Goal: Transaction & Acquisition: Purchase product/service

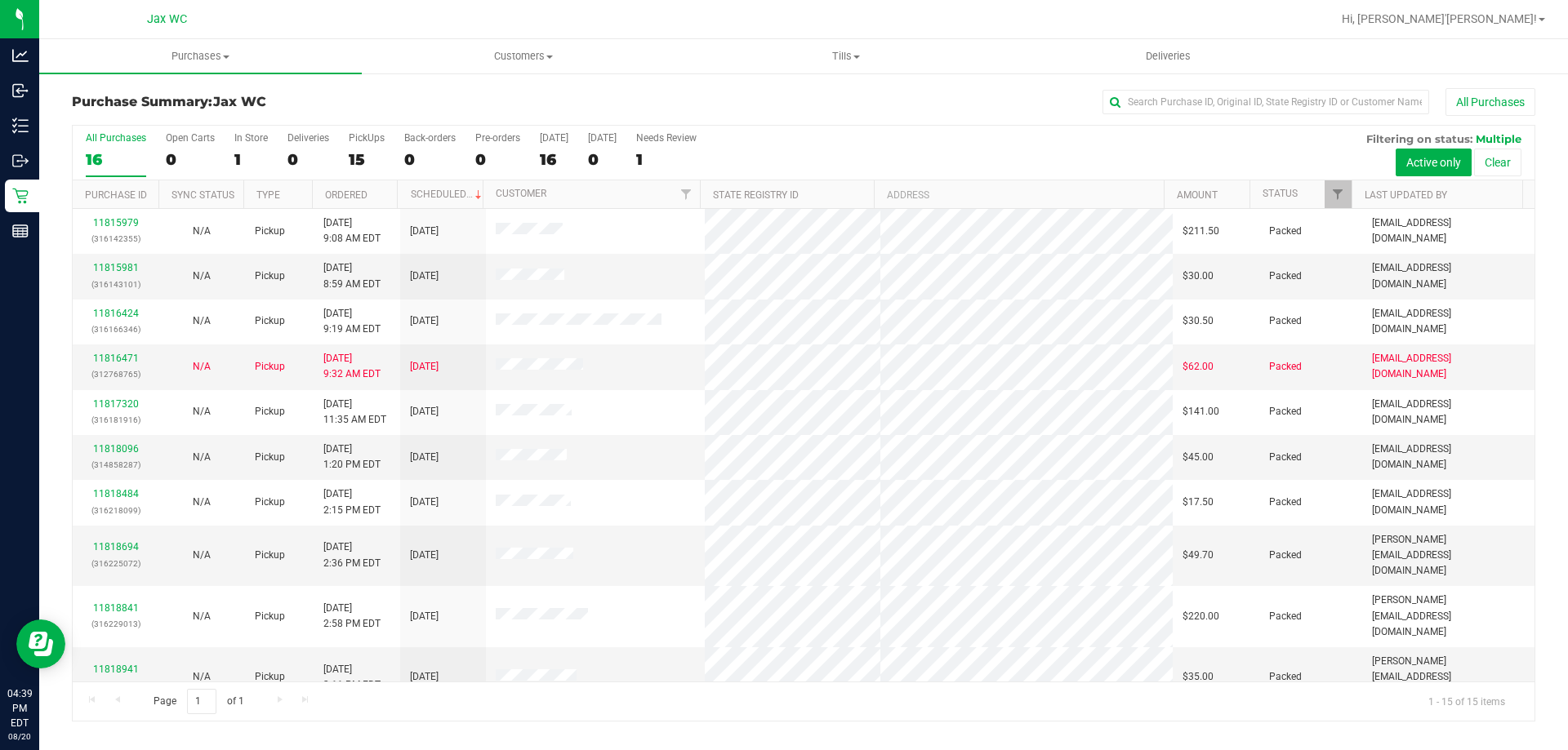
click at [243, 34] on div "Jax WC" at bounding box center [170, 19] width 245 height 32
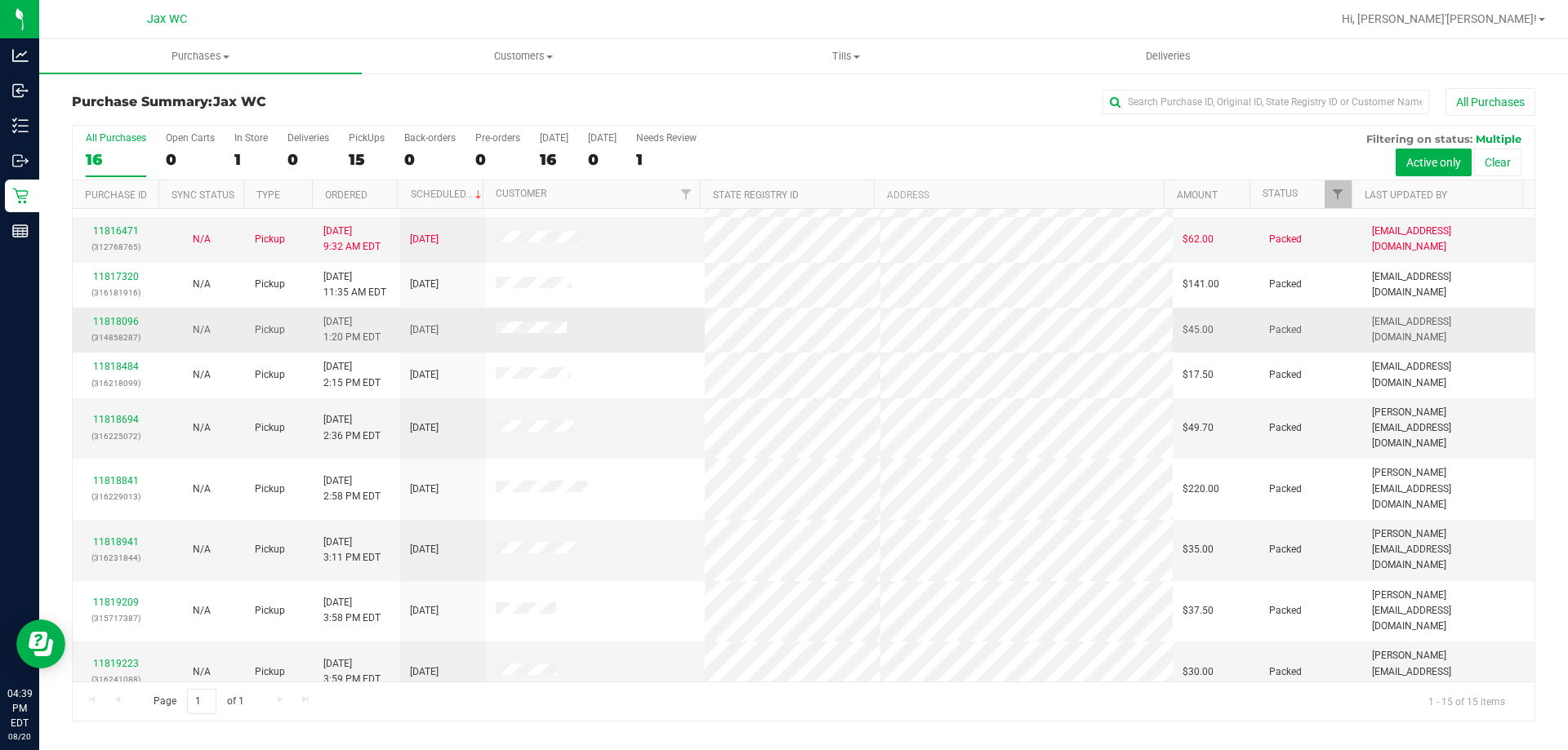
scroll to position [205, 0]
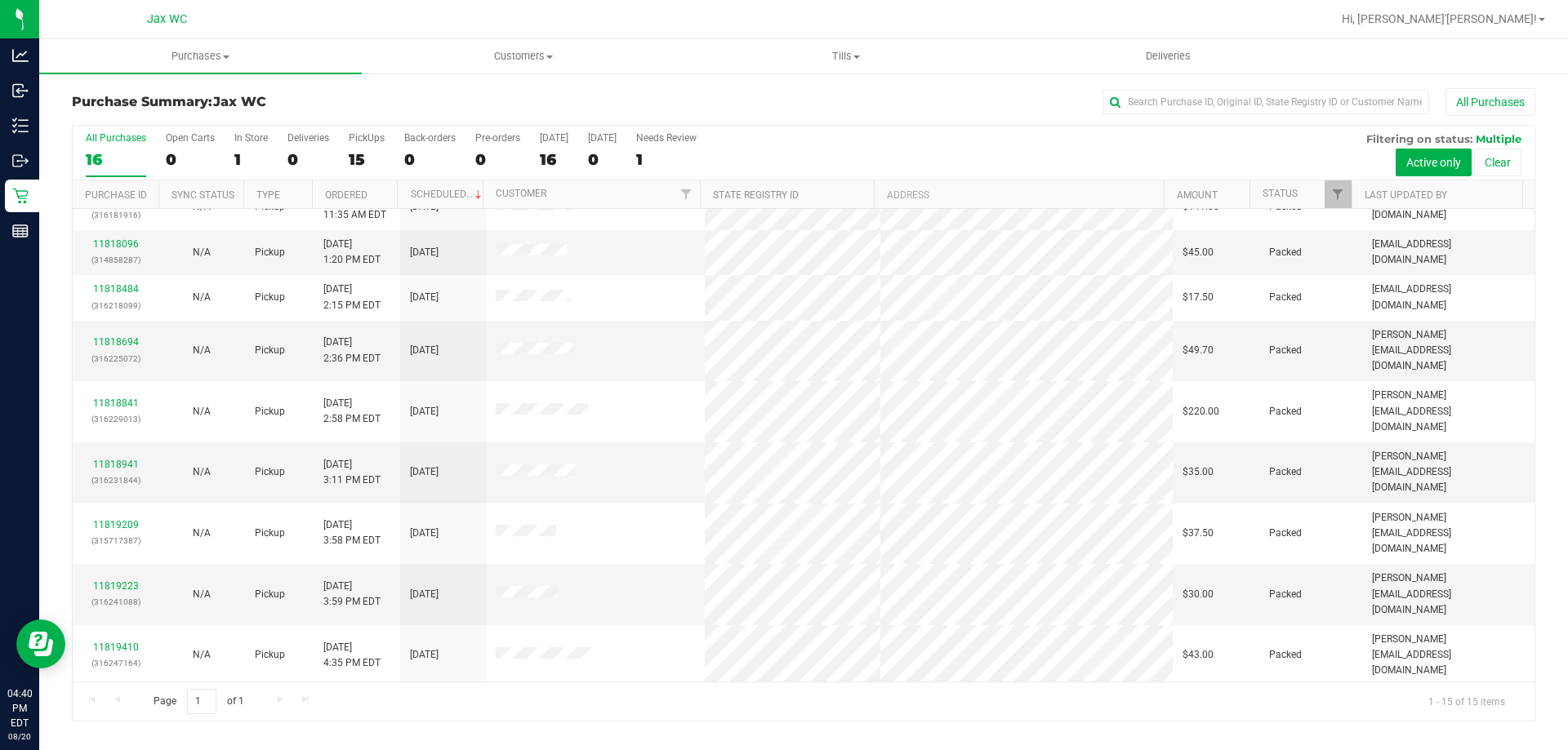
click at [114, 740] on link "11819529" at bounding box center [116, 746] width 46 height 12
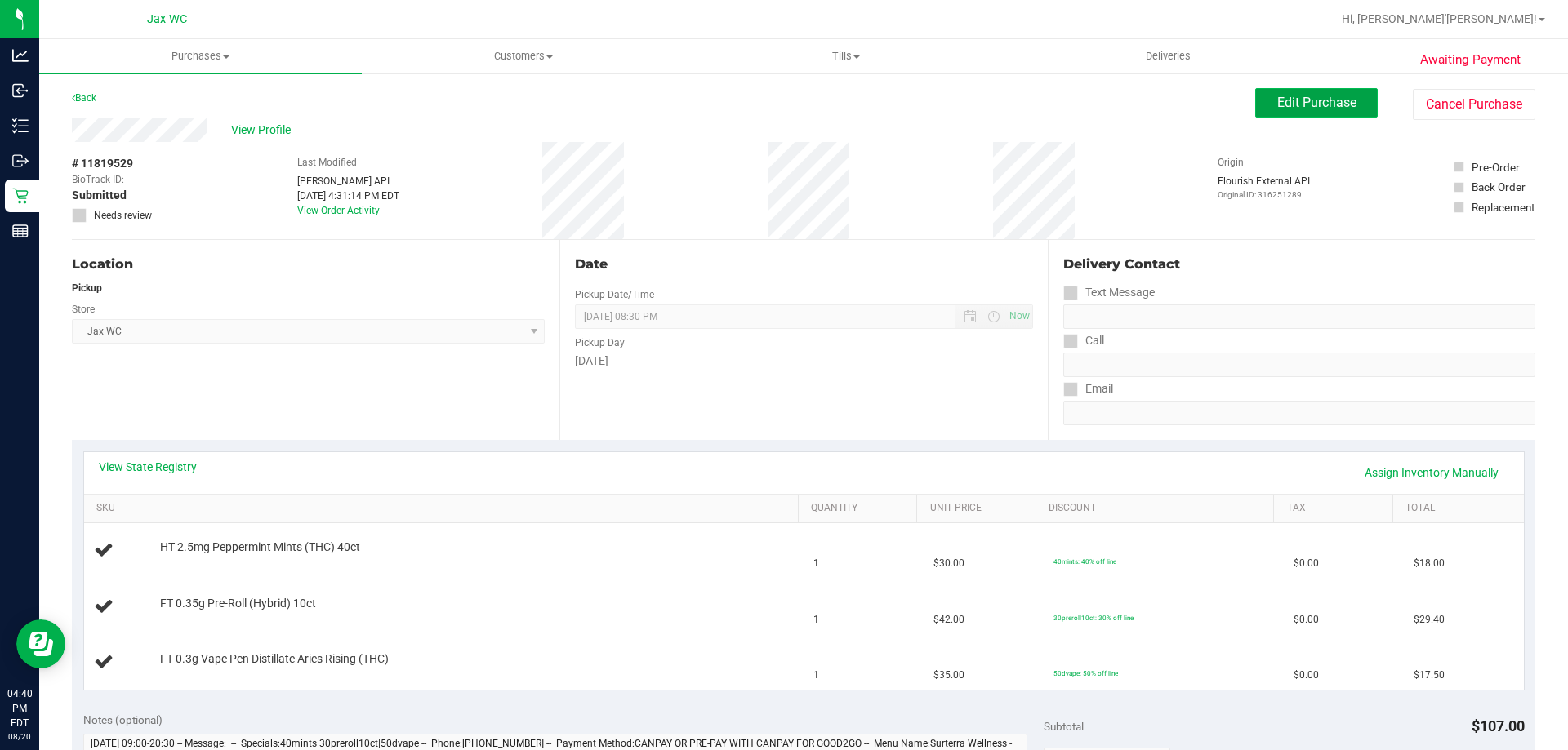
click at [1310, 98] on span "Edit Purchase" at bounding box center [1317, 103] width 79 height 16
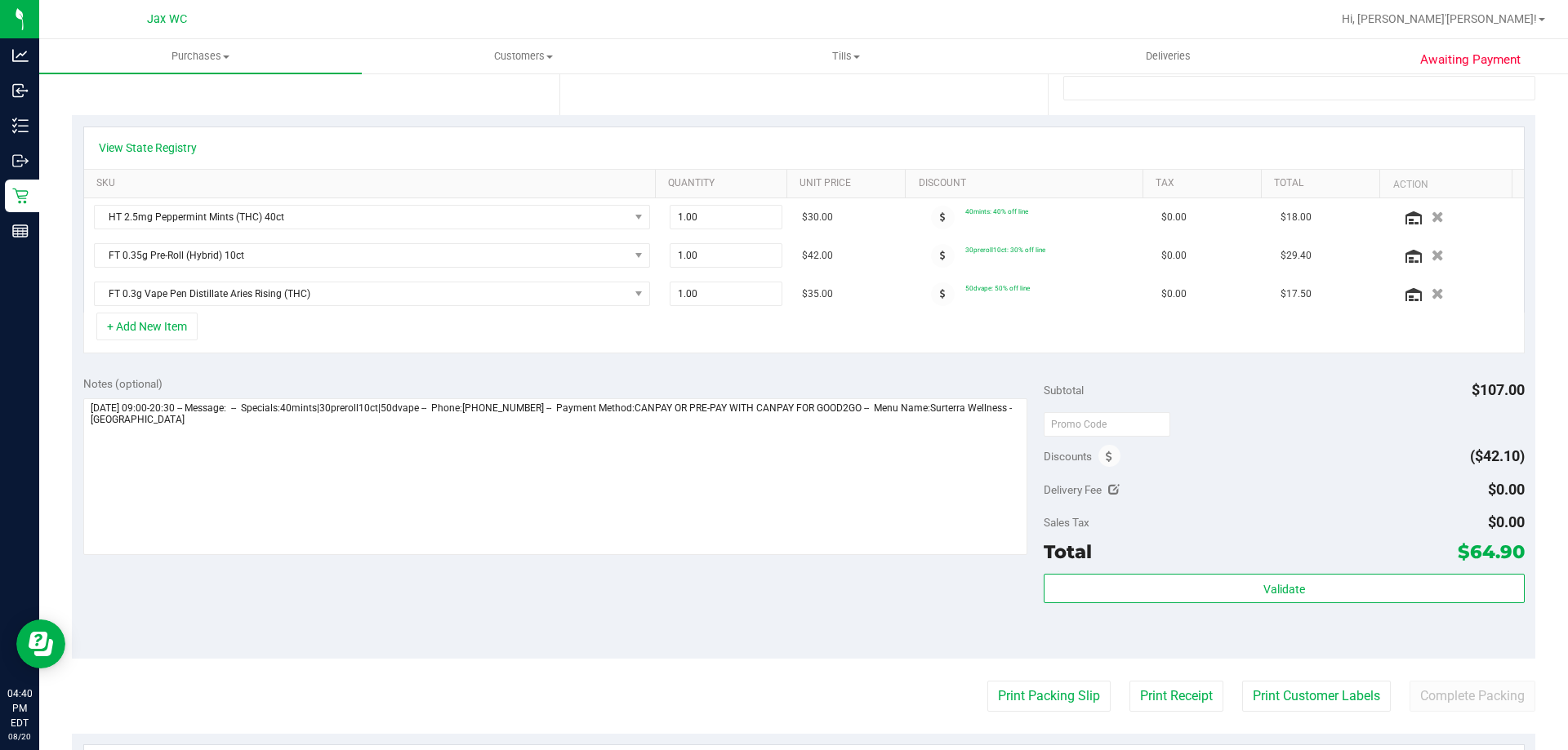
scroll to position [326, 0]
click at [1098, 456] on span at bounding box center [1109, 454] width 22 height 22
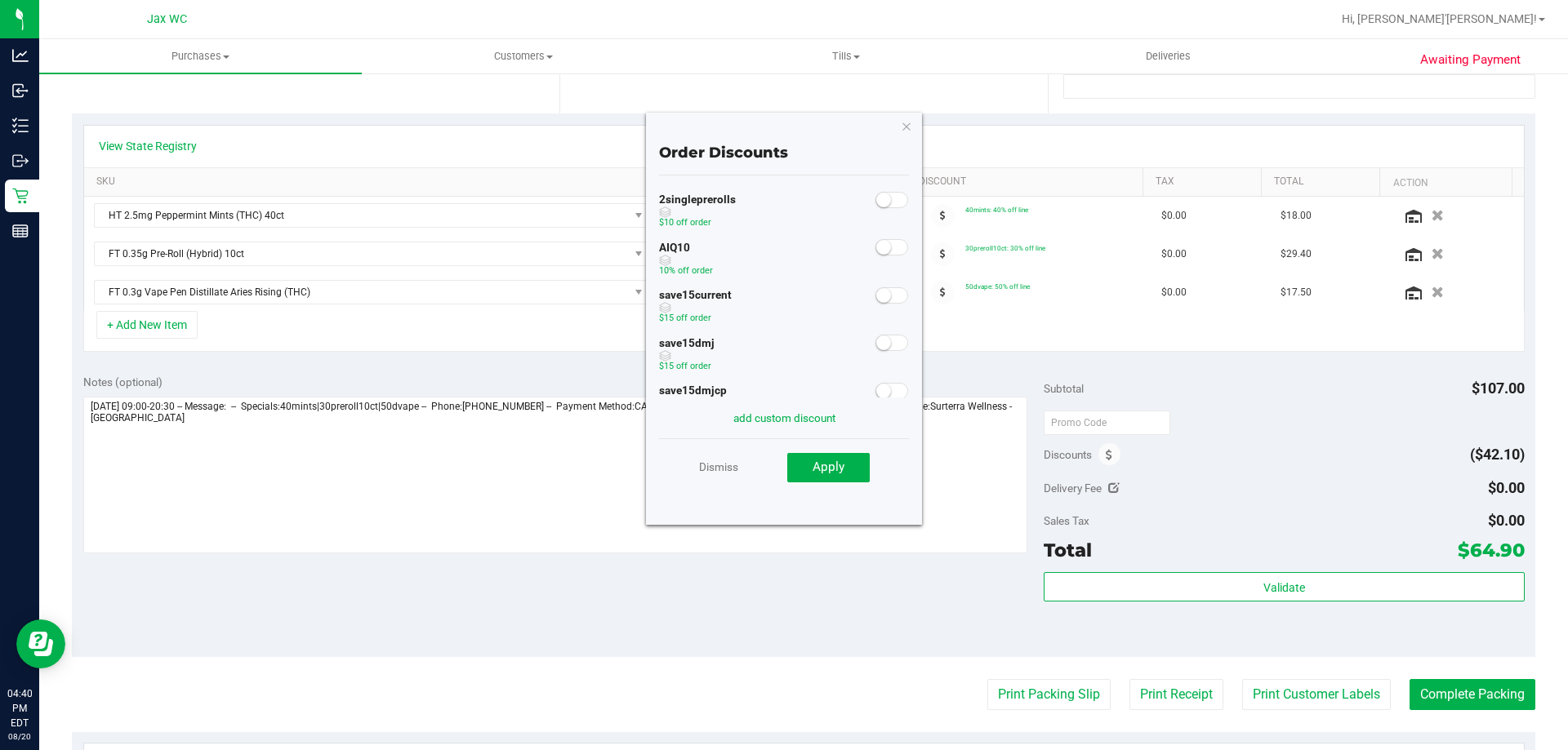
click at [890, 242] on span at bounding box center [891, 248] width 33 height 17
click at [848, 465] on button "Apply" at bounding box center [829, 467] width 83 height 29
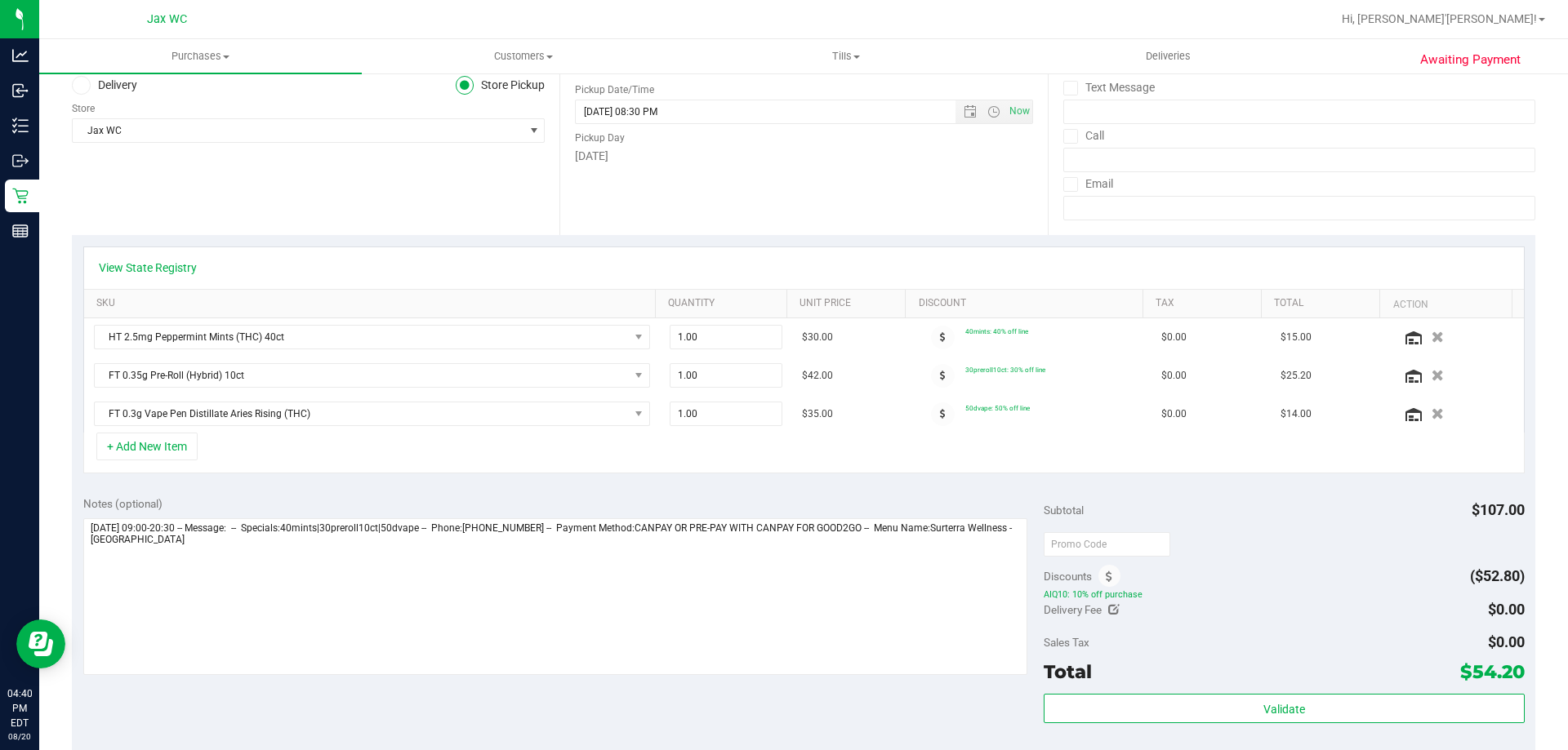
scroll to position [0, 0]
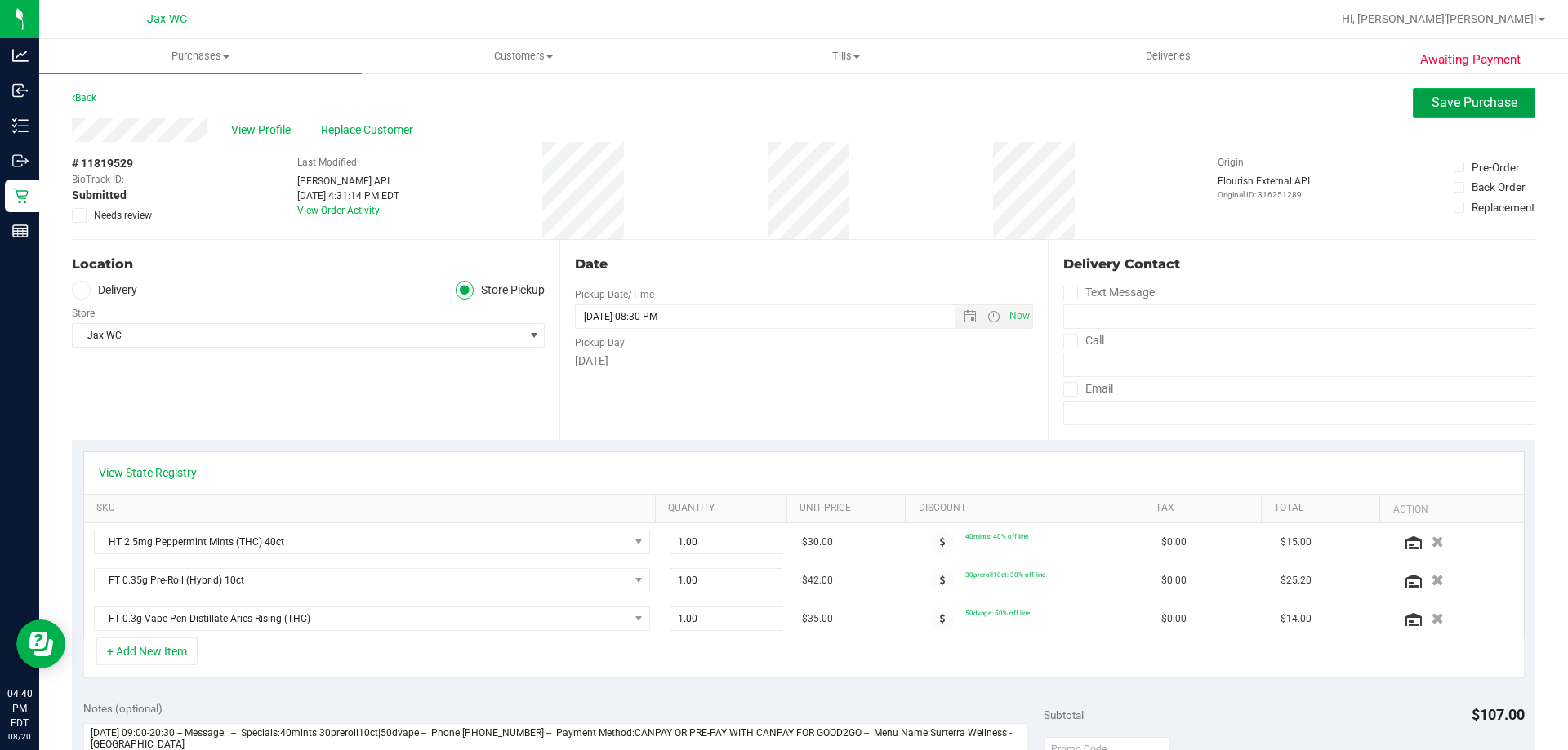
click at [1449, 98] on span "Save Purchase" at bounding box center [1475, 103] width 86 height 16
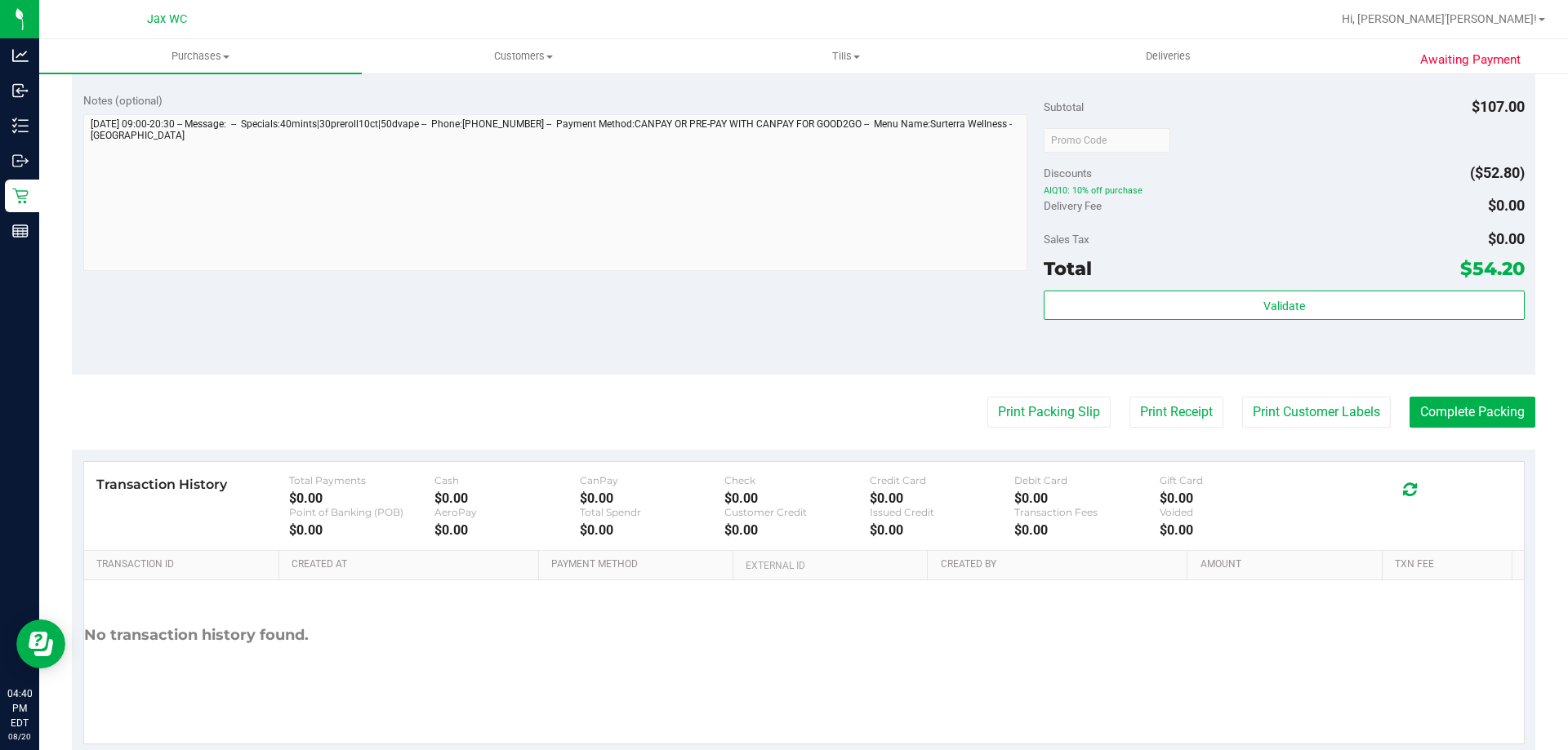
scroll to position [657, 0]
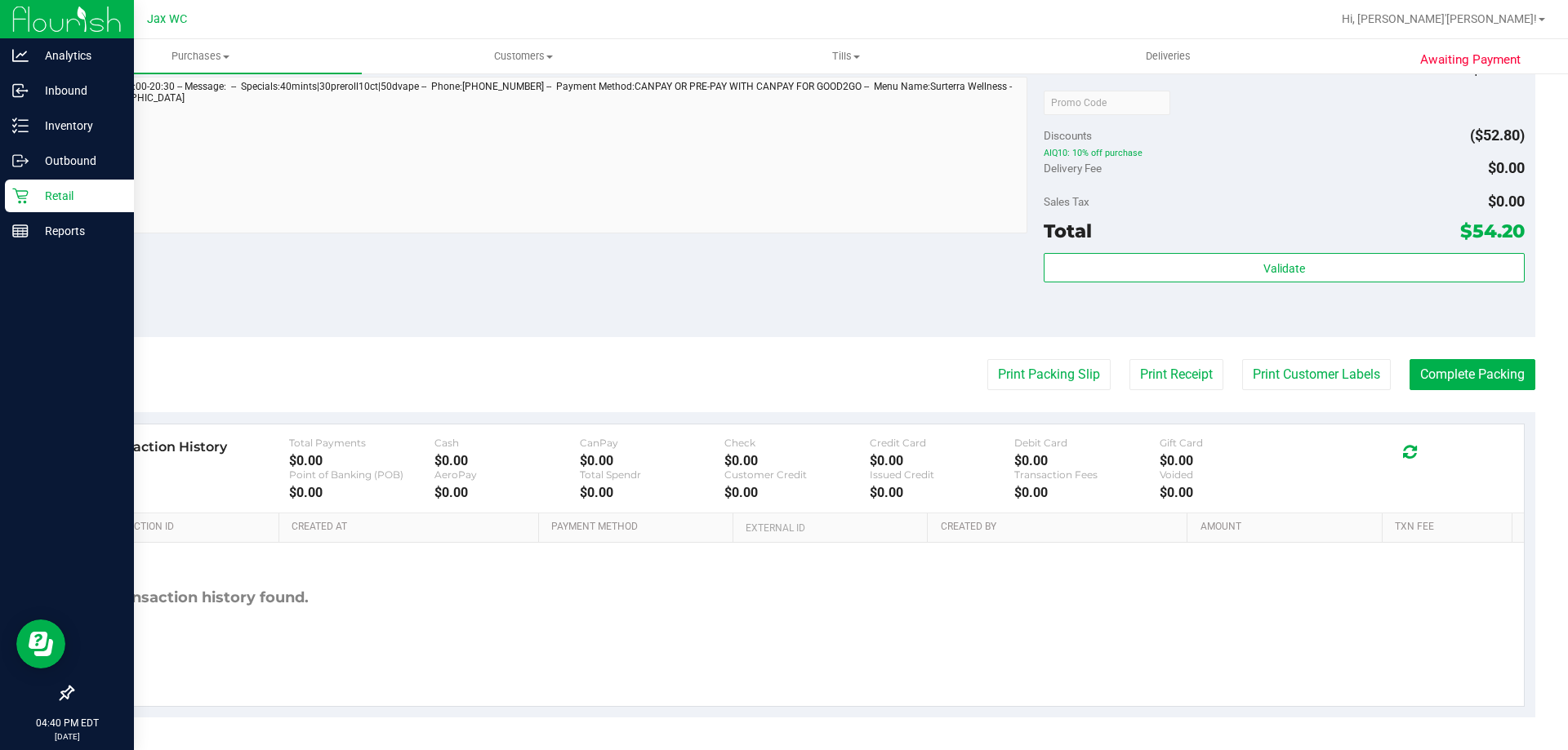
click at [33, 191] on p "Retail" at bounding box center [77, 195] width 98 height 19
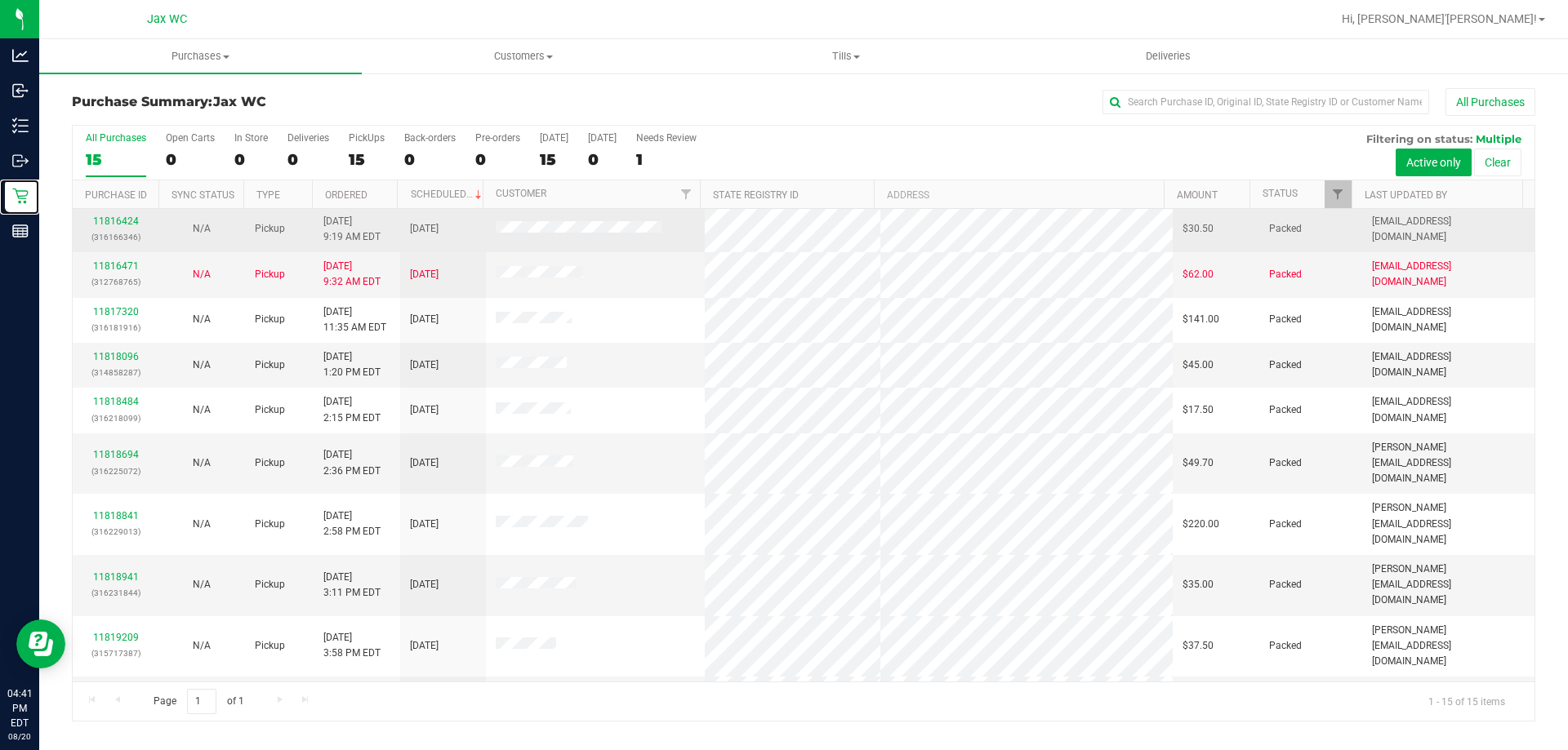
scroll to position [205, 0]
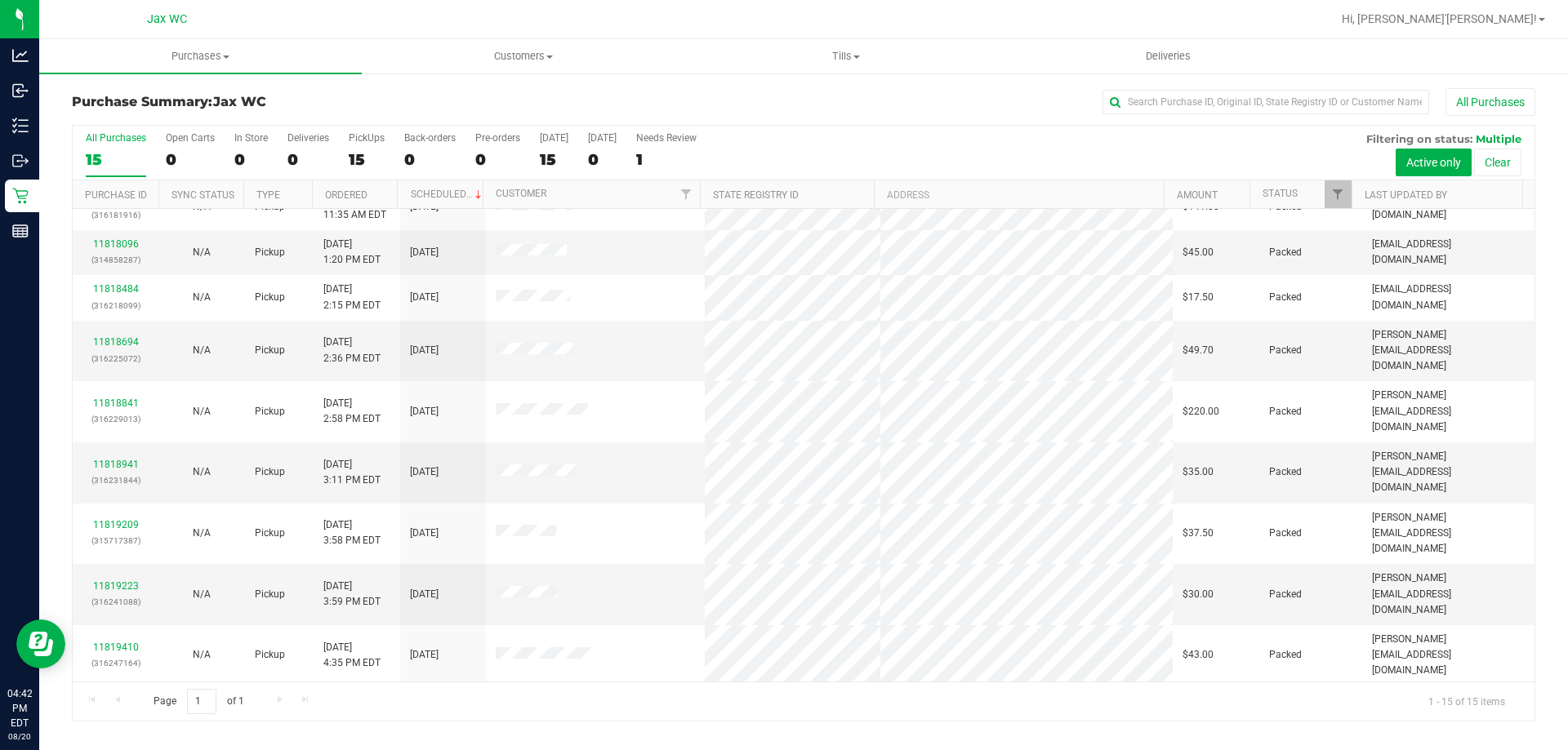
click at [426, 99] on h3 "Purchase Summary: Jax WC" at bounding box center [315, 103] width 487 height 15
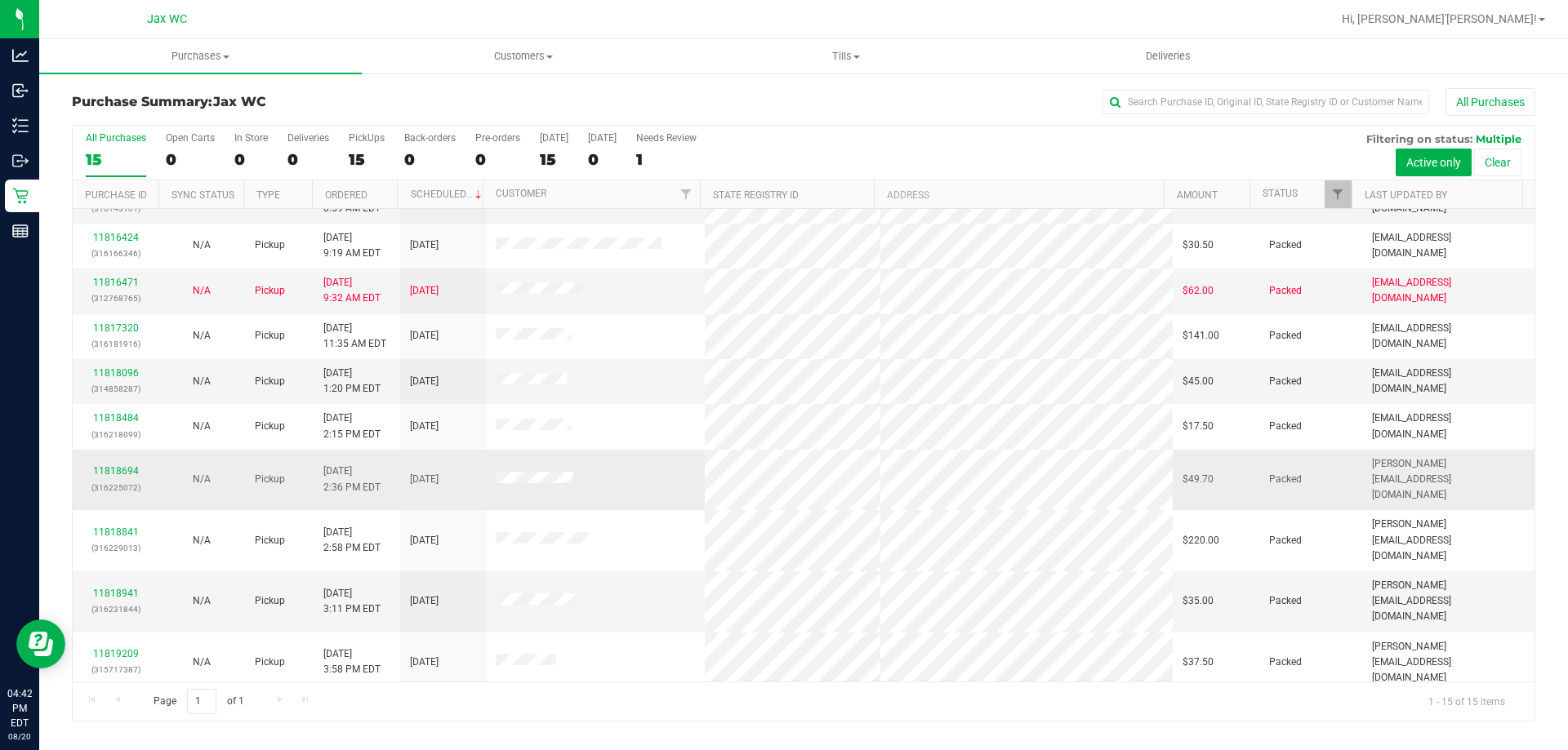
scroll to position [0, 0]
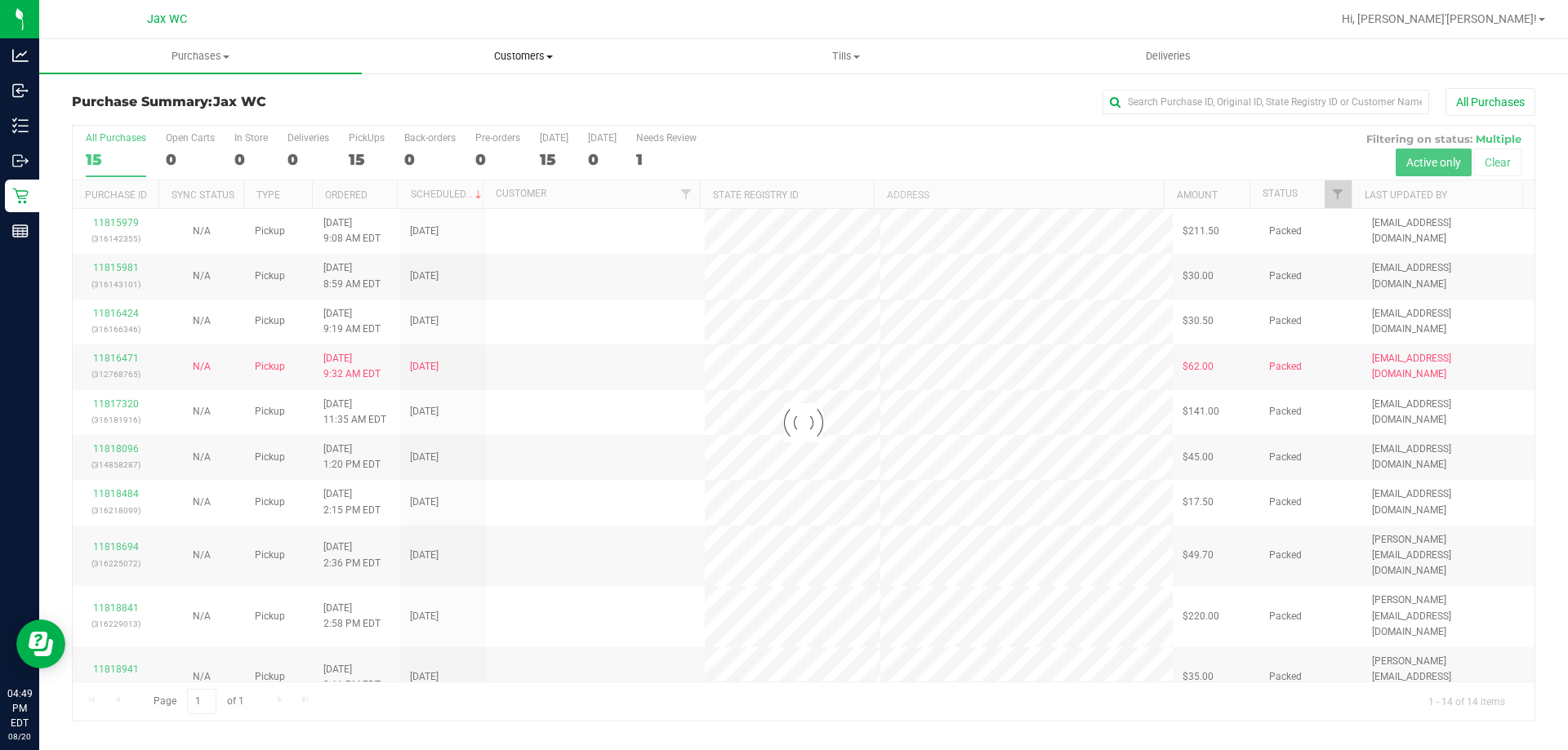
click at [511, 46] on uib-tab-heading "Customers All customers Add a new customer All physicians" at bounding box center [523, 56] width 321 height 33
click at [431, 97] on span "All customers" at bounding box center [421, 98] width 118 height 14
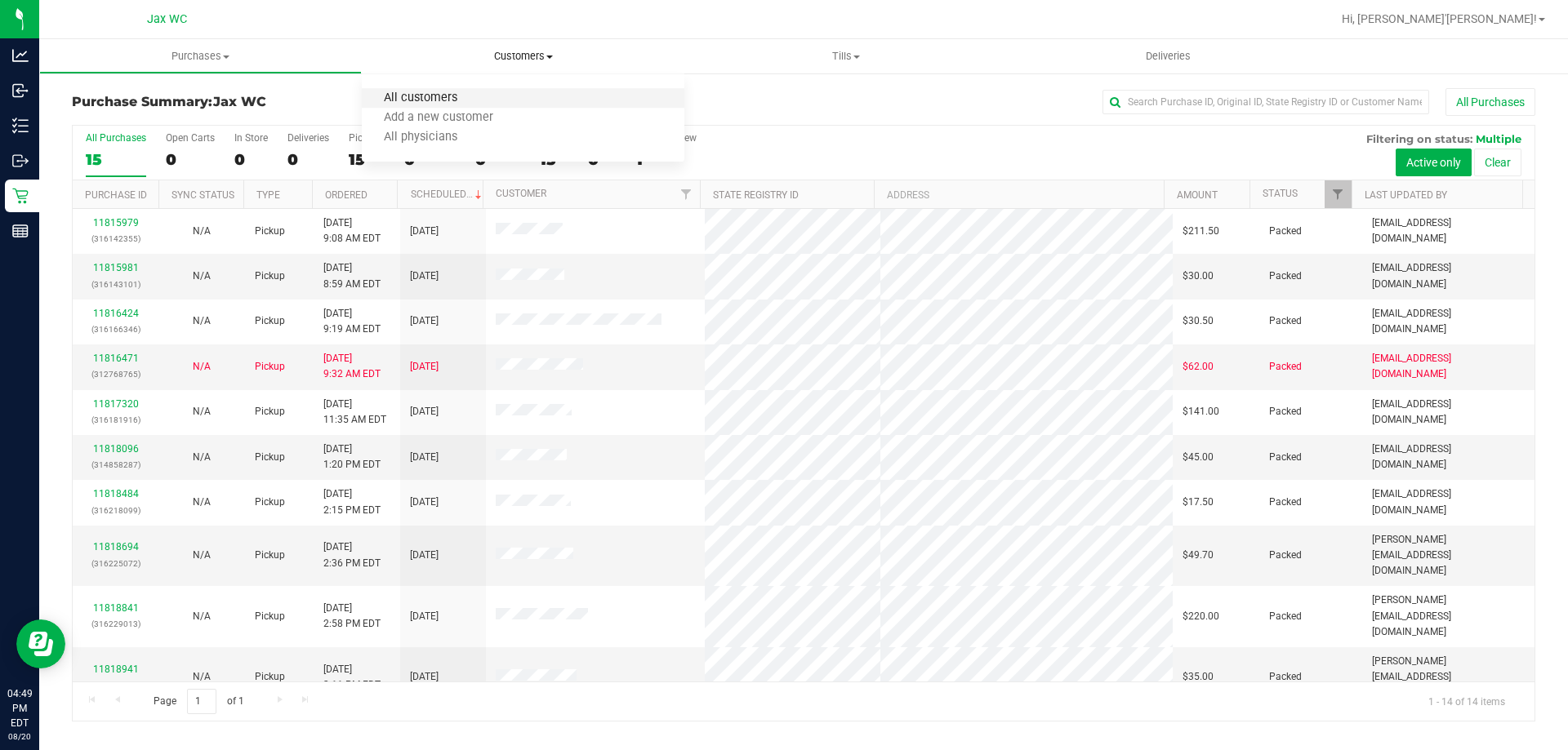
click at [413, 100] on span "All customers" at bounding box center [421, 98] width 118 height 14
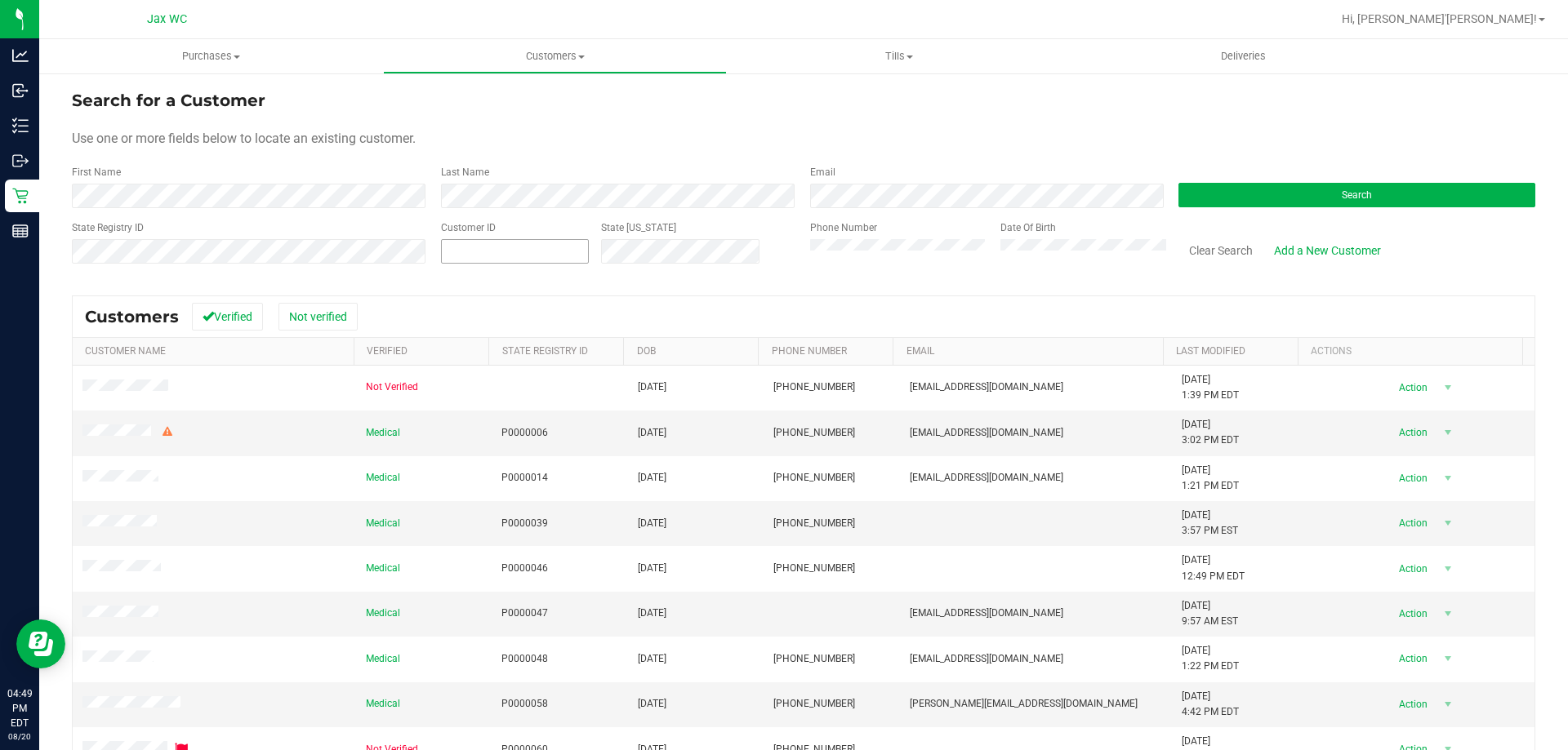
click at [463, 258] on span at bounding box center [515, 251] width 148 height 24
paste input "379243"
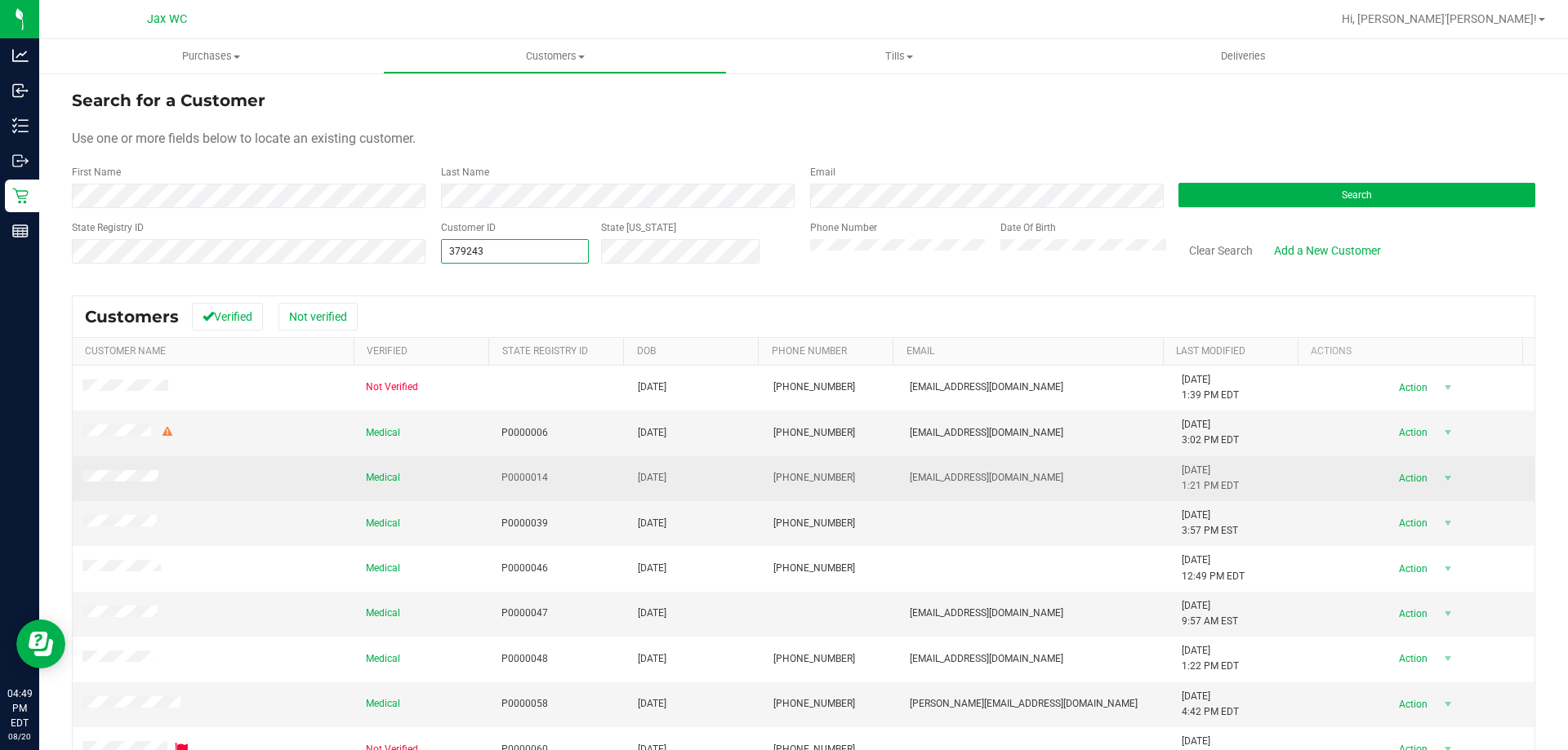
type input "379243"
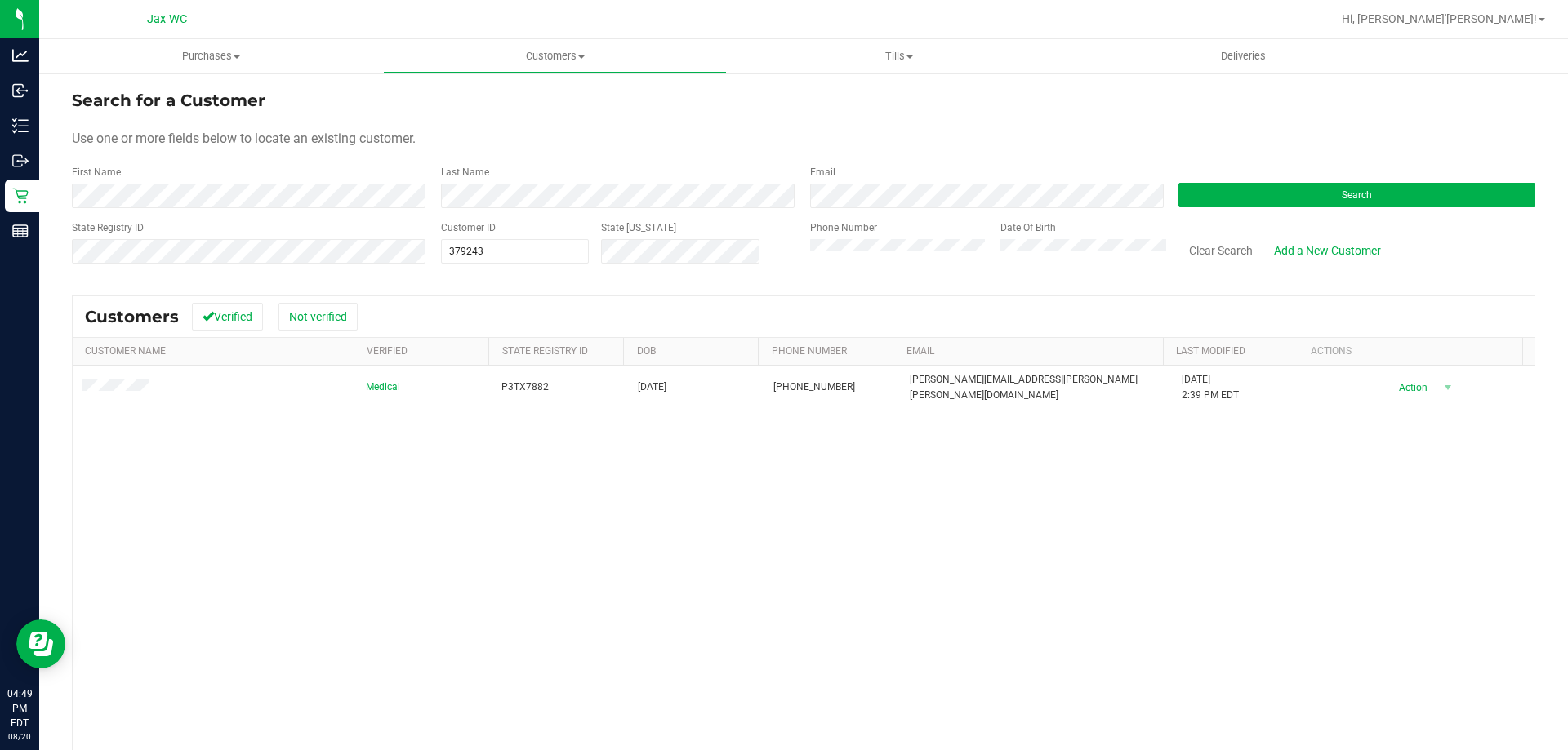
click at [177, 538] on div "Medical P3TX7882 [DATE] (954) 551-9732 [PERSON_NAME][EMAIL_ADDRESS][PERSON_NAME…" at bounding box center [804, 602] width 1462 height 473
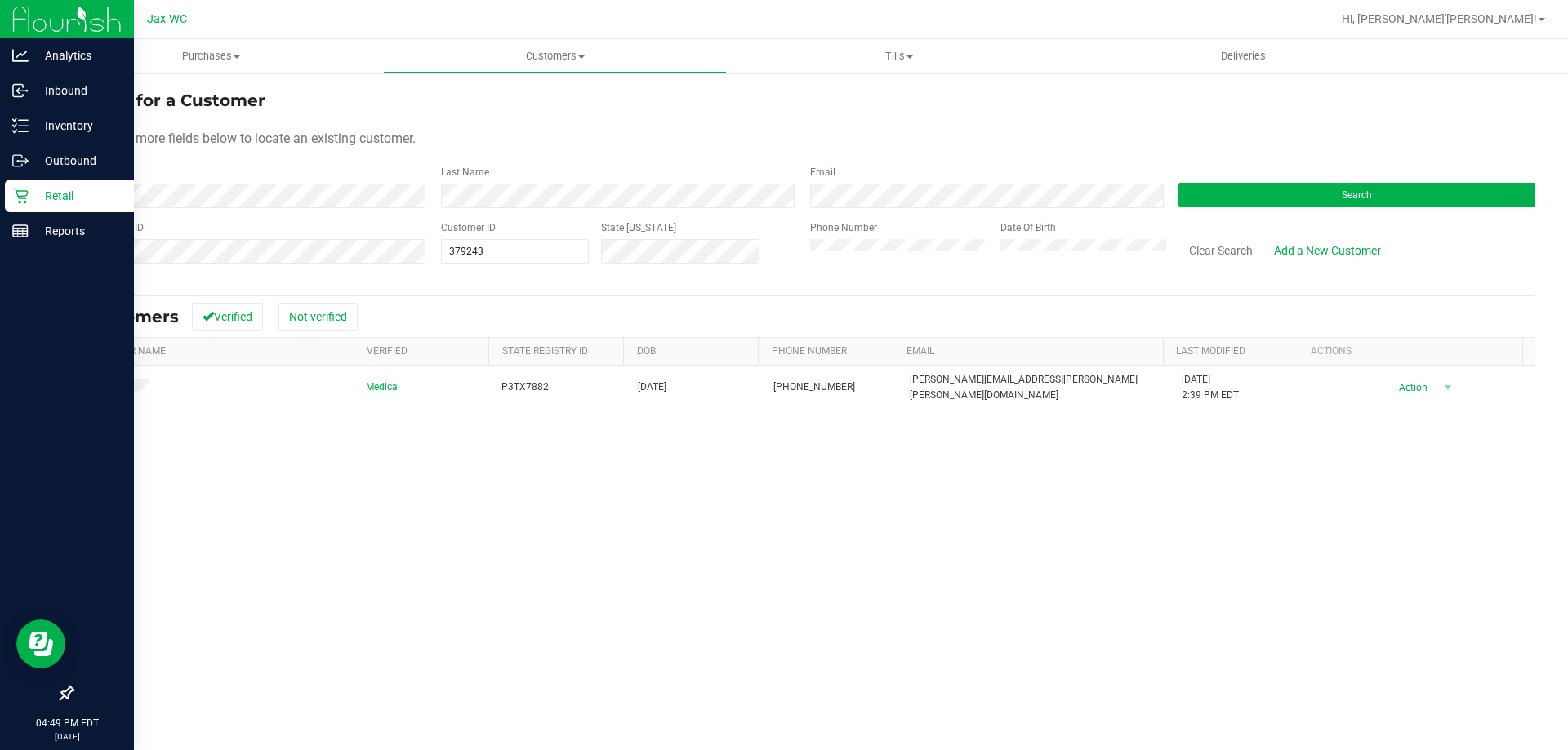
click at [17, 187] on div "Retail" at bounding box center [69, 195] width 129 height 33
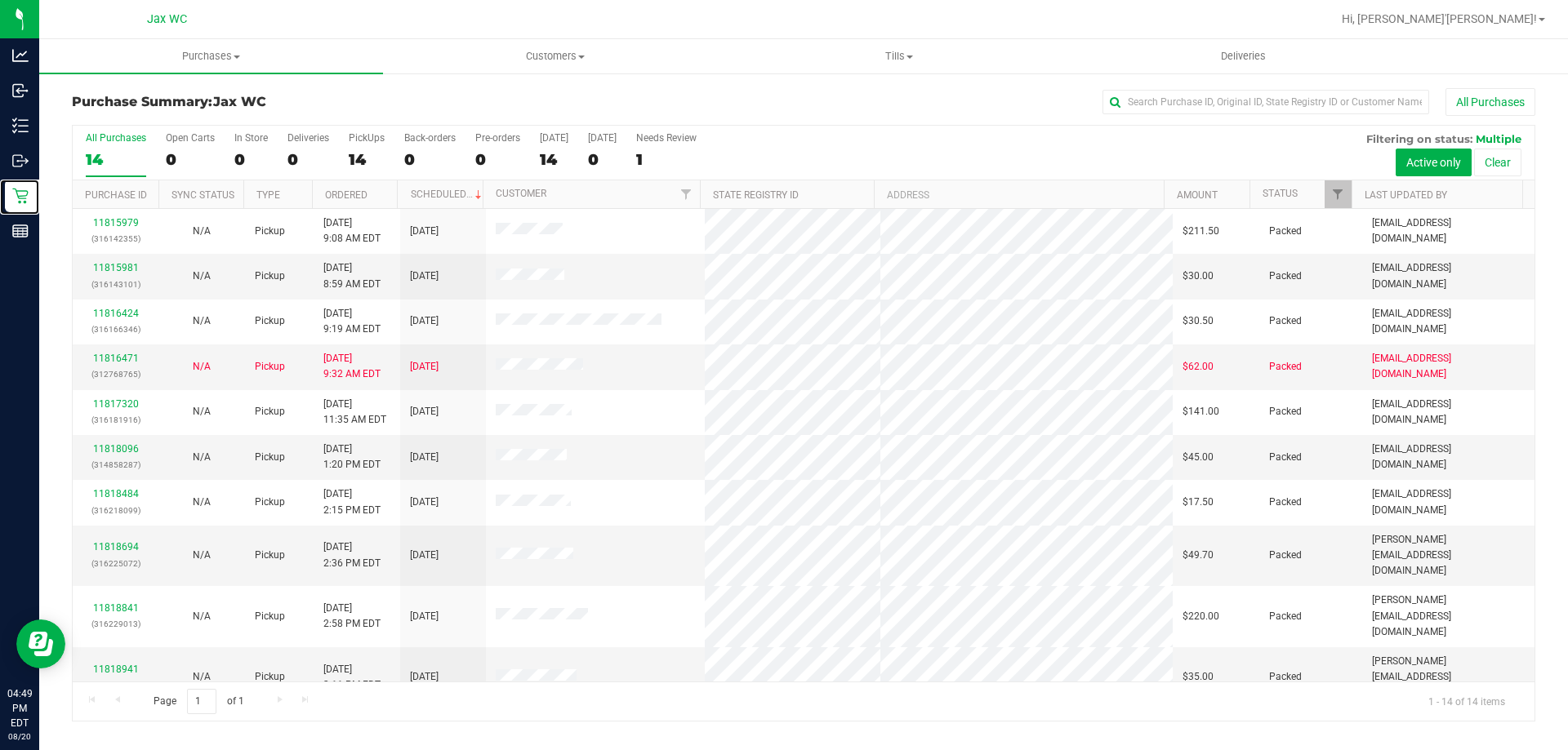
scroll to position [160, 0]
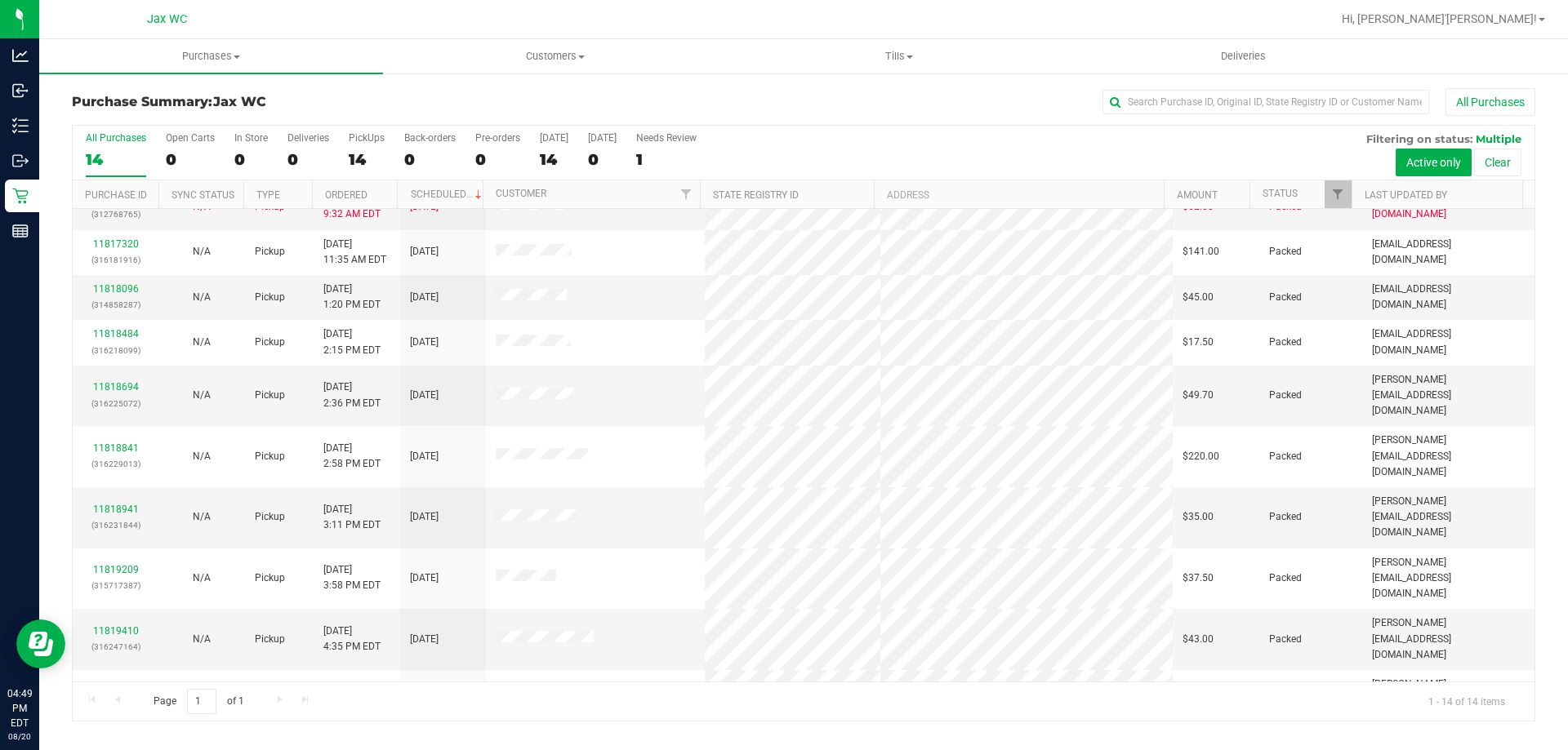
click at [129, 746] on div "11819529 (316251289)" at bounding box center [115, 761] width 66 height 31
click at [129, 747] on link "11819529" at bounding box center [116, 753] width 46 height 12
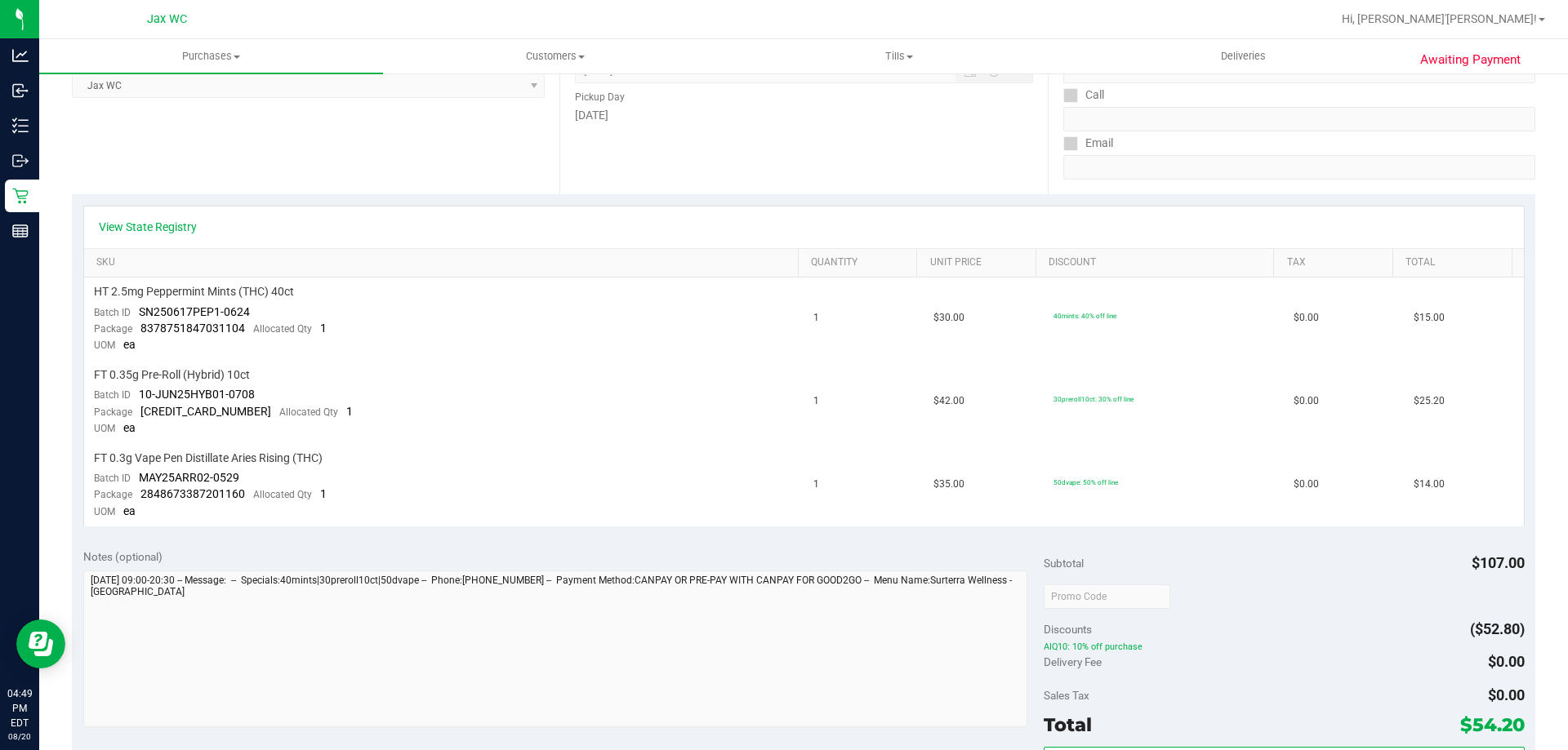
scroll to position [245, 0]
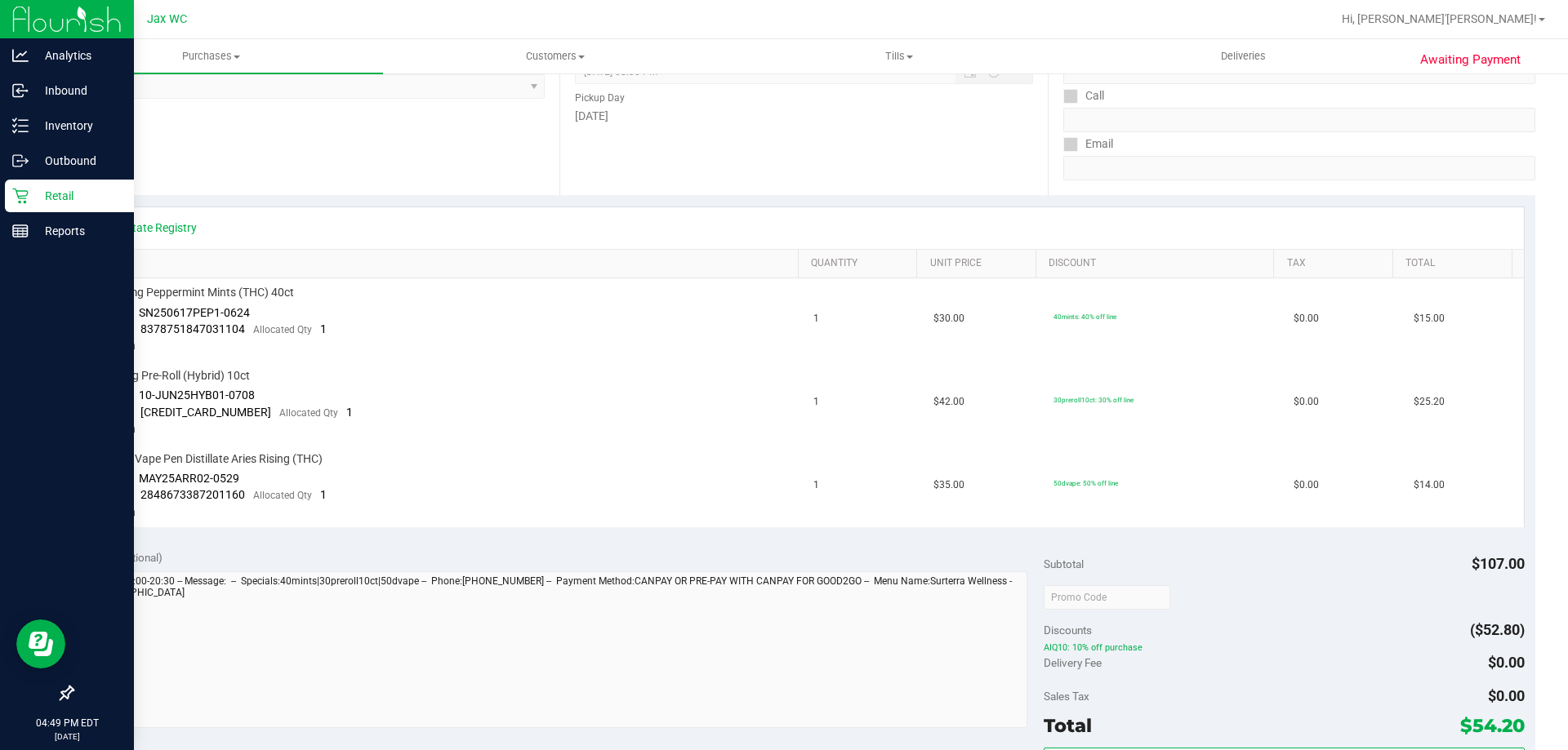
click at [37, 200] on p "Retail" at bounding box center [77, 195] width 98 height 19
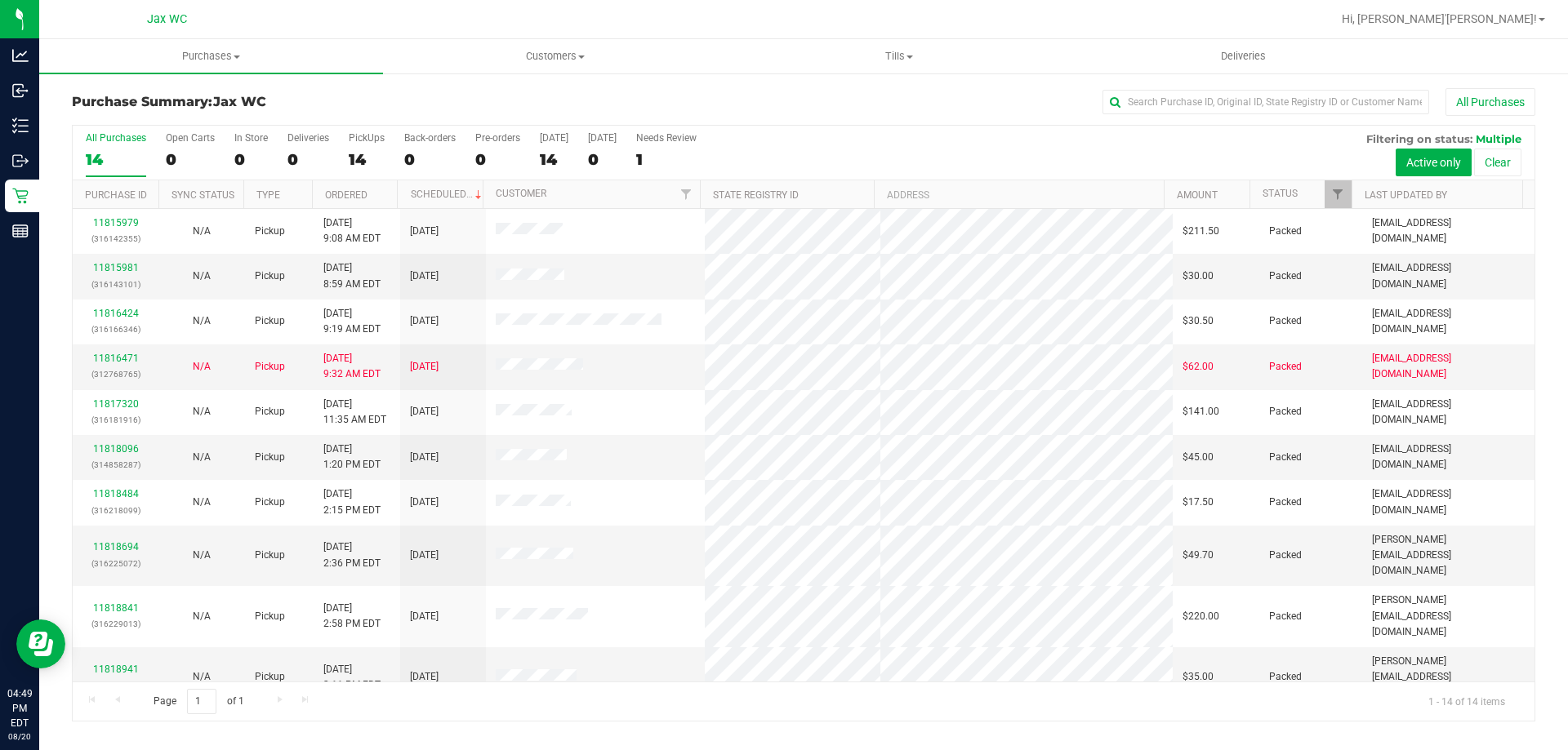
click at [269, 24] on div "Jax WC" at bounding box center [167, 19] width 239 height 25
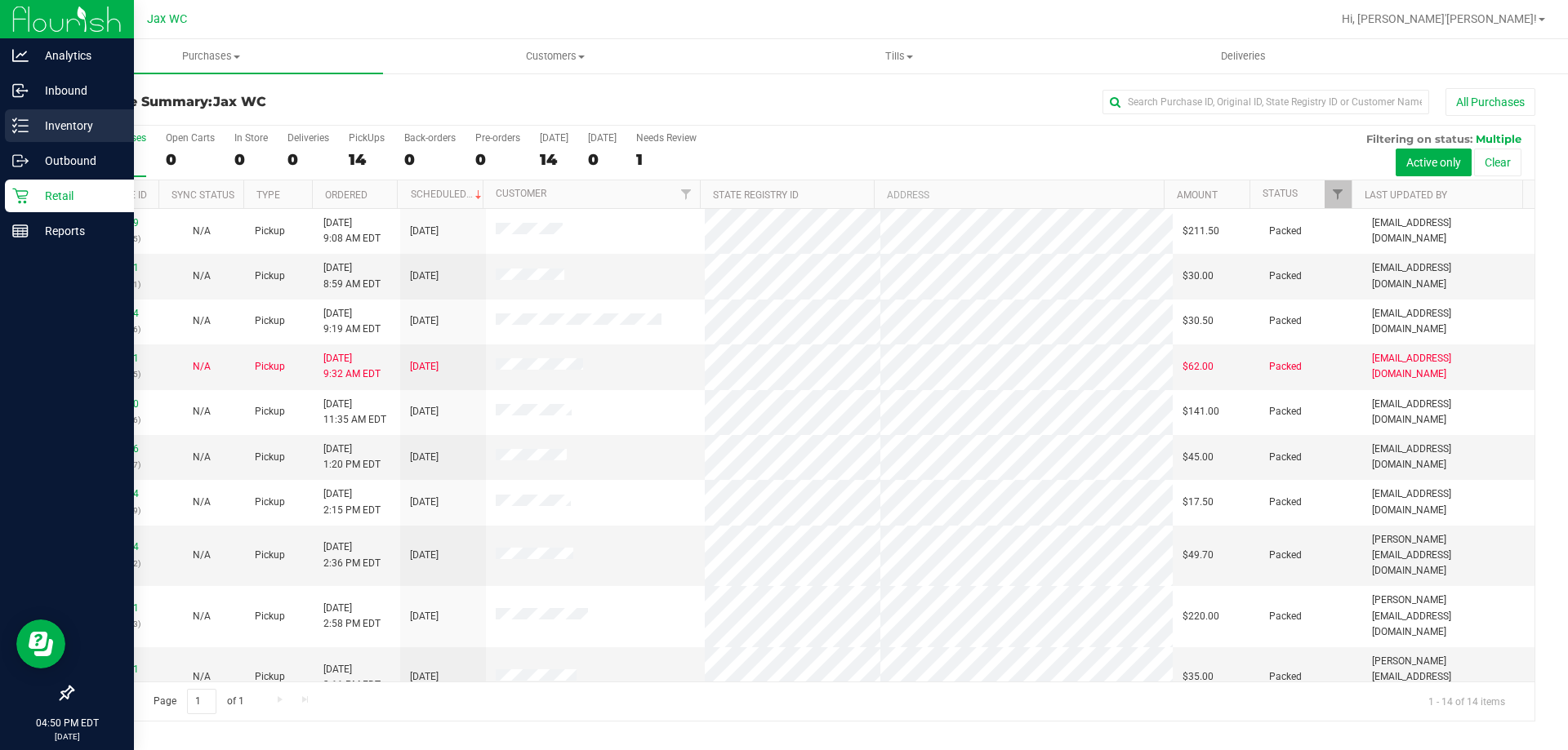
click at [27, 128] on icon at bounding box center [21, 126] width 17 height 17
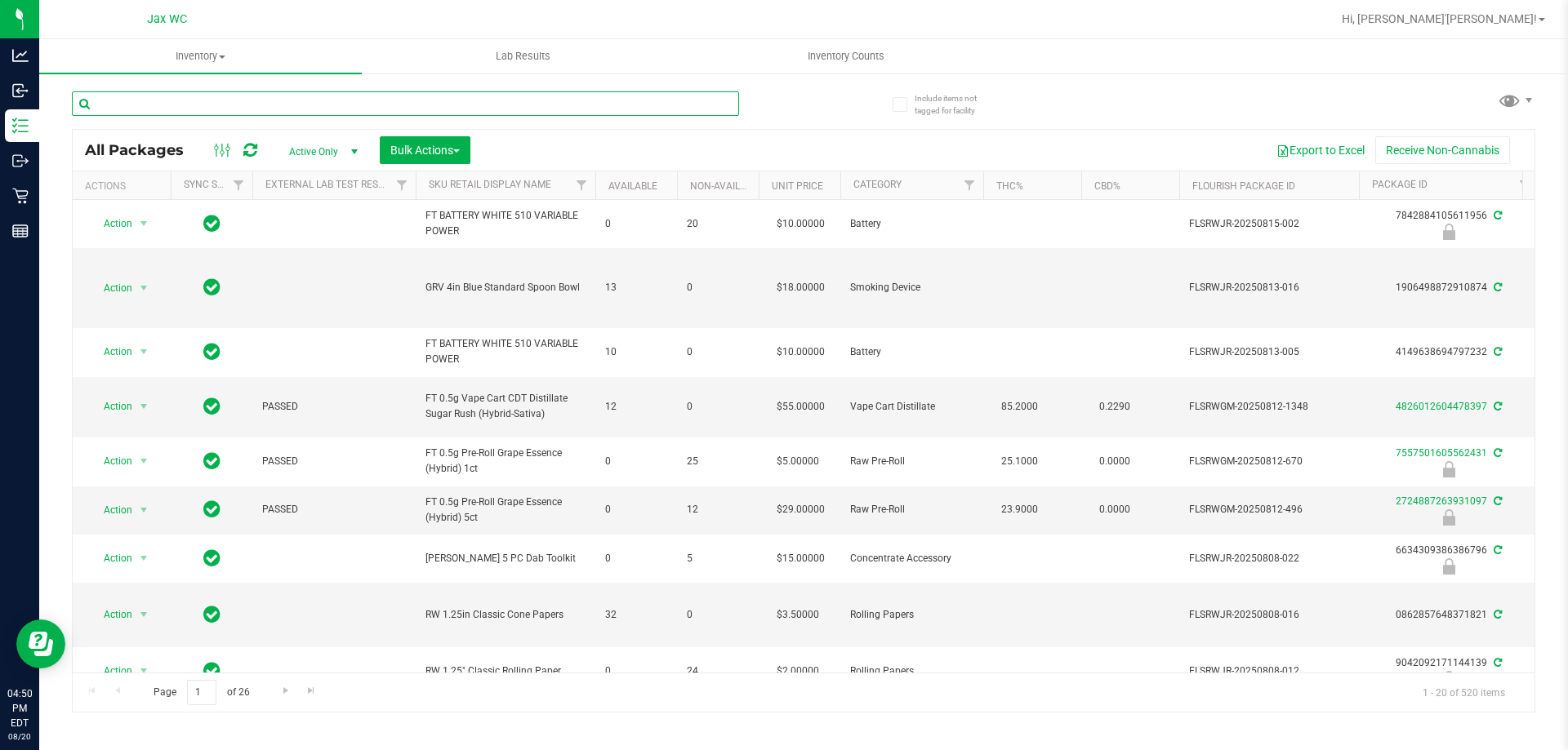
click at [247, 96] on input "text" at bounding box center [406, 103] width 668 height 24
type input "lmz"
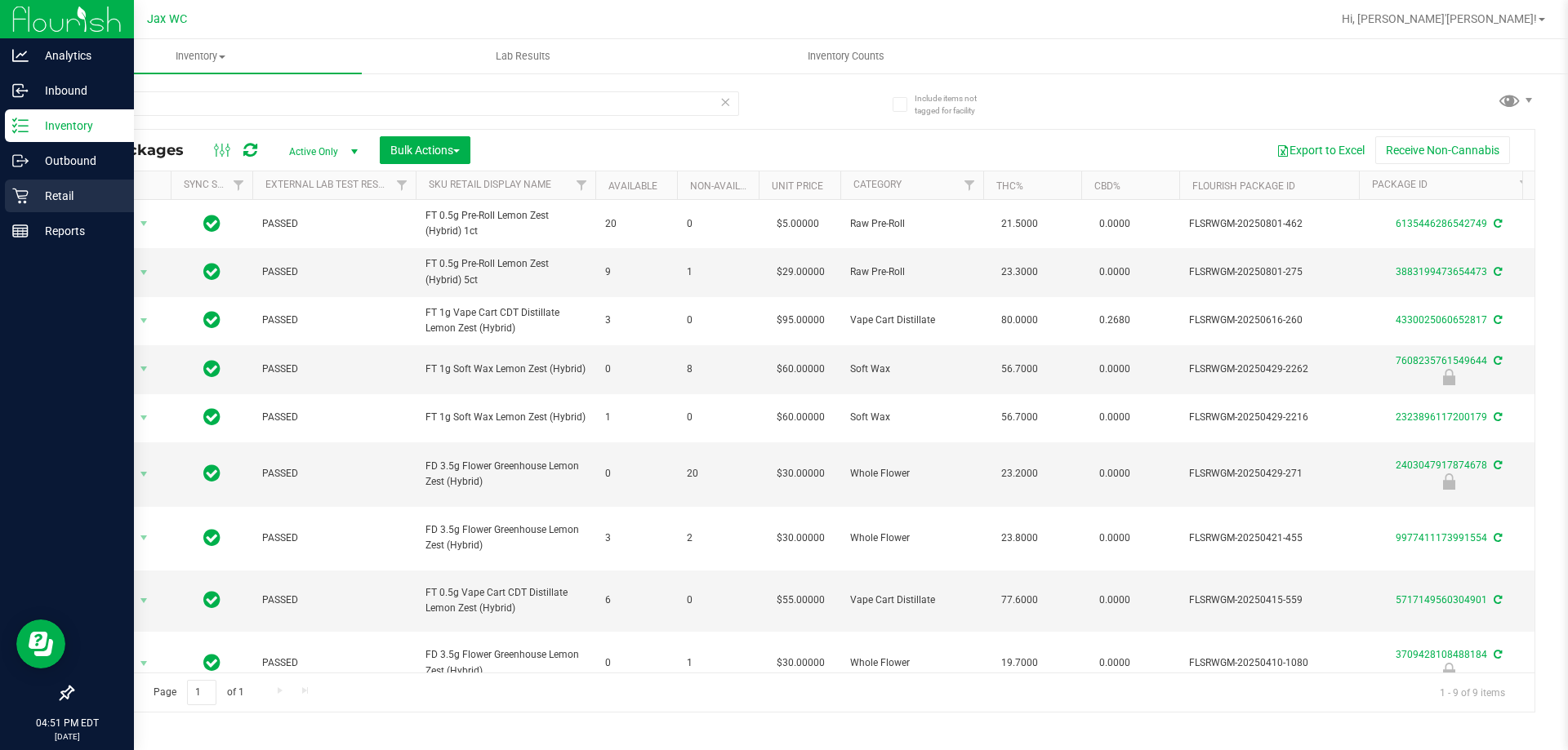
click at [40, 204] on p "Retail" at bounding box center [77, 195] width 98 height 19
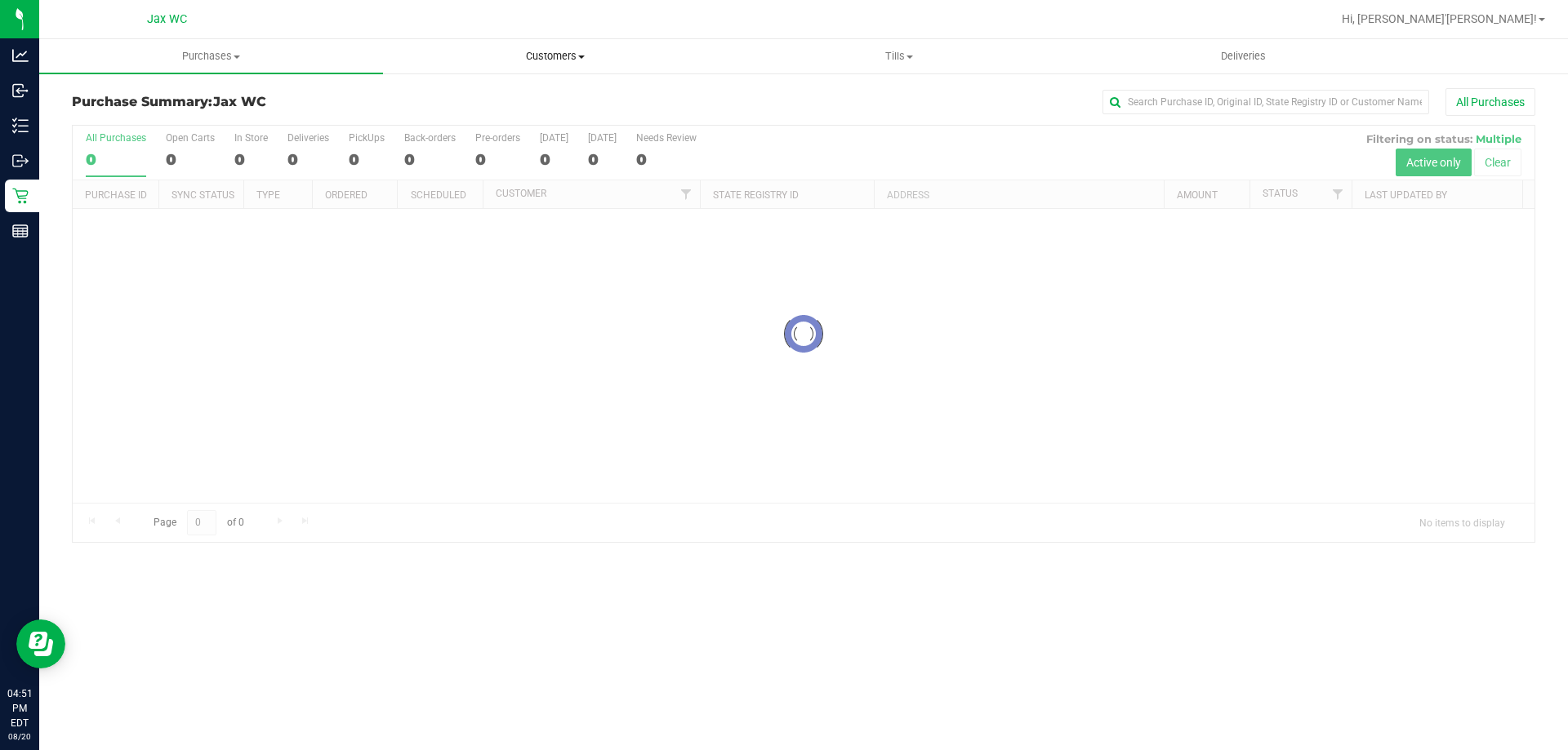
click at [551, 53] on span "Customers" at bounding box center [555, 57] width 342 height 15
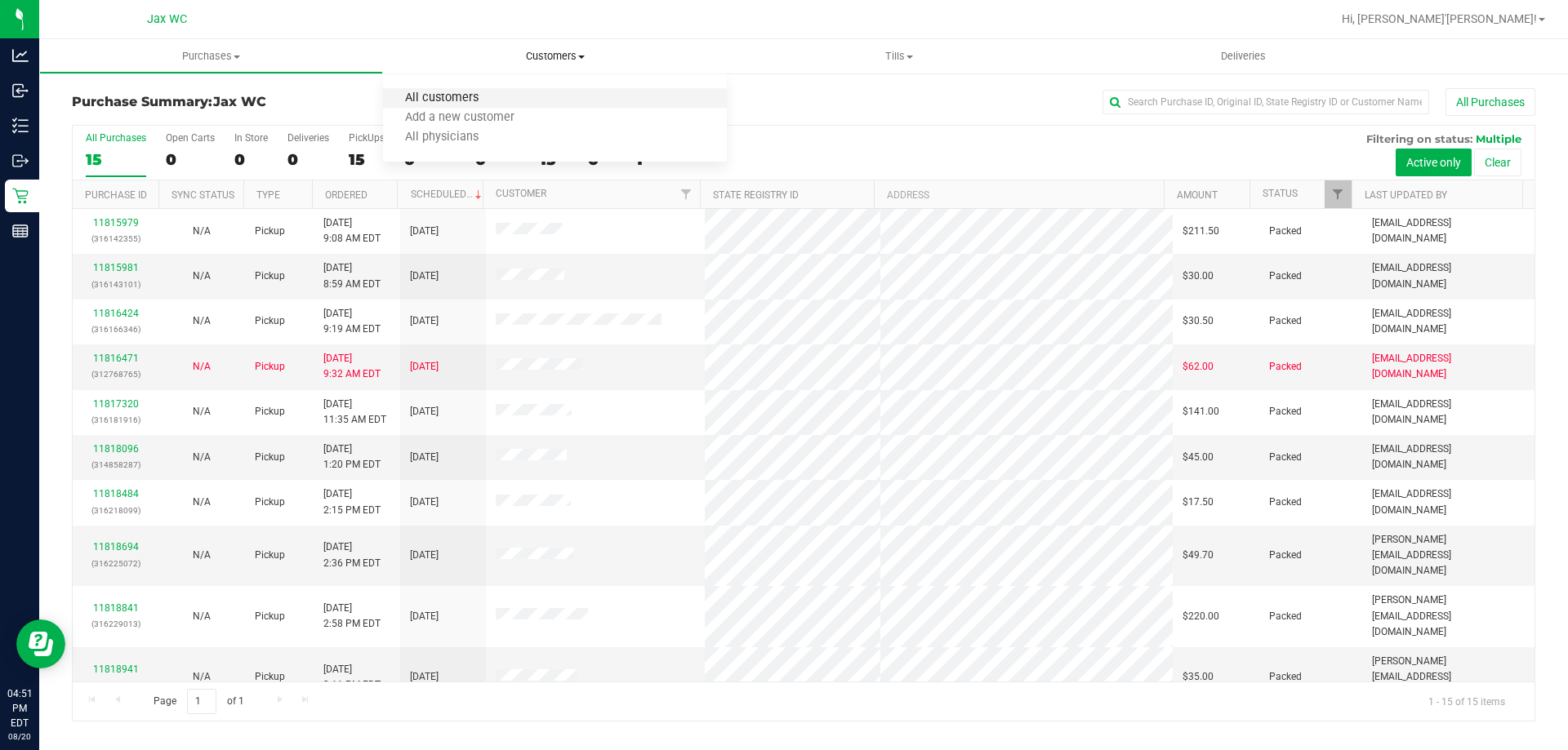
click at [461, 95] on span "All customers" at bounding box center [441, 98] width 118 height 14
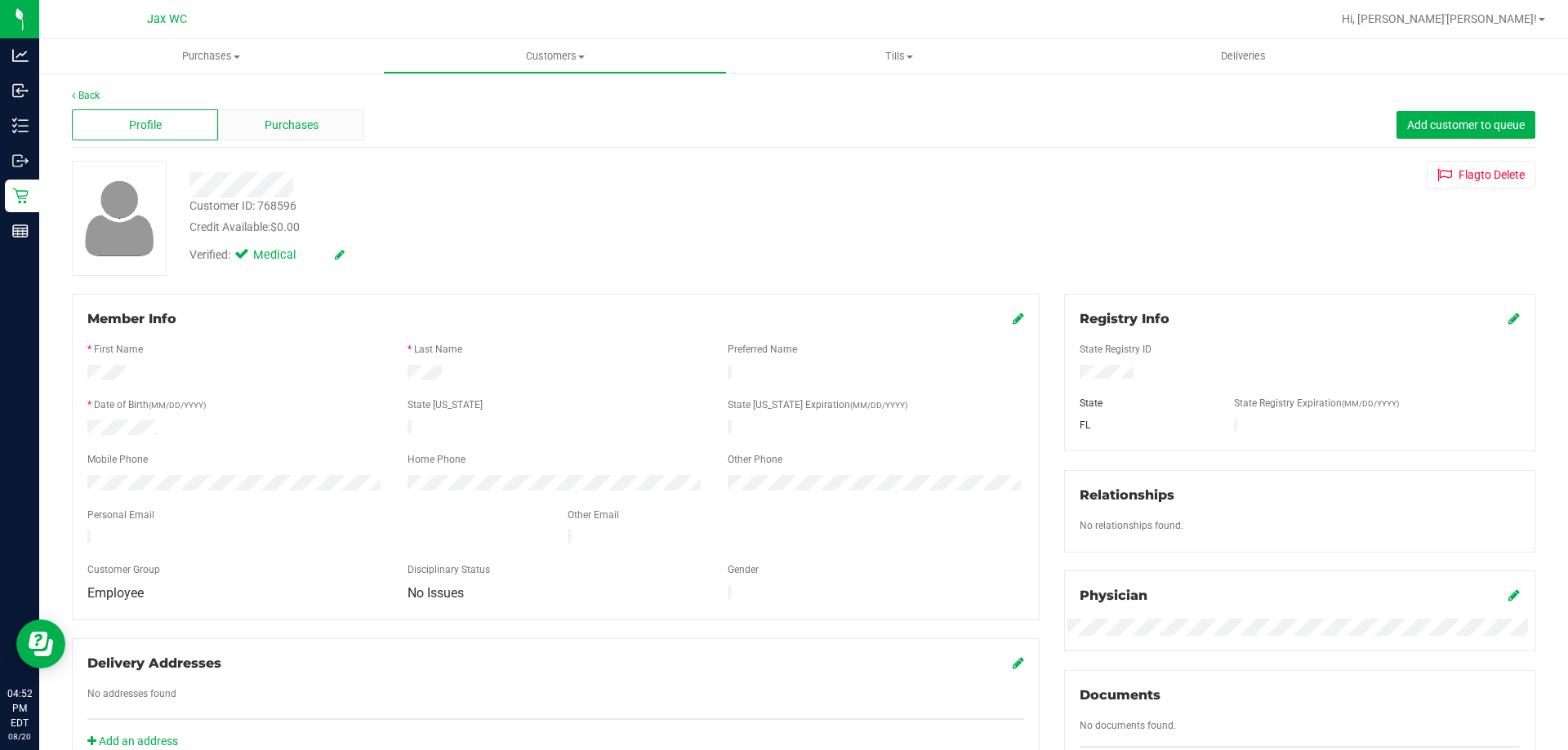
click at [280, 131] on span "Purchases" at bounding box center [291, 125] width 54 height 18
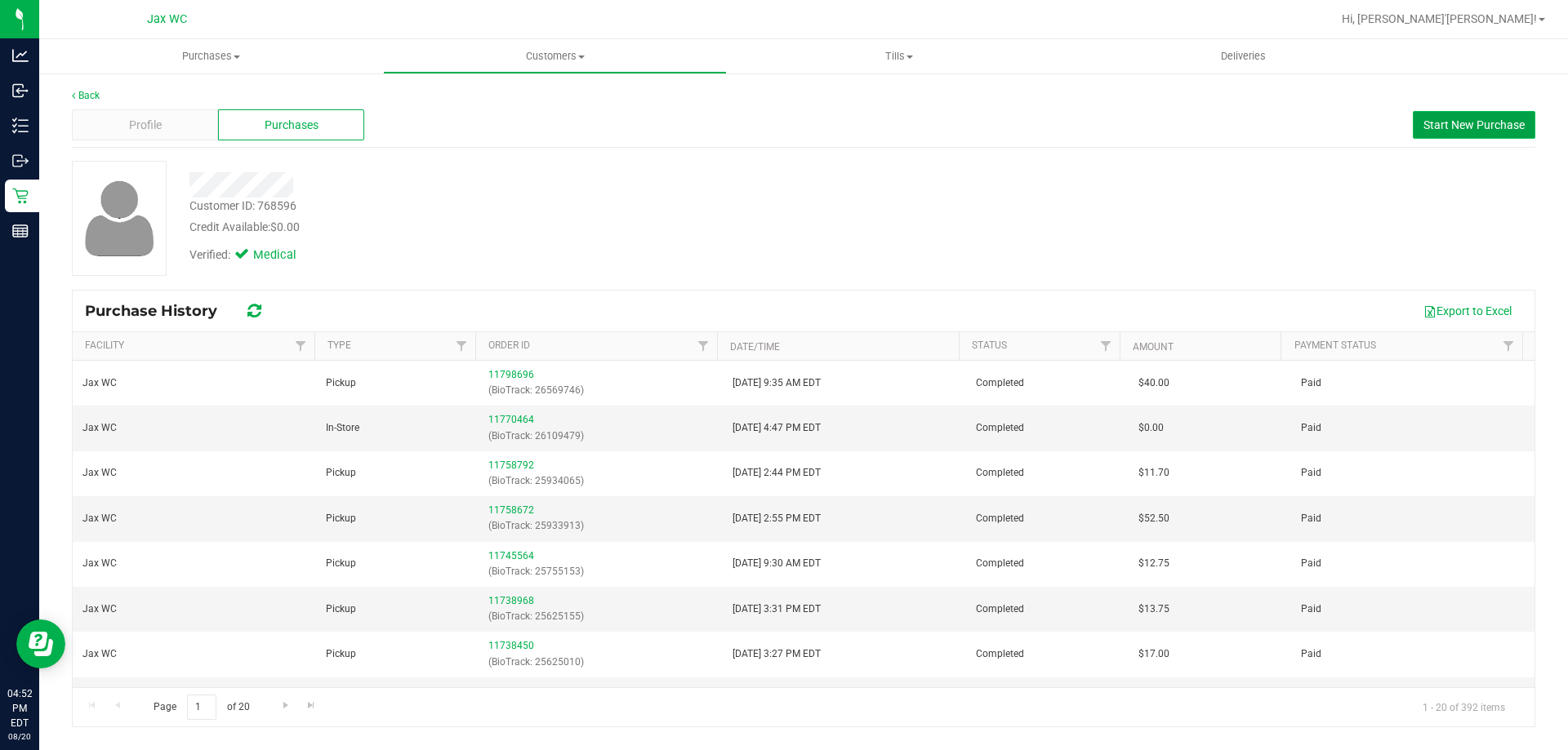
click at [1482, 127] on span "Start New Purchase" at bounding box center [1474, 125] width 101 height 13
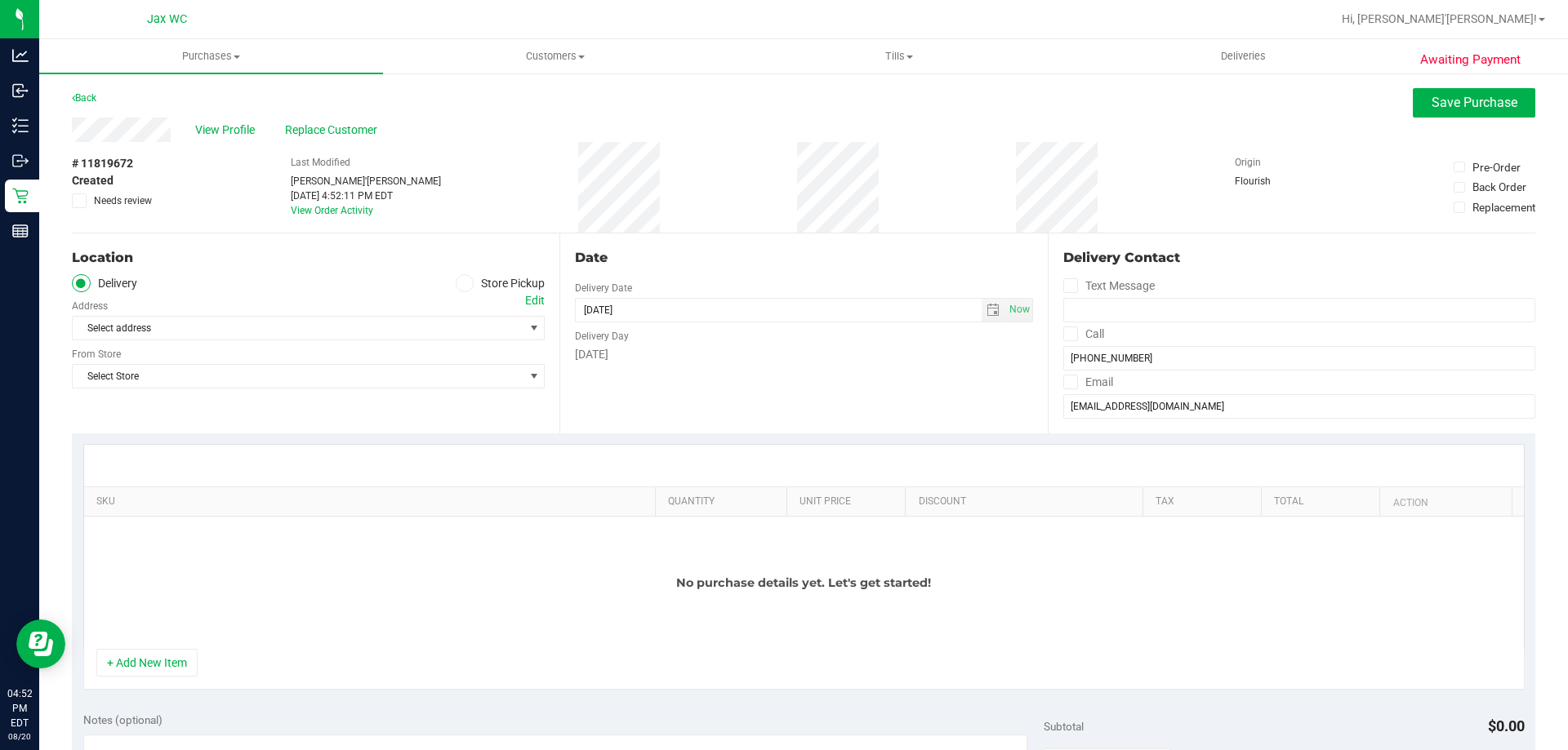
click at [460, 279] on span at bounding box center [465, 284] width 19 height 19
click at [462, 289] on span at bounding box center [465, 284] width 19 height 19
click at [0, 0] on input "Store Pickup" at bounding box center [0, 0] width 0 height 0
click at [382, 326] on span "Select Store" at bounding box center [298, 328] width 451 height 23
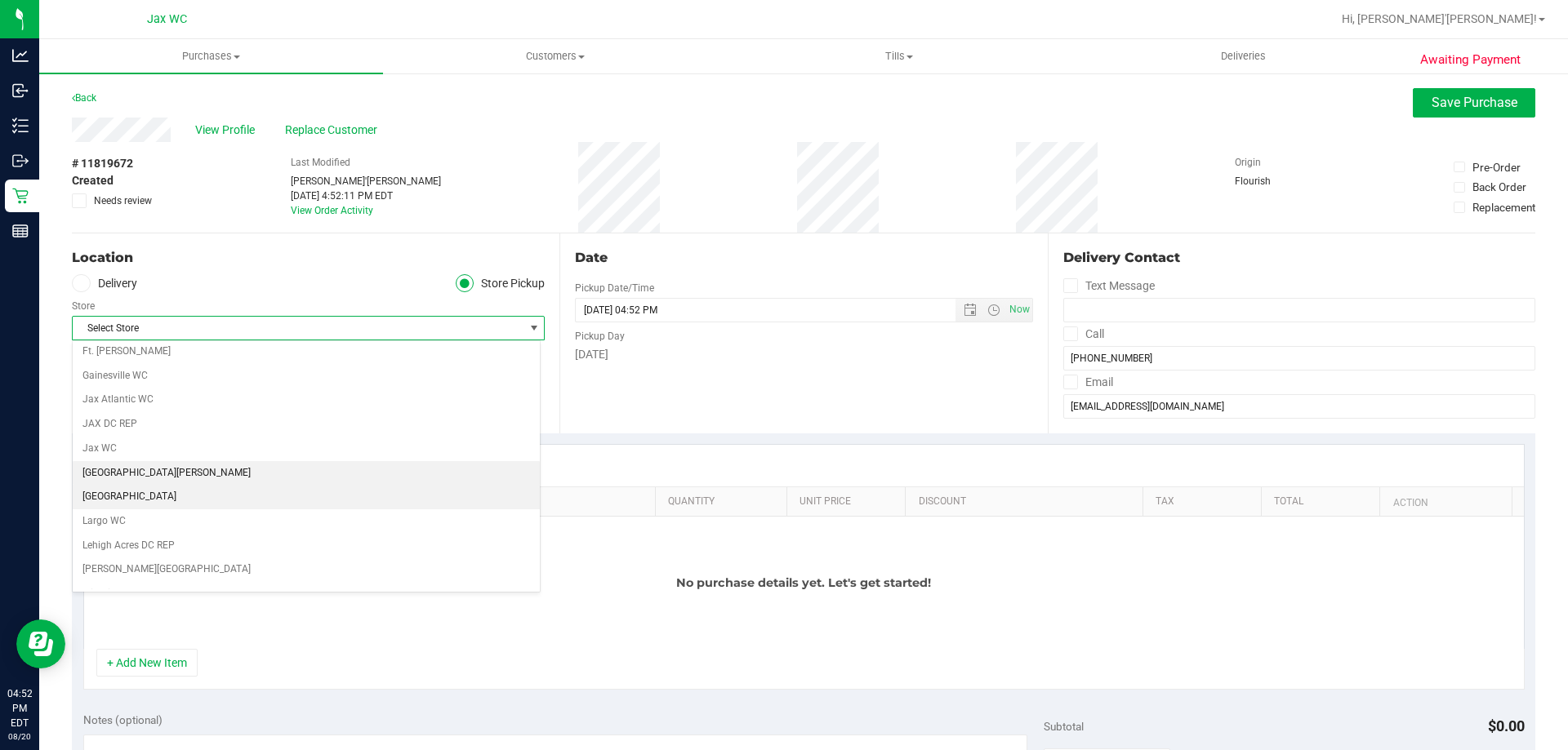
scroll to position [326, 0]
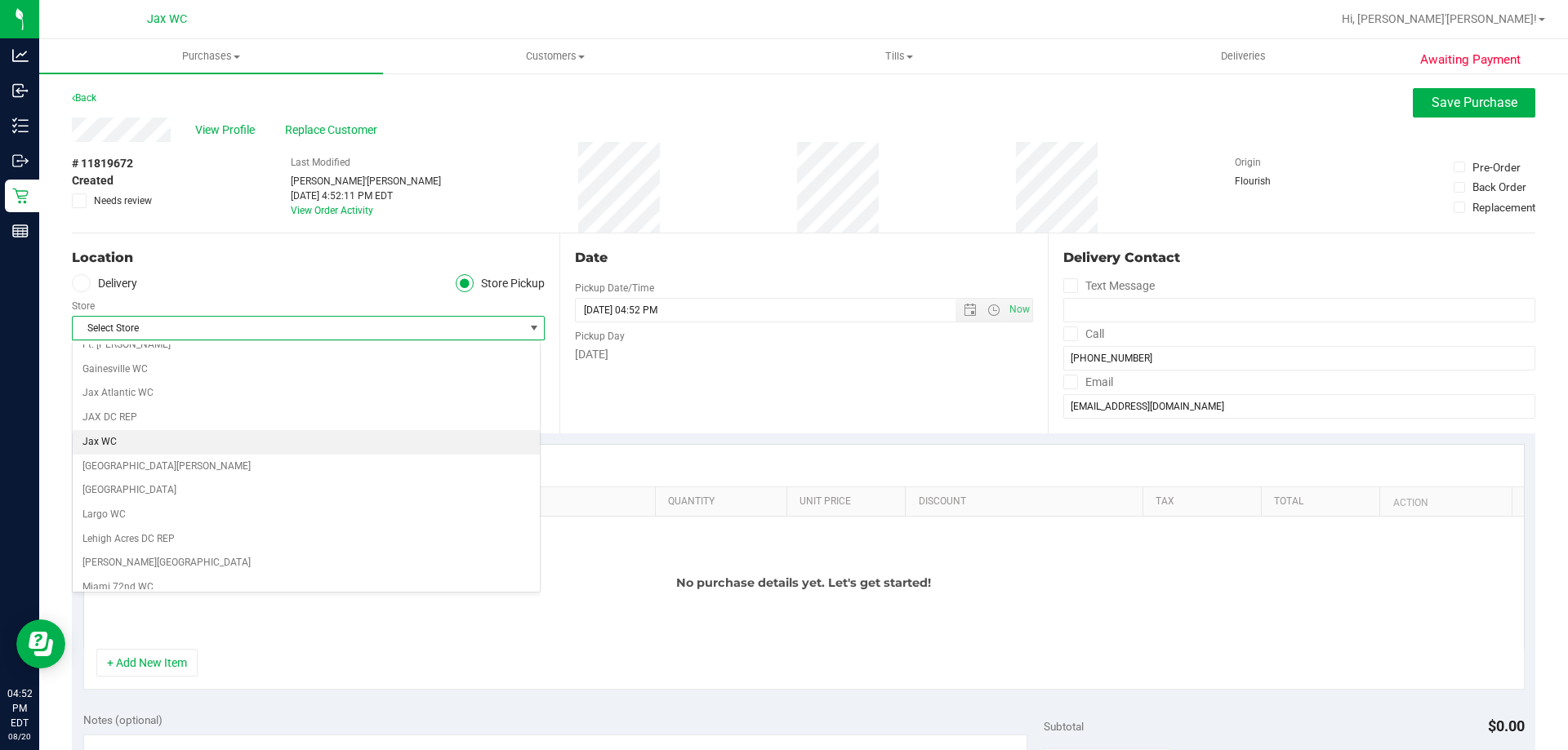
click at [232, 440] on li "Jax WC" at bounding box center [306, 442] width 467 height 24
drag, startPoint x: 173, startPoint y: 657, endPoint x: 191, endPoint y: 631, distance: 31.6
click at [174, 657] on button "+ Add New Item" at bounding box center [146, 662] width 101 height 28
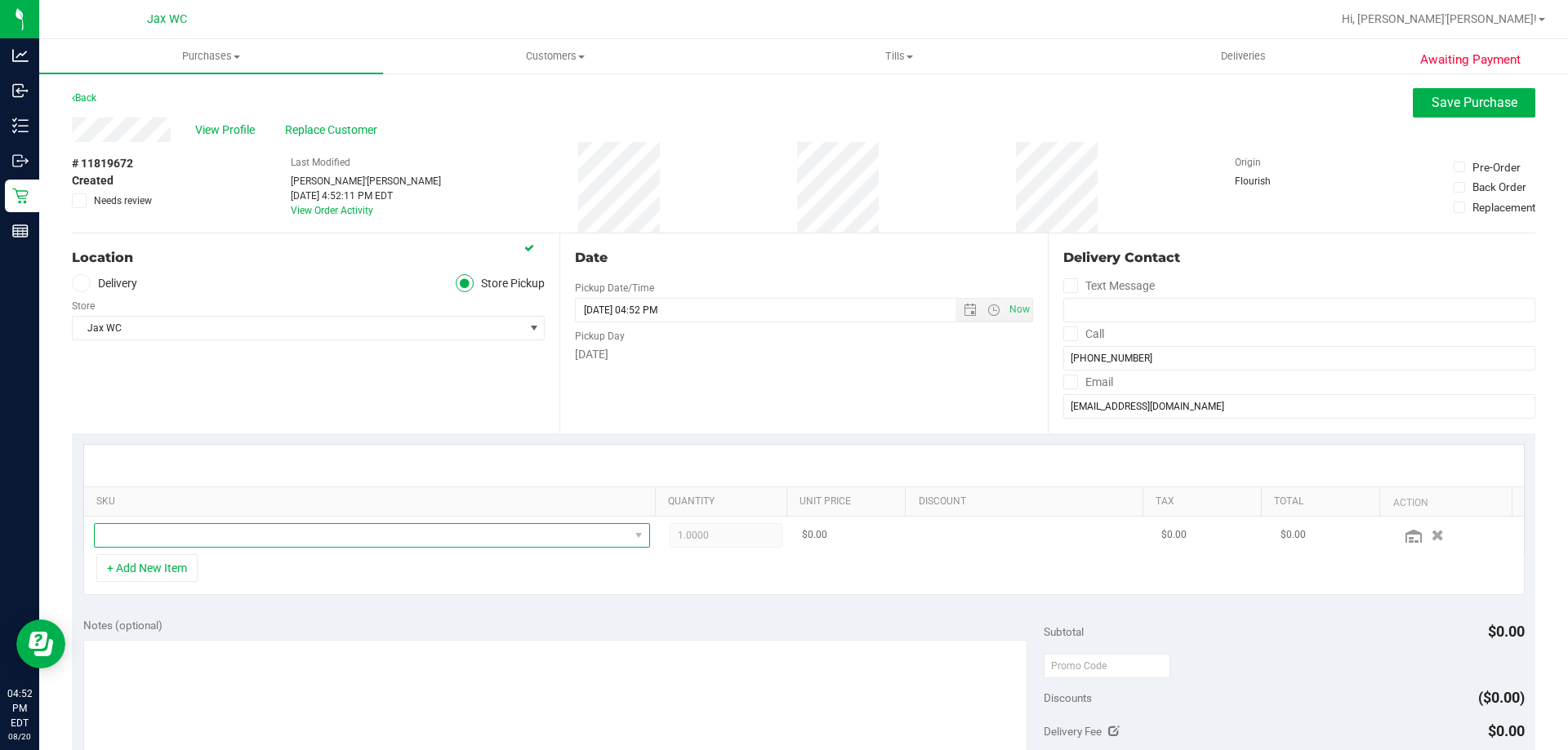
click at [239, 542] on span "NO DATA FOUND" at bounding box center [362, 535] width 534 height 23
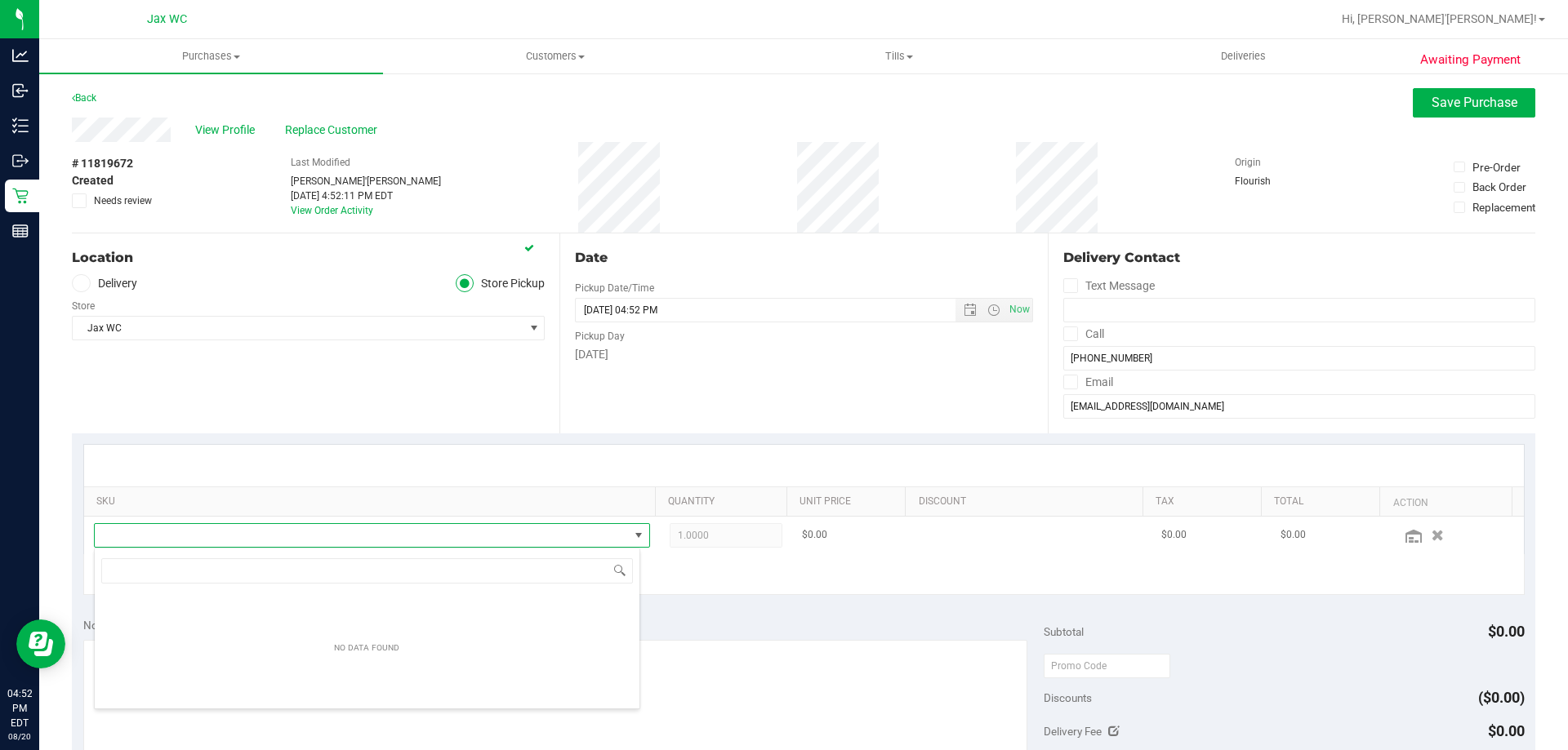
scroll to position [24, 542]
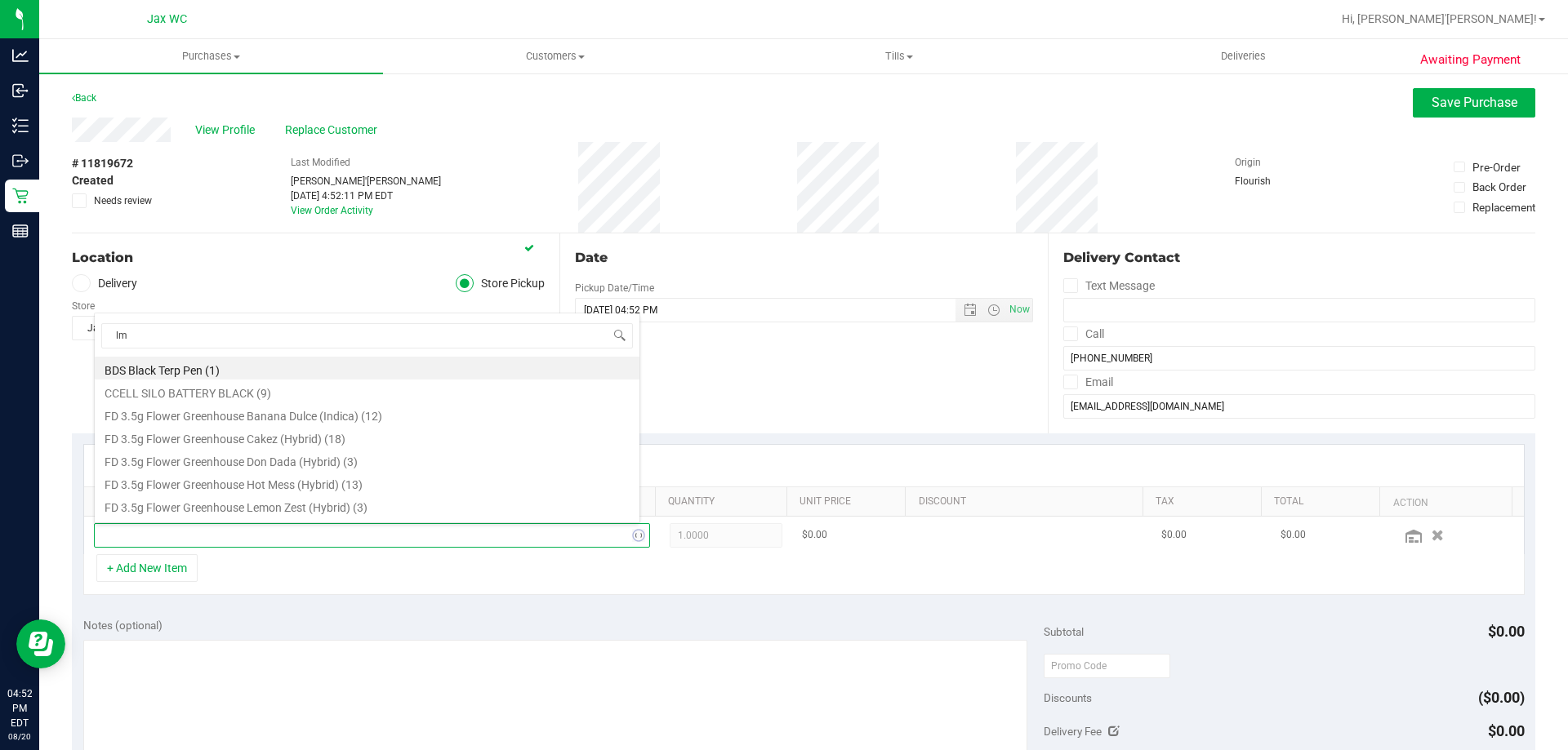
type input "lmz"
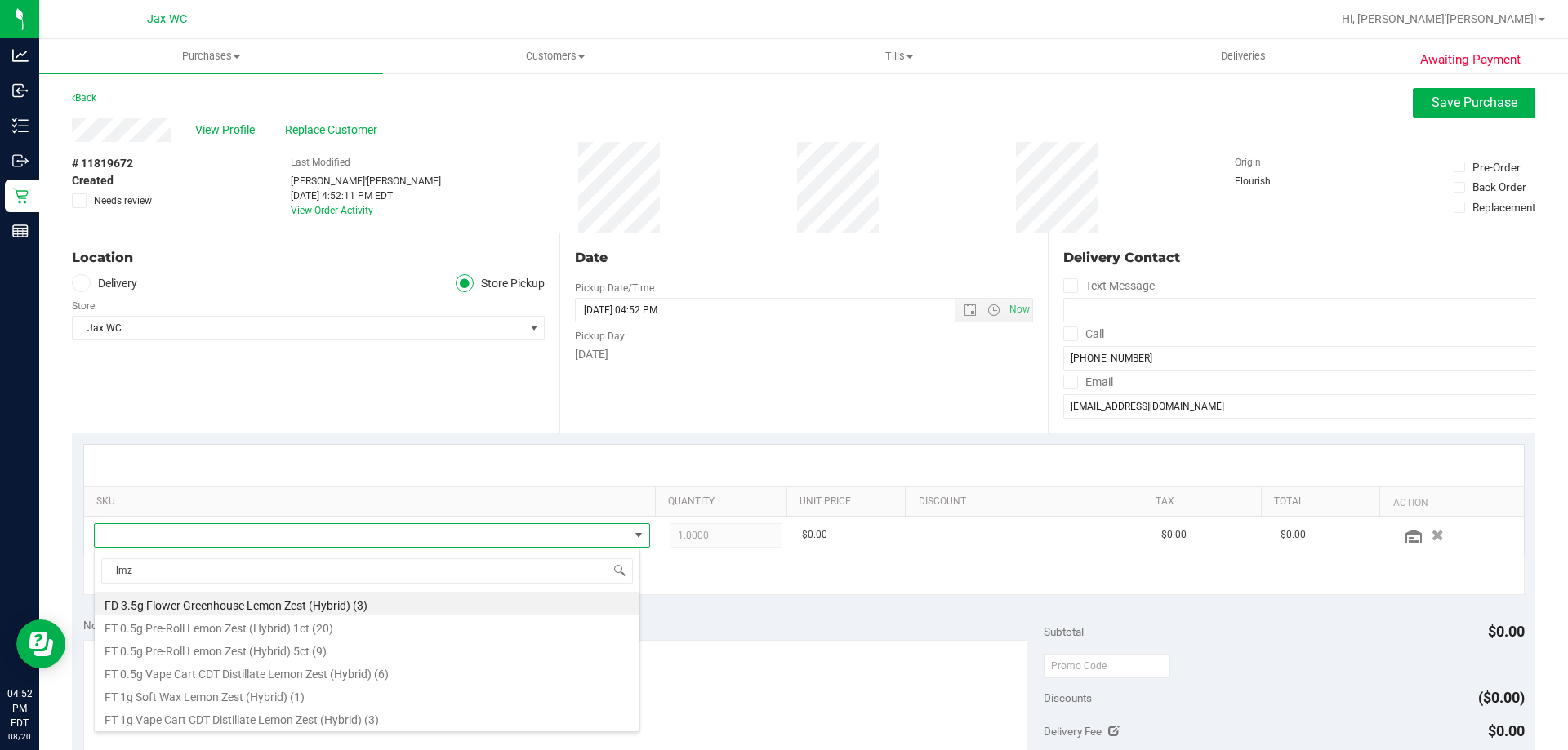
click at [330, 602] on li "FD 3.5g Flower Greenhouse Lemon Zest (Hybrid) (3)" at bounding box center [367, 603] width 545 height 23
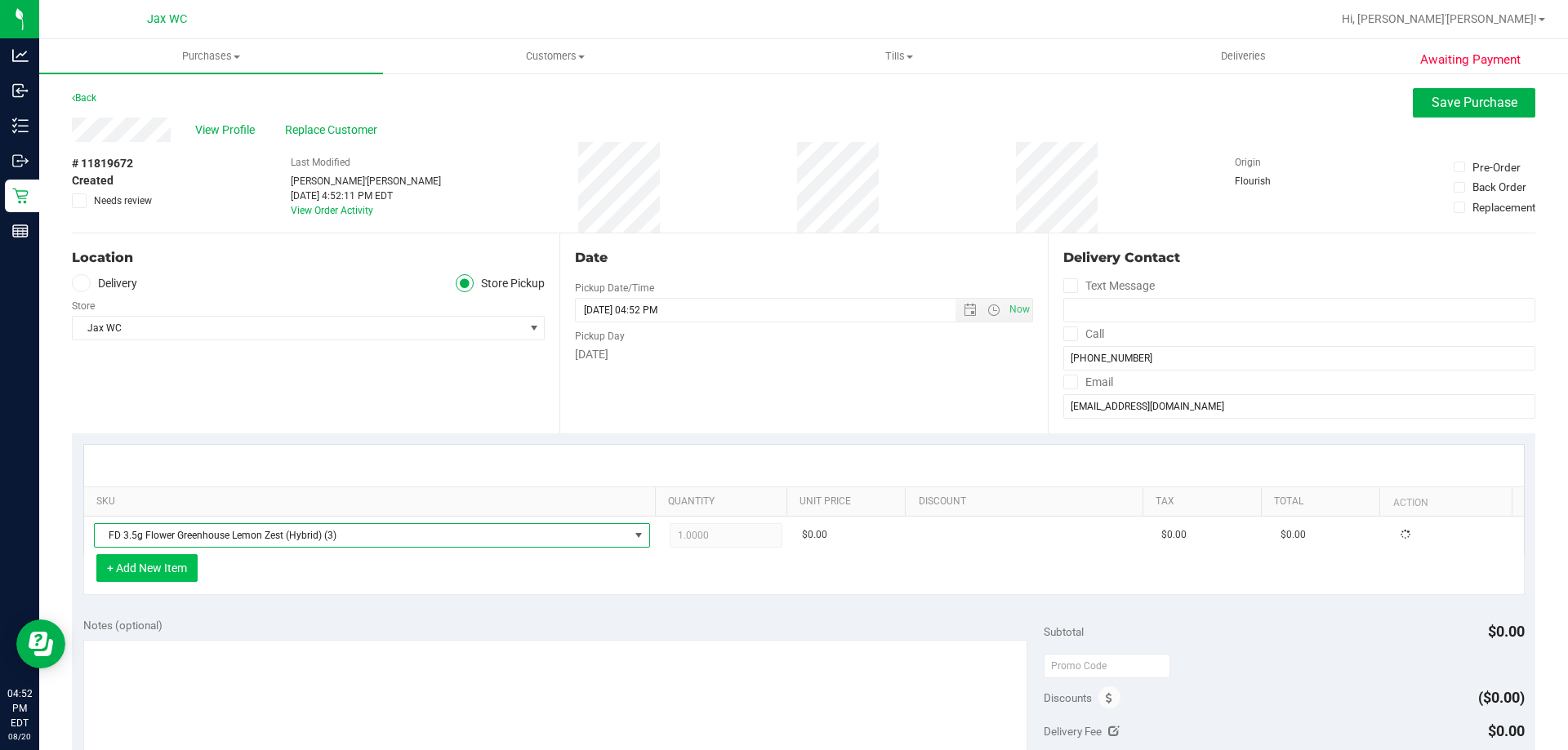
click at [168, 561] on button "+ Add New Item" at bounding box center [146, 568] width 101 height 28
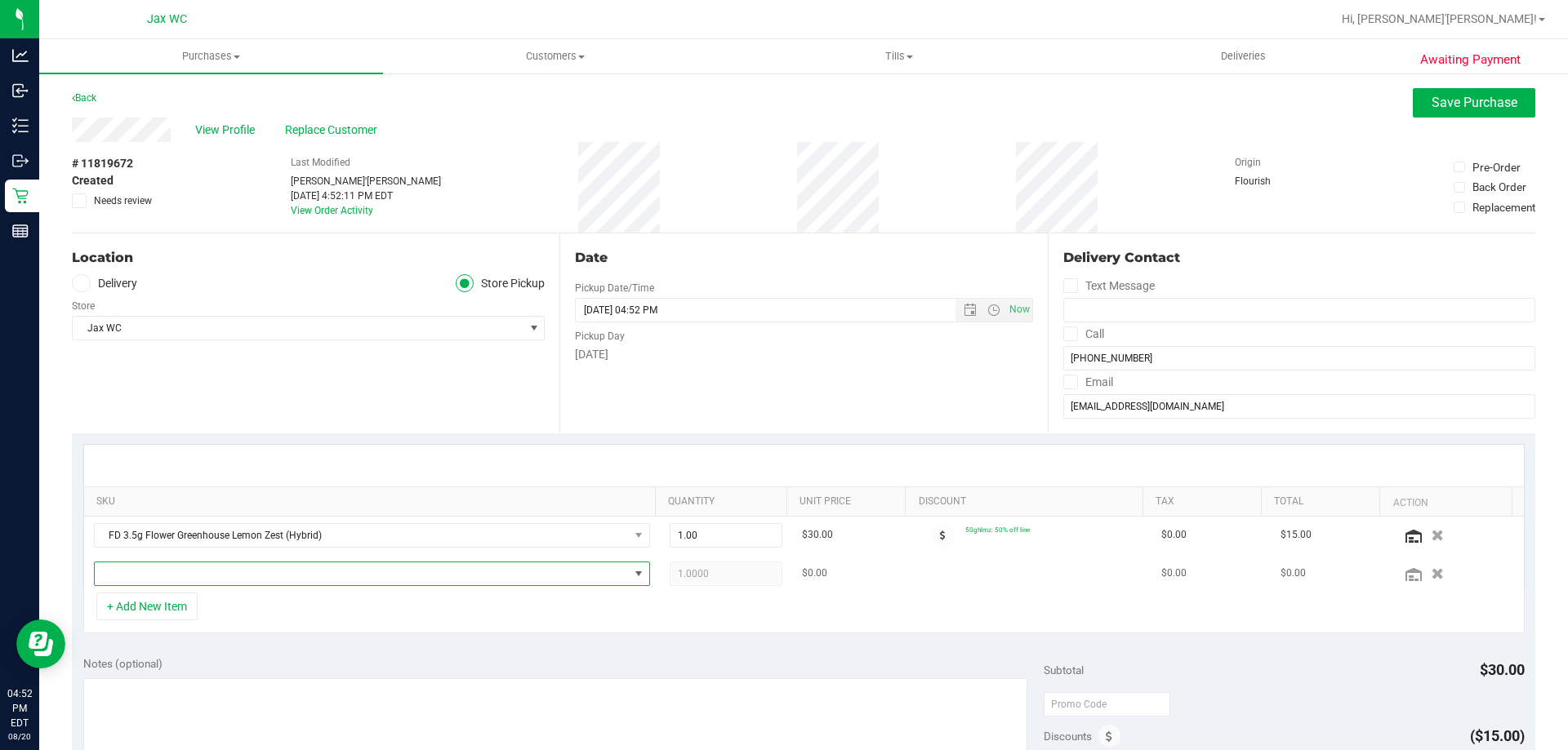
click at [173, 586] on span "NO DATA FOUND" at bounding box center [362, 573] width 534 height 23
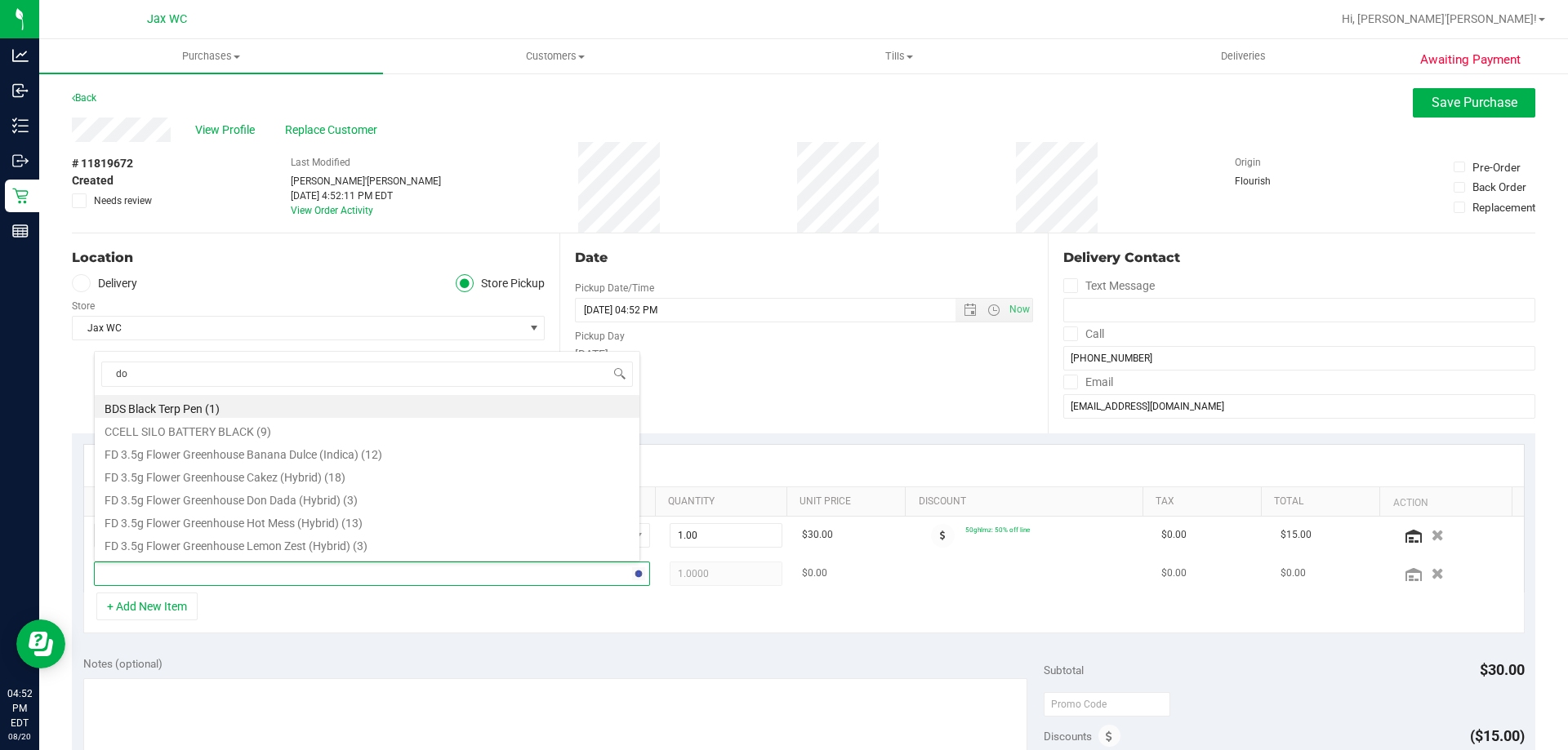
type input "dot"
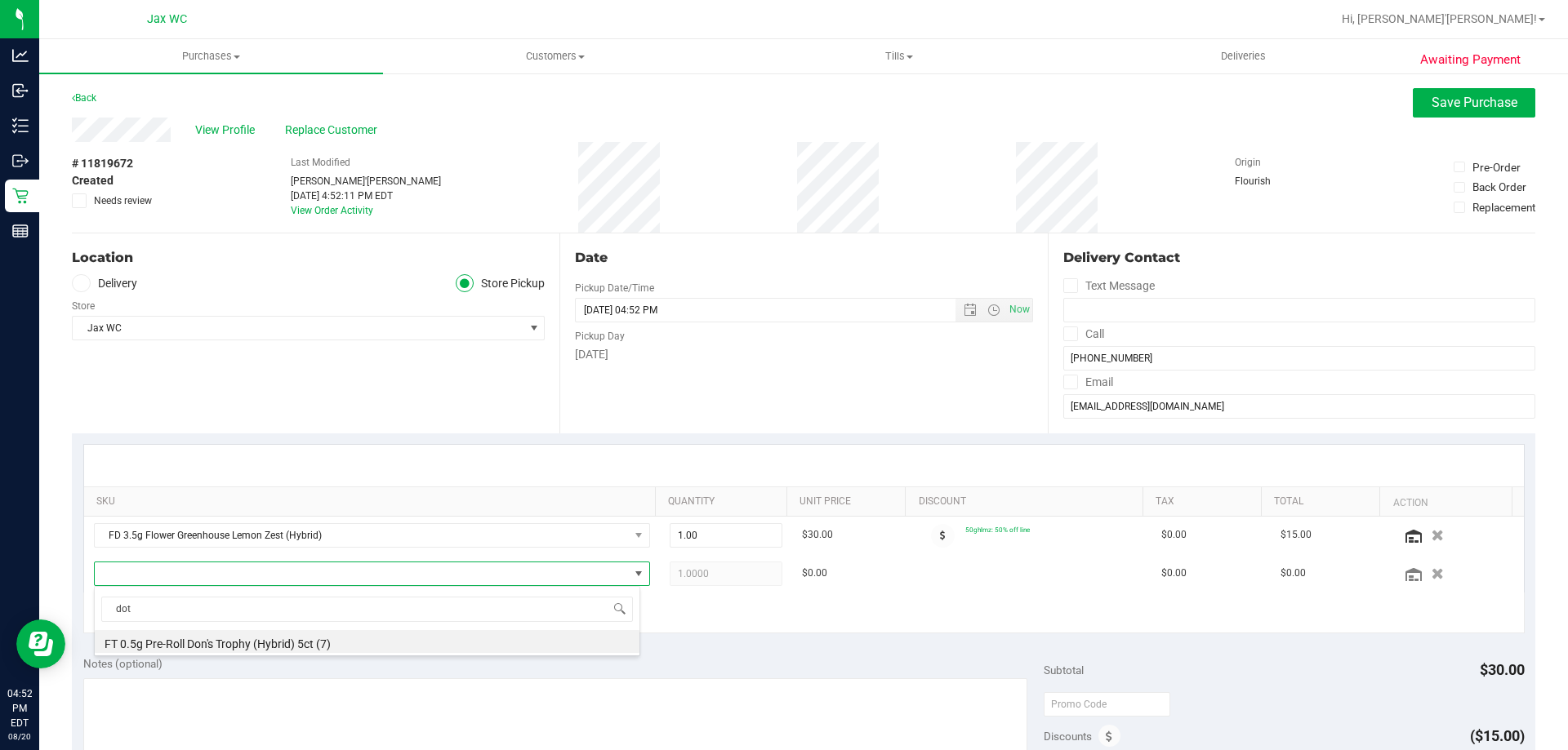
drag, startPoint x: 308, startPoint y: 650, endPoint x: 325, endPoint y: 659, distance: 19.2
click at [315, 651] on li "FT 0.5g Pre-Roll Don's Trophy (Hybrid) 5ct (7)" at bounding box center [367, 642] width 545 height 23
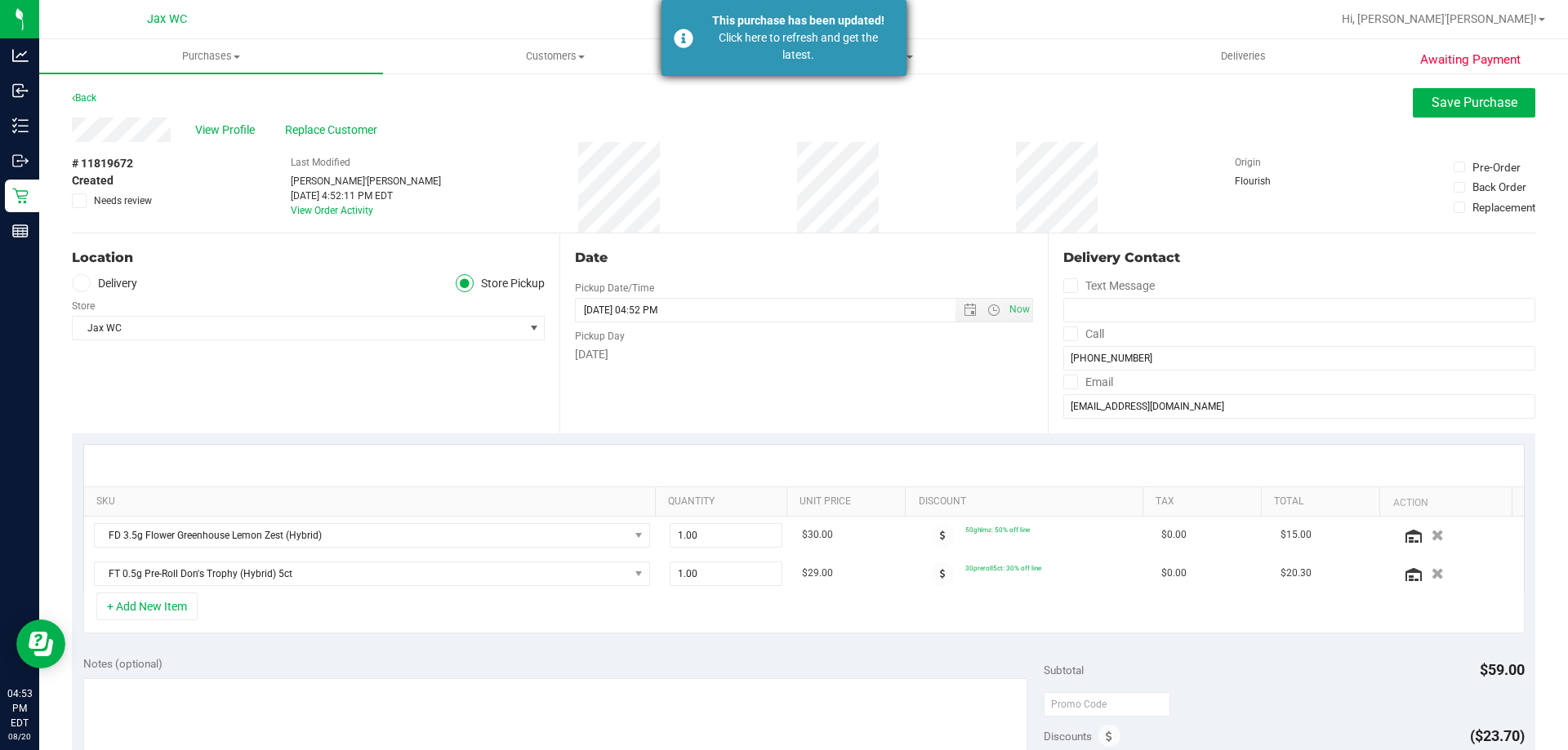
click at [852, 18] on div "This purchase has been updated!" at bounding box center [799, 21] width 192 height 18
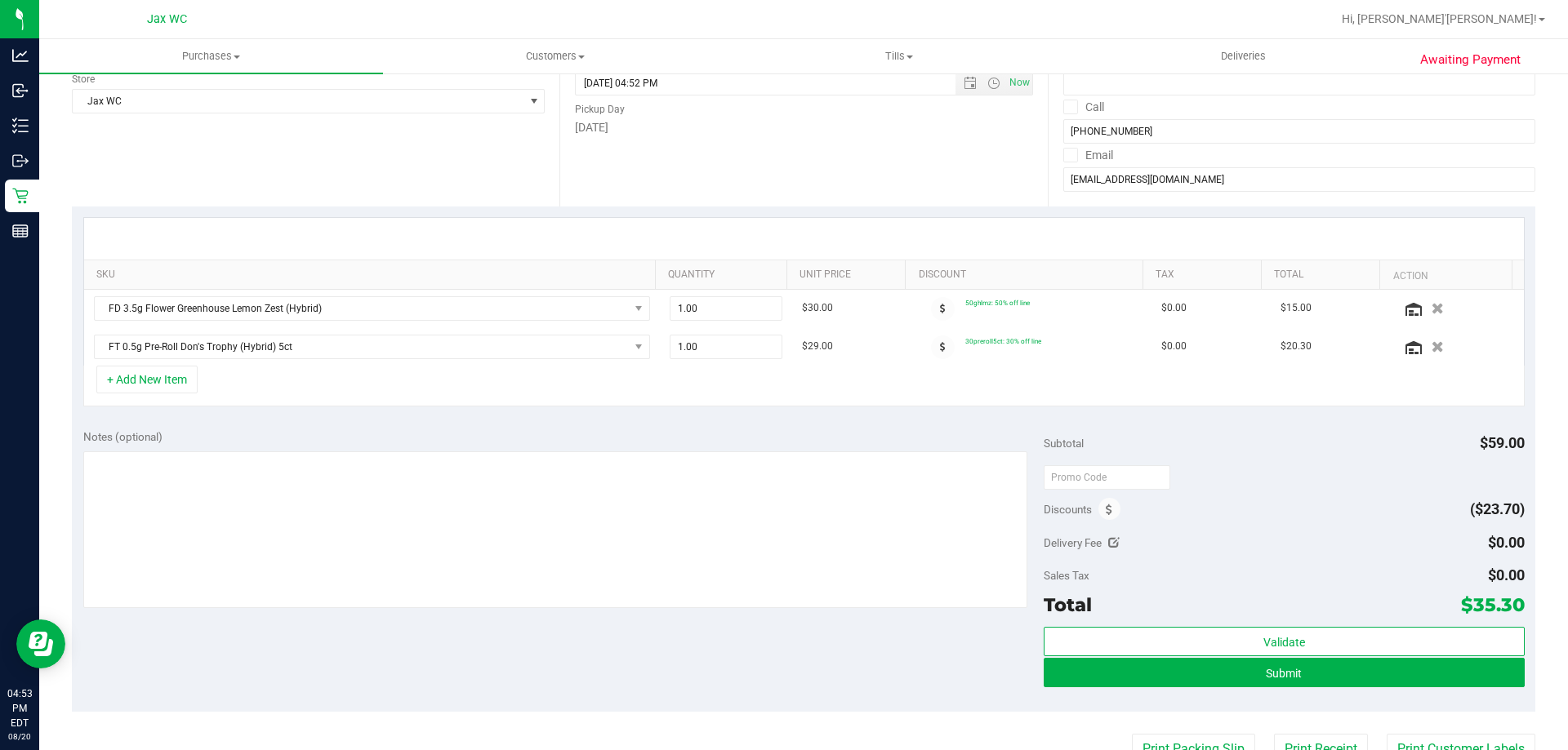
scroll to position [245, 0]
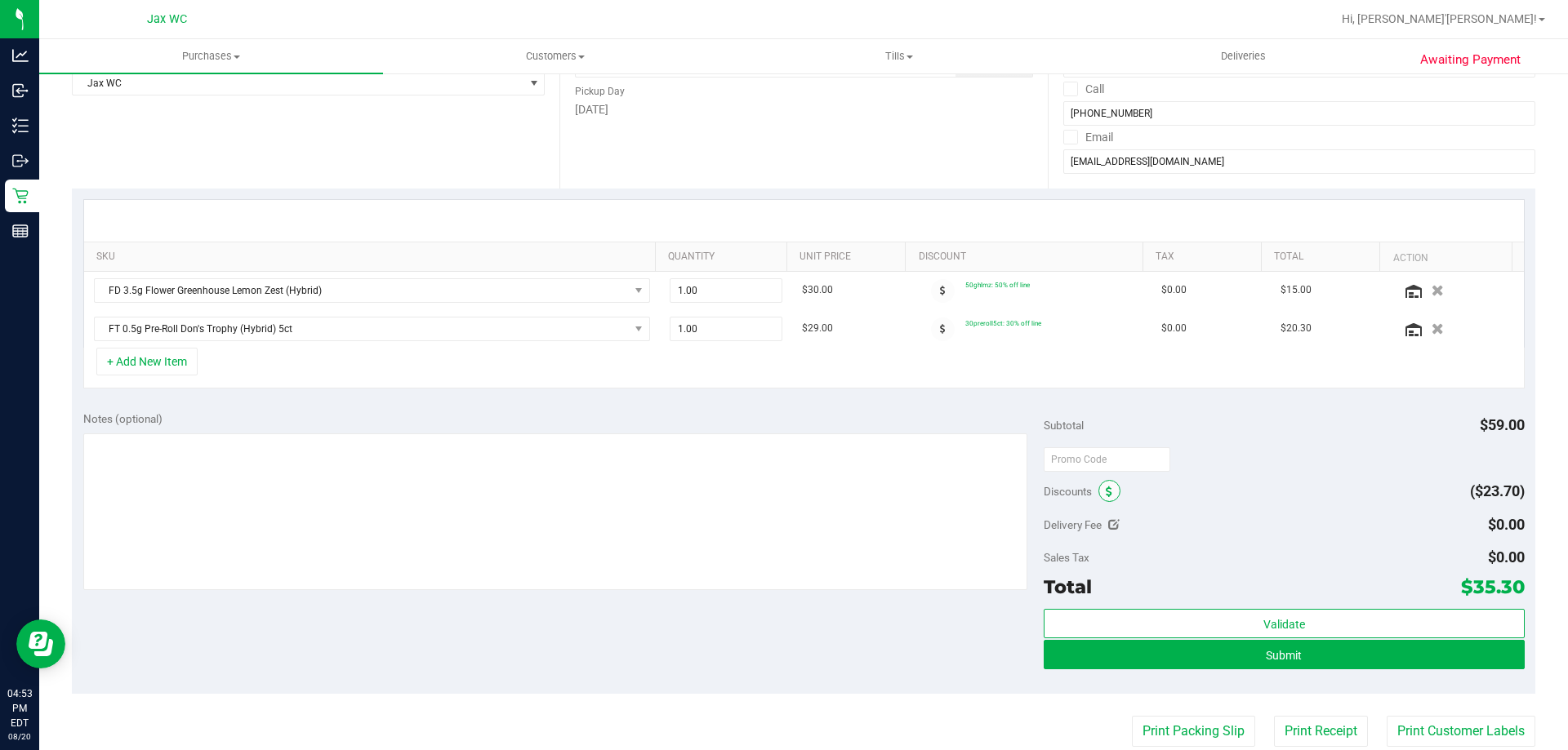
click at [1098, 492] on span at bounding box center [1109, 491] width 22 height 22
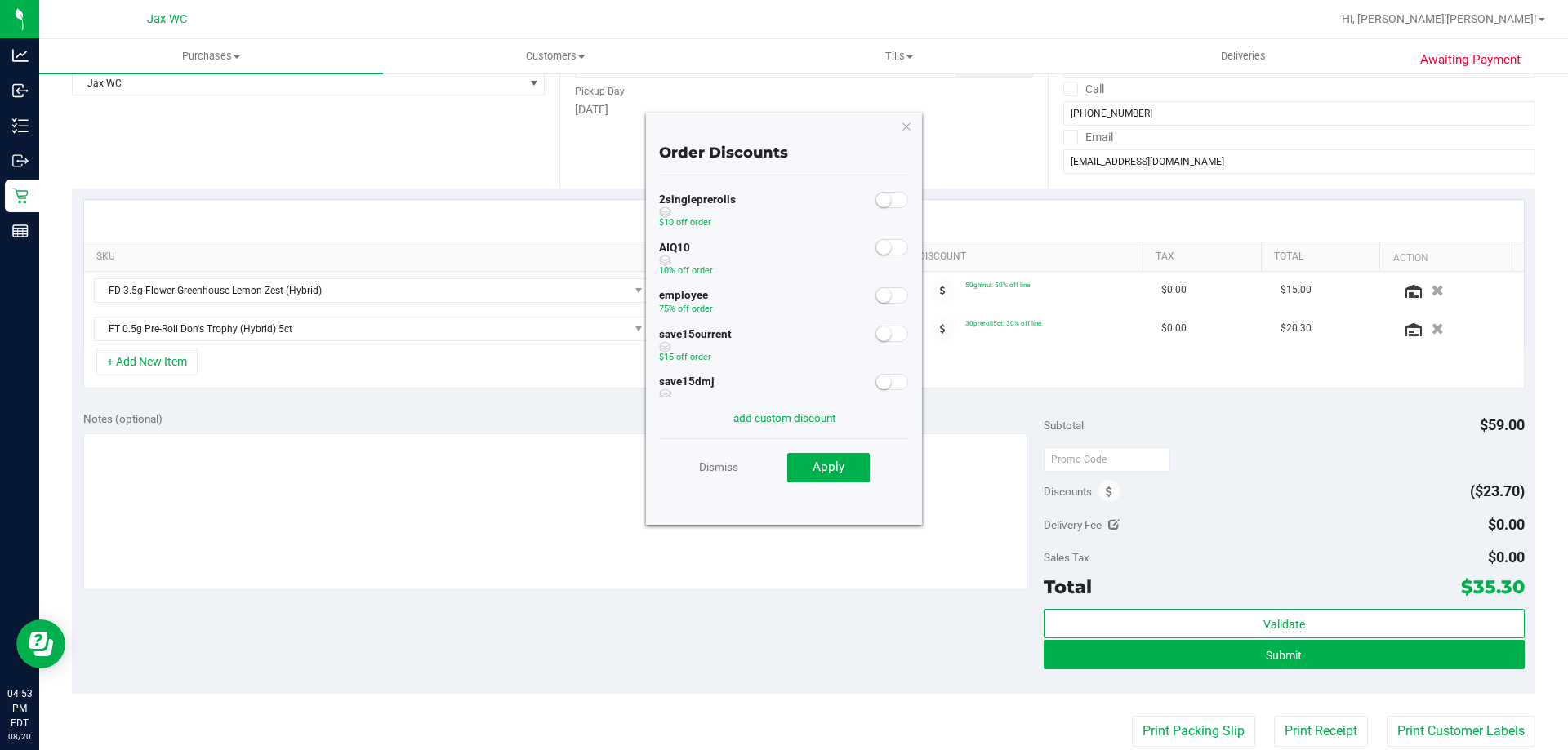
click at [884, 294] on span at bounding box center [891, 296] width 33 height 17
click at [829, 470] on span "Apply" at bounding box center [829, 467] width 32 height 15
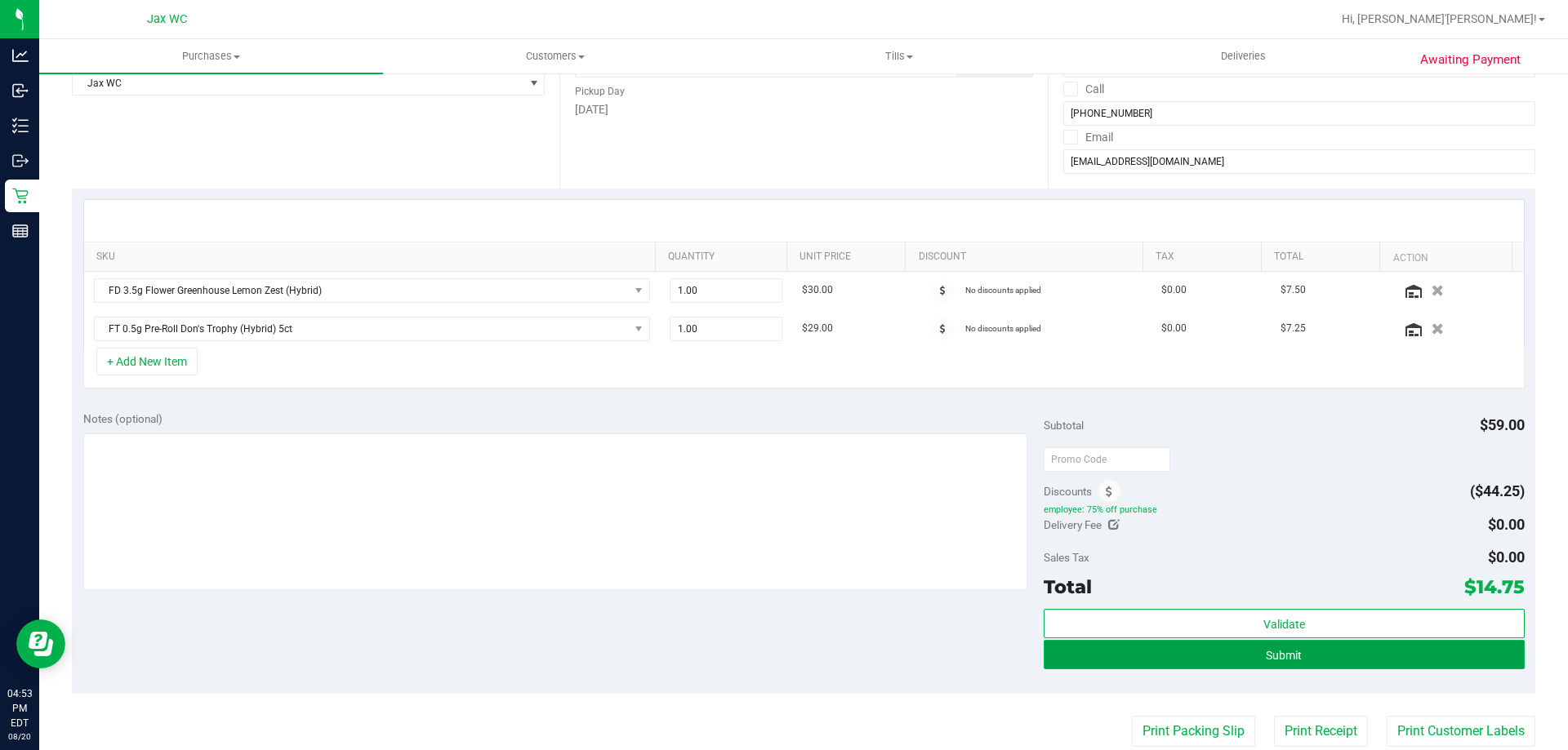
click at [1095, 652] on button "Submit" at bounding box center [1283, 654] width 480 height 29
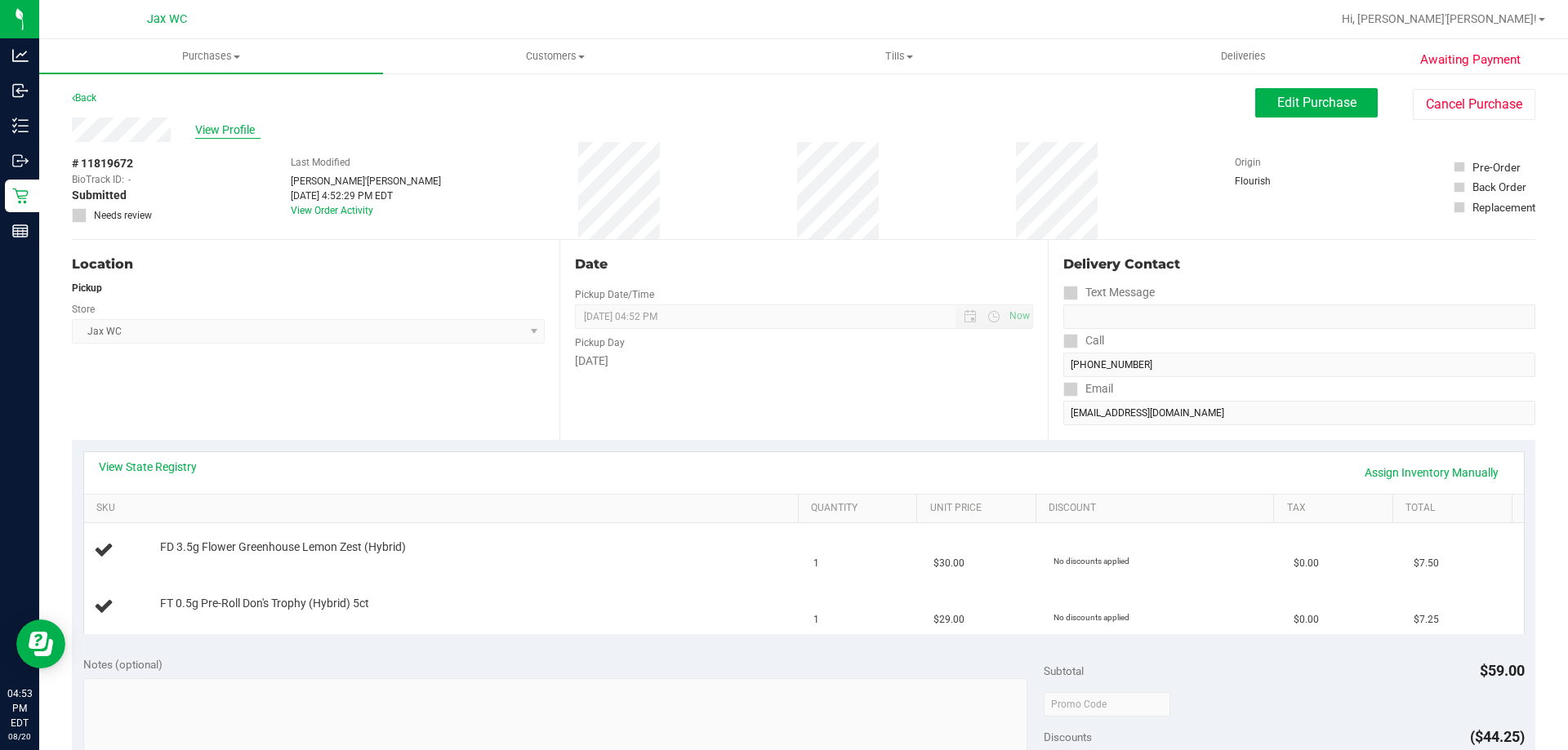
click at [219, 129] on span "View Profile" at bounding box center [228, 130] width 65 height 18
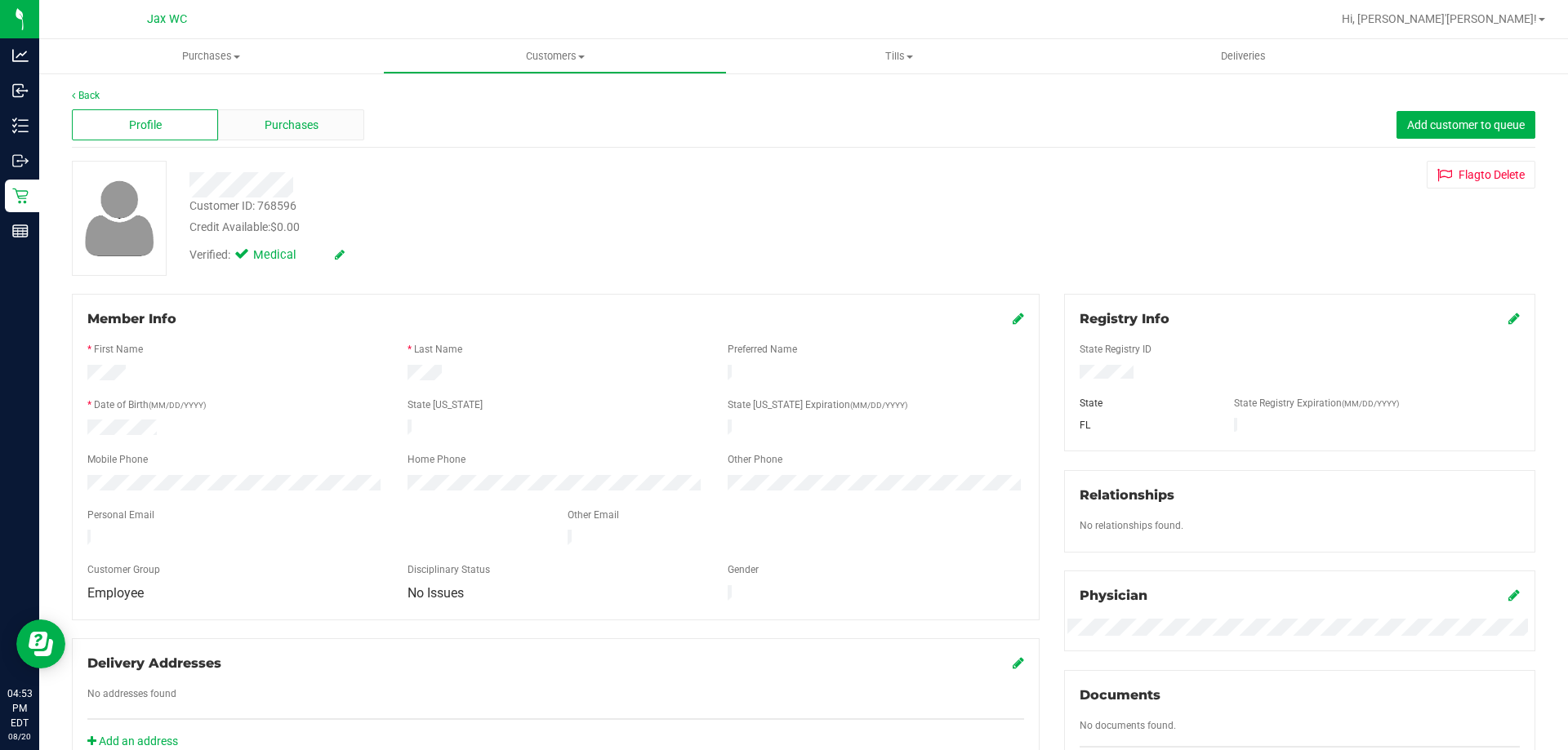
click at [331, 126] on div "Purchases" at bounding box center [290, 124] width 146 height 31
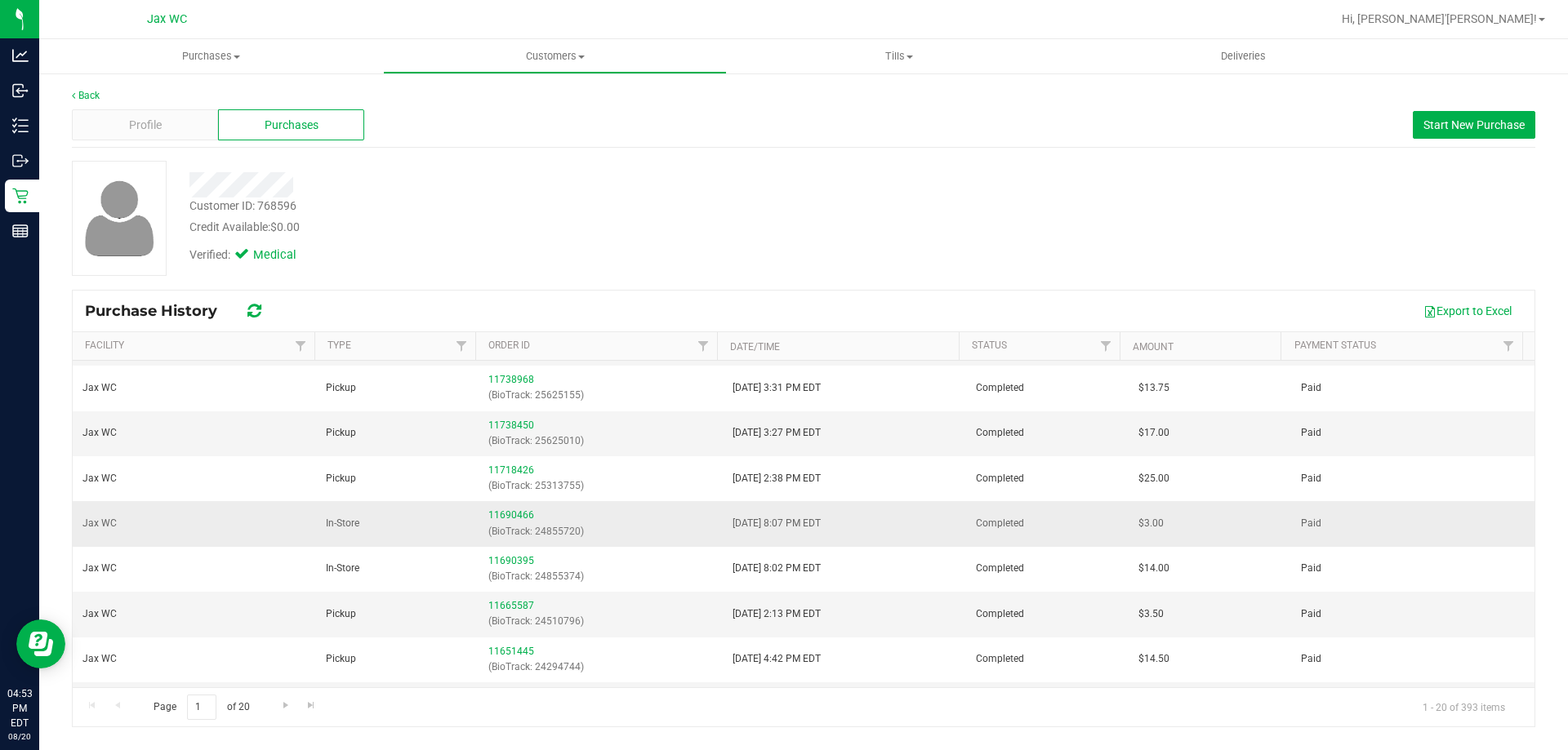
scroll to position [164, 0]
click at [518, 513] on link "11738450" at bounding box center [511, 513] width 46 height 12
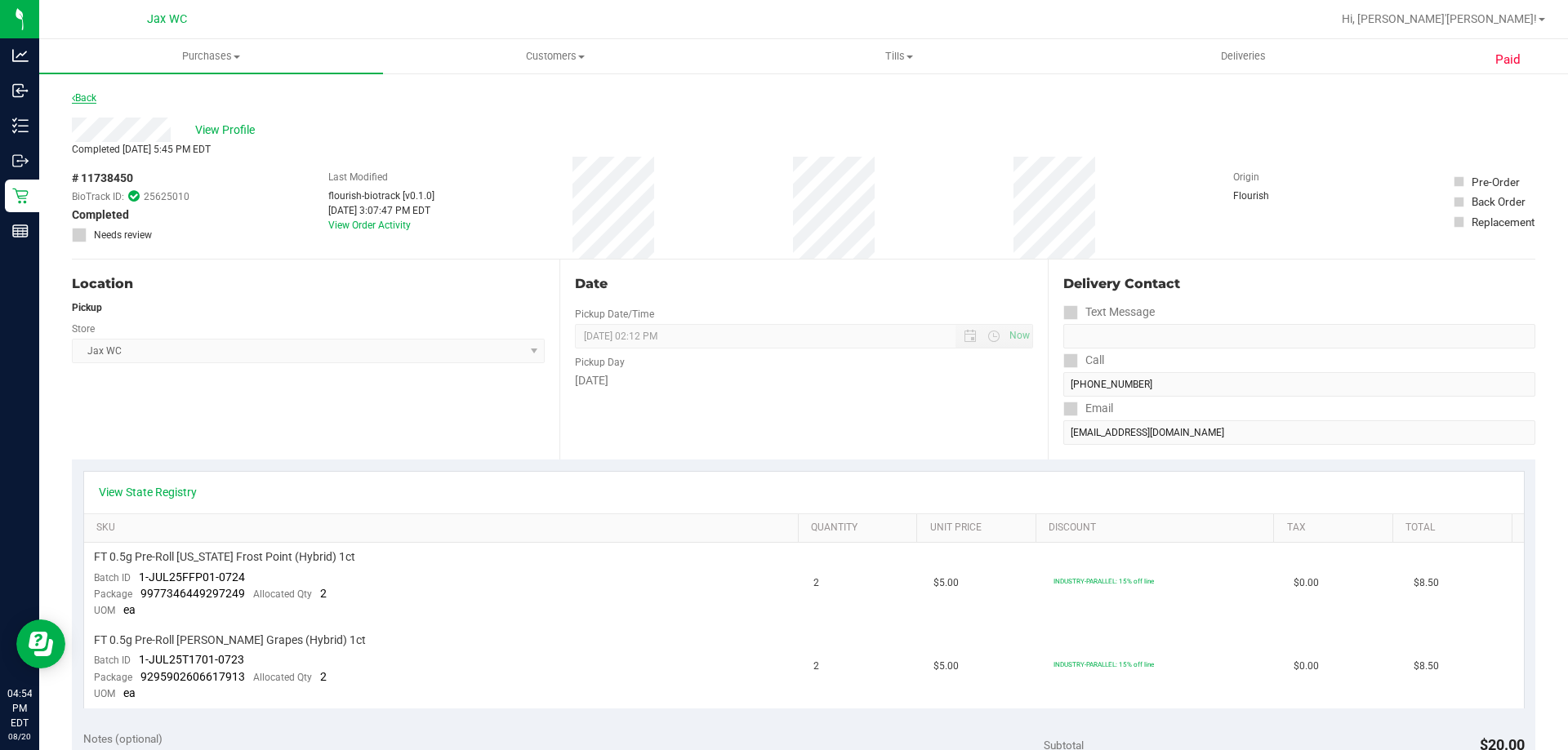
click at [84, 96] on link "Back" at bounding box center [83, 98] width 24 height 12
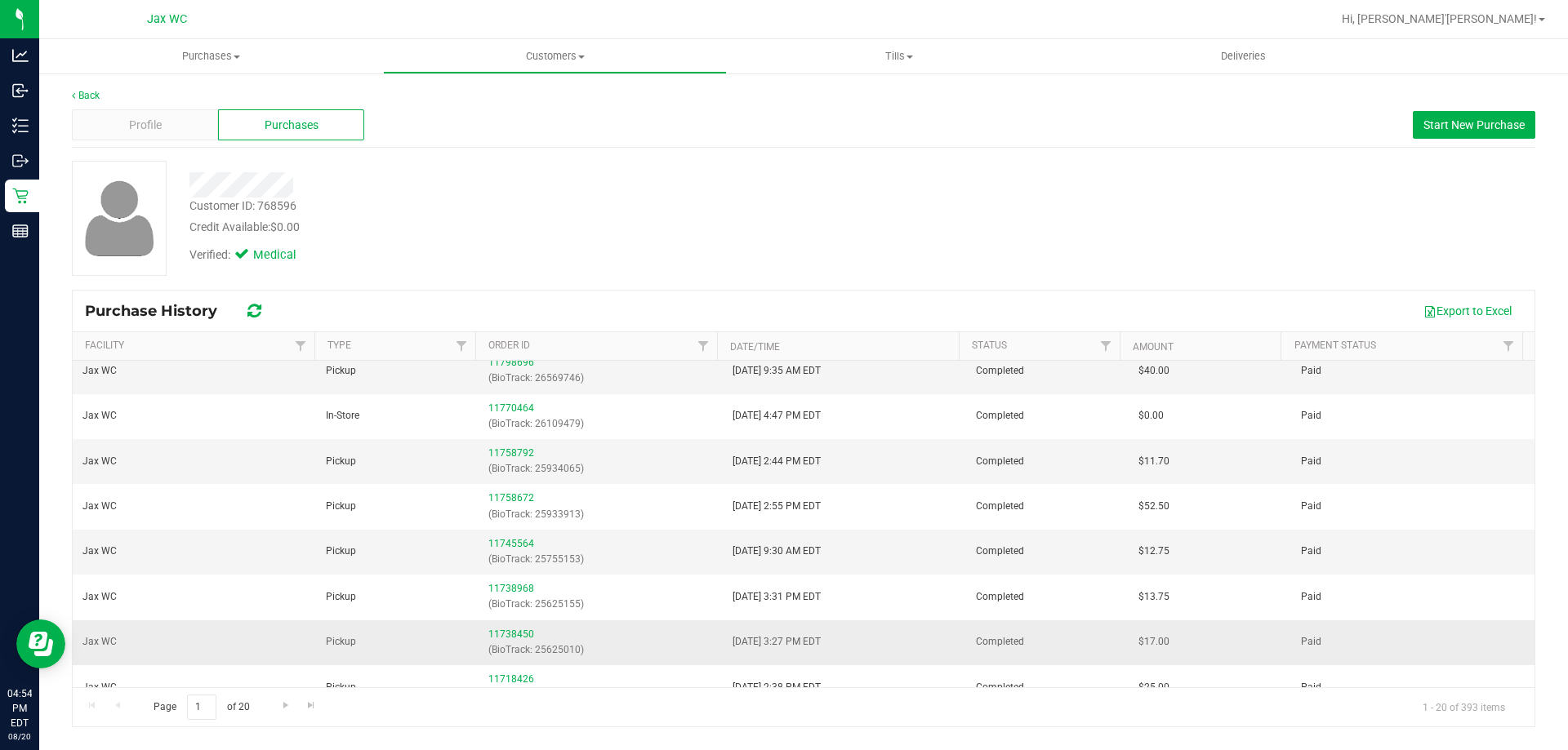
scroll to position [82, 0]
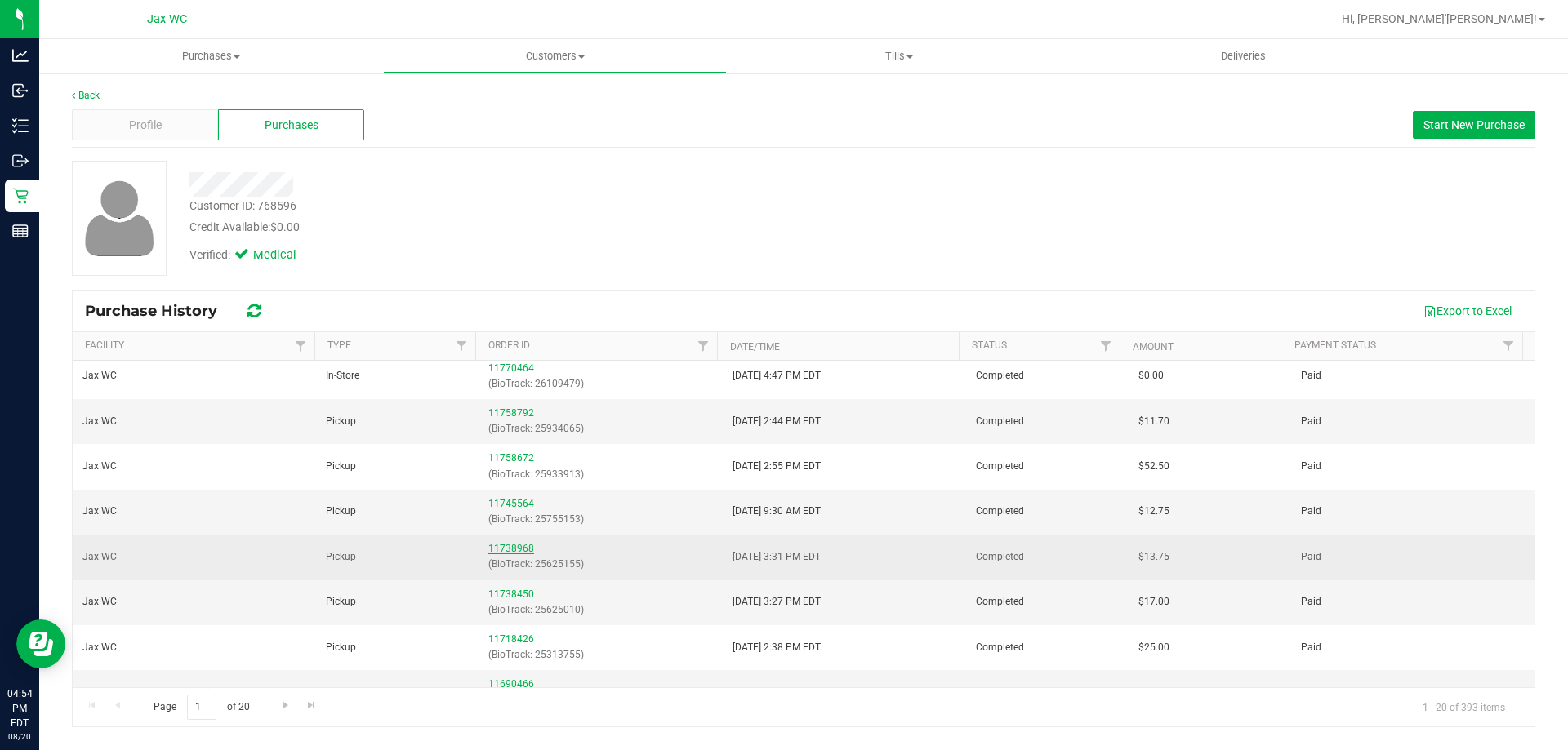
click at [511, 554] on link "11738968" at bounding box center [511, 549] width 46 height 12
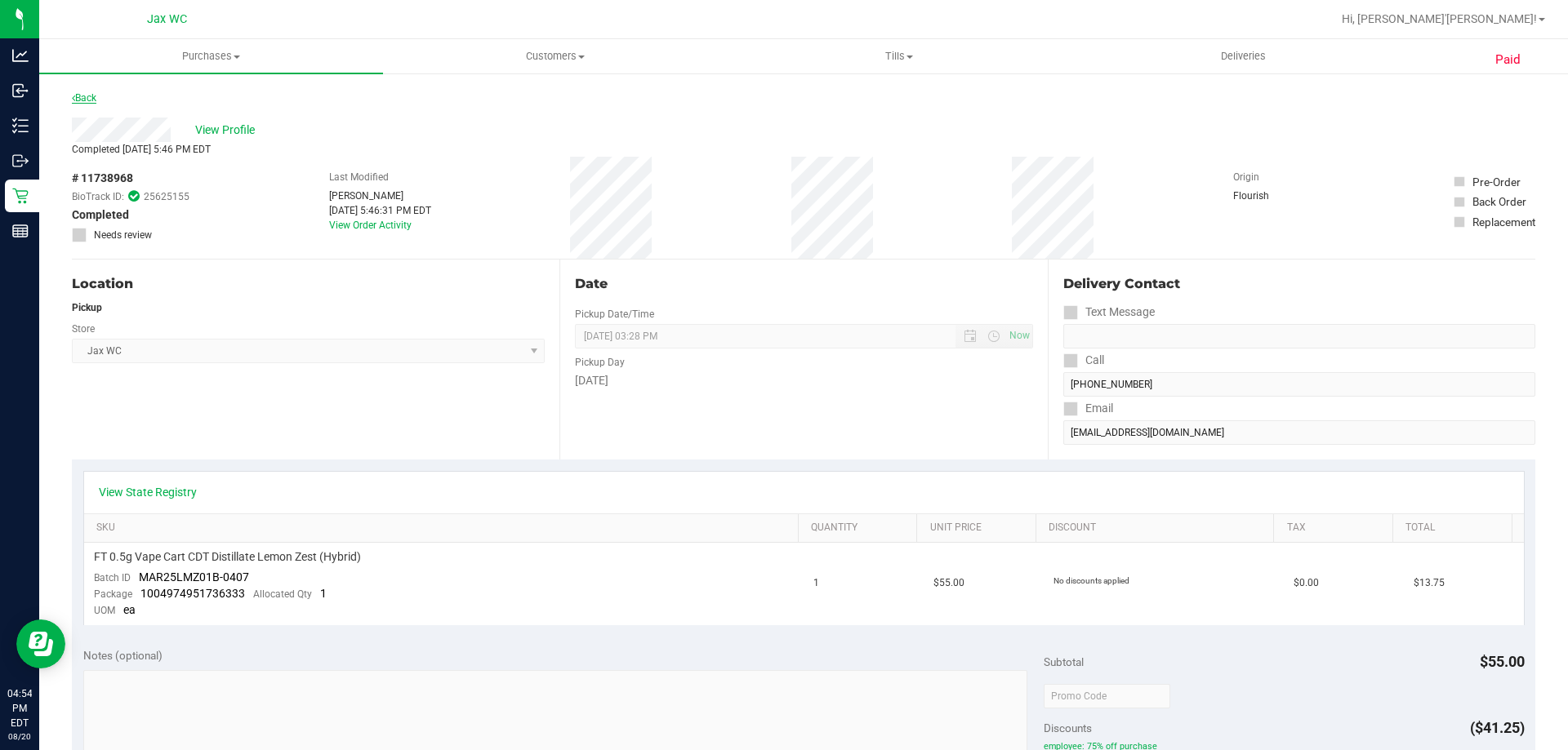
drag, startPoint x: 102, startPoint y: 96, endPoint x: 93, endPoint y: 95, distance: 9.1
click at [96, 96] on div "Back" at bounding box center [804, 103] width 1464 height 29
click at [93, 95] on link "Back" at bounding box center [83, 98] width 24 height 12
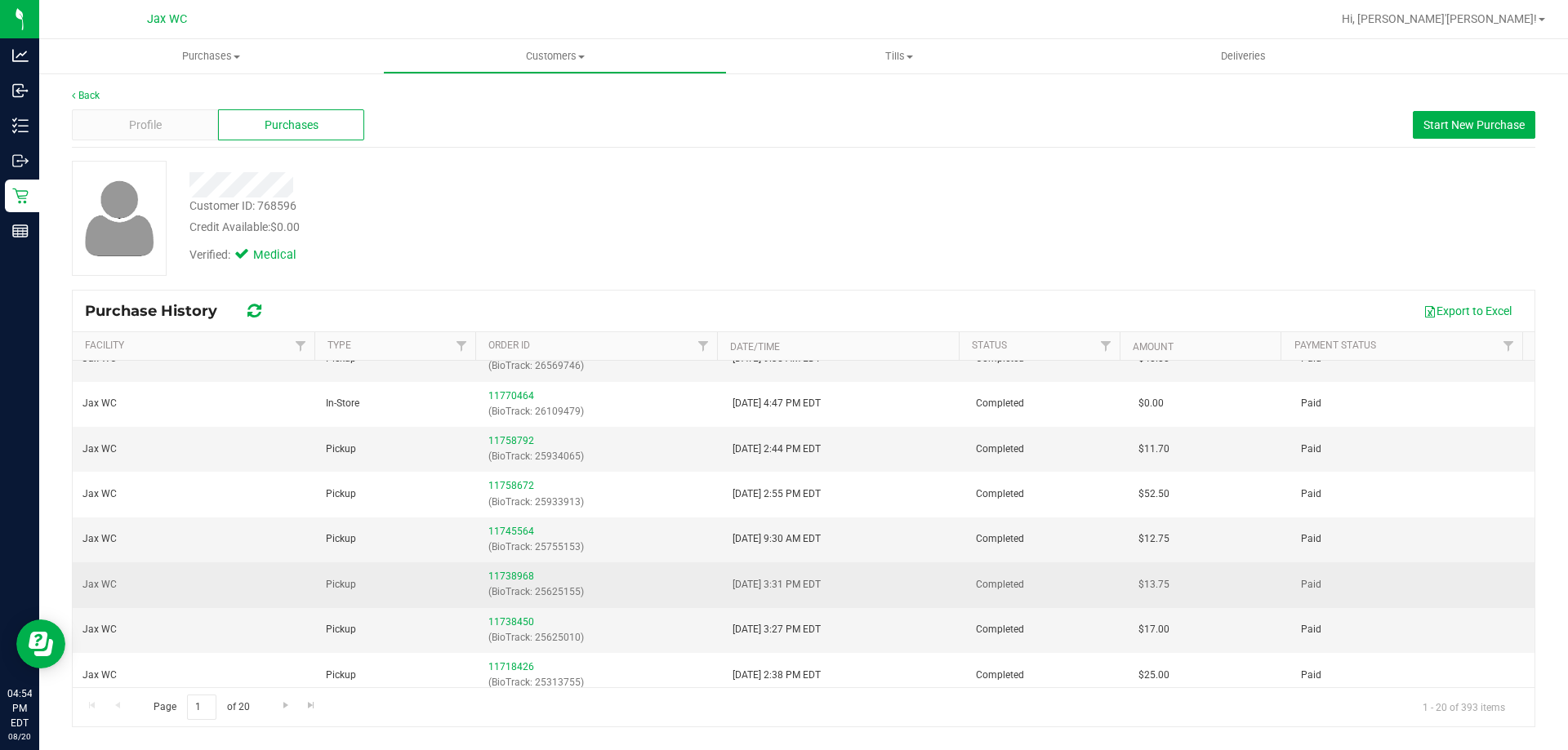
scroll to position [82, 0]
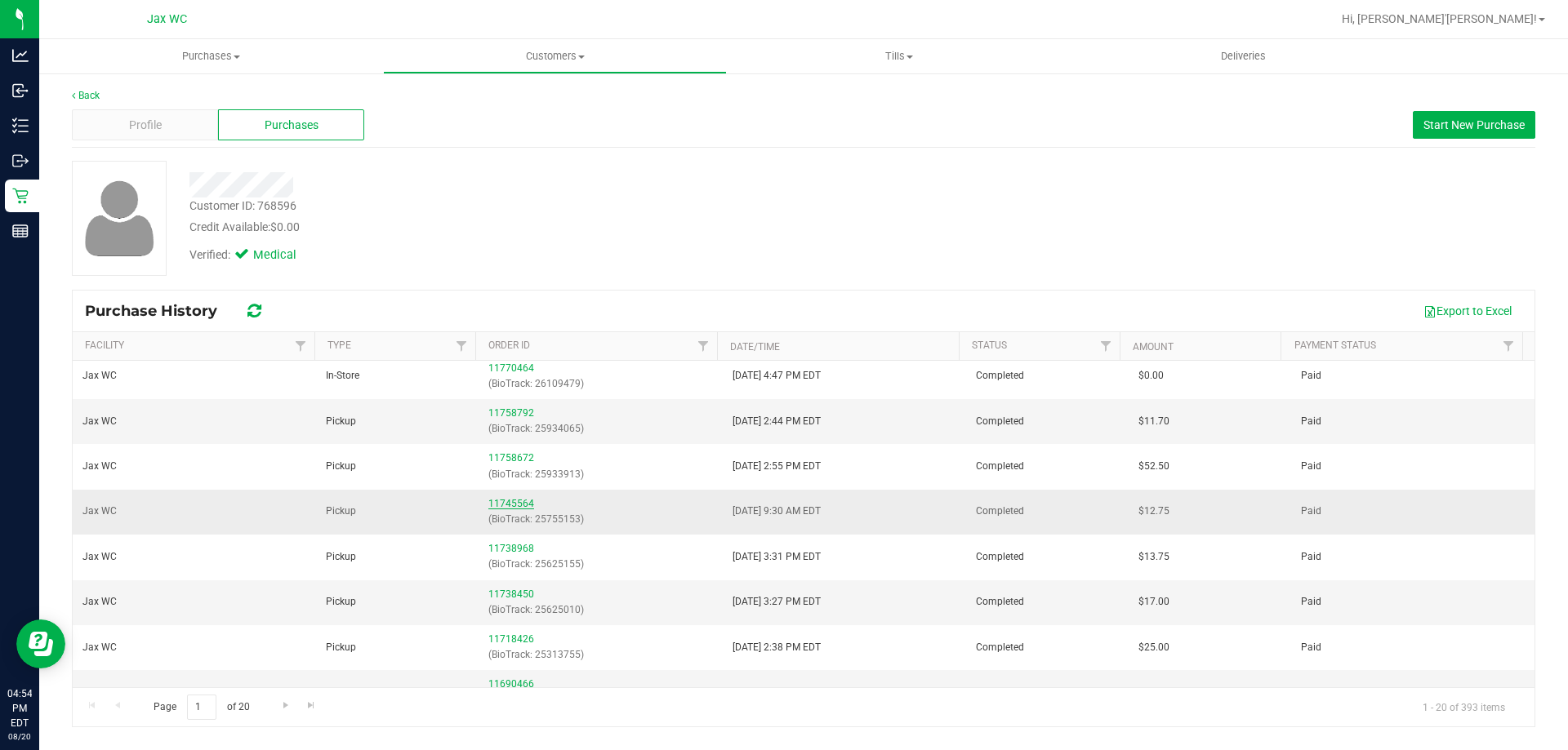
click at [500, 501] on link "11745564" at bounding box center [511, 504] width 46 height 12
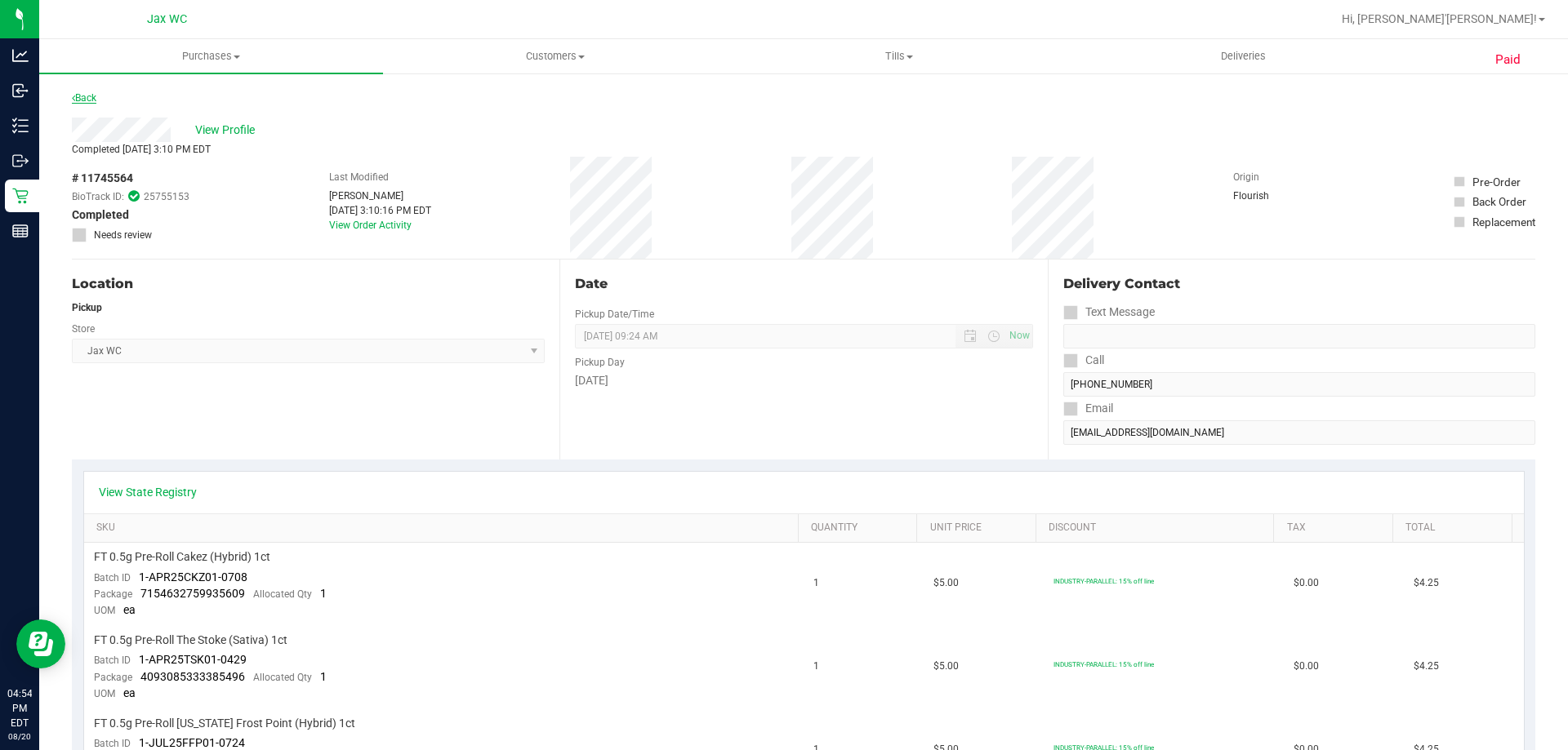
click at [95, 96] on link "Back" at bounding box center [83, 98] width 24 height 12
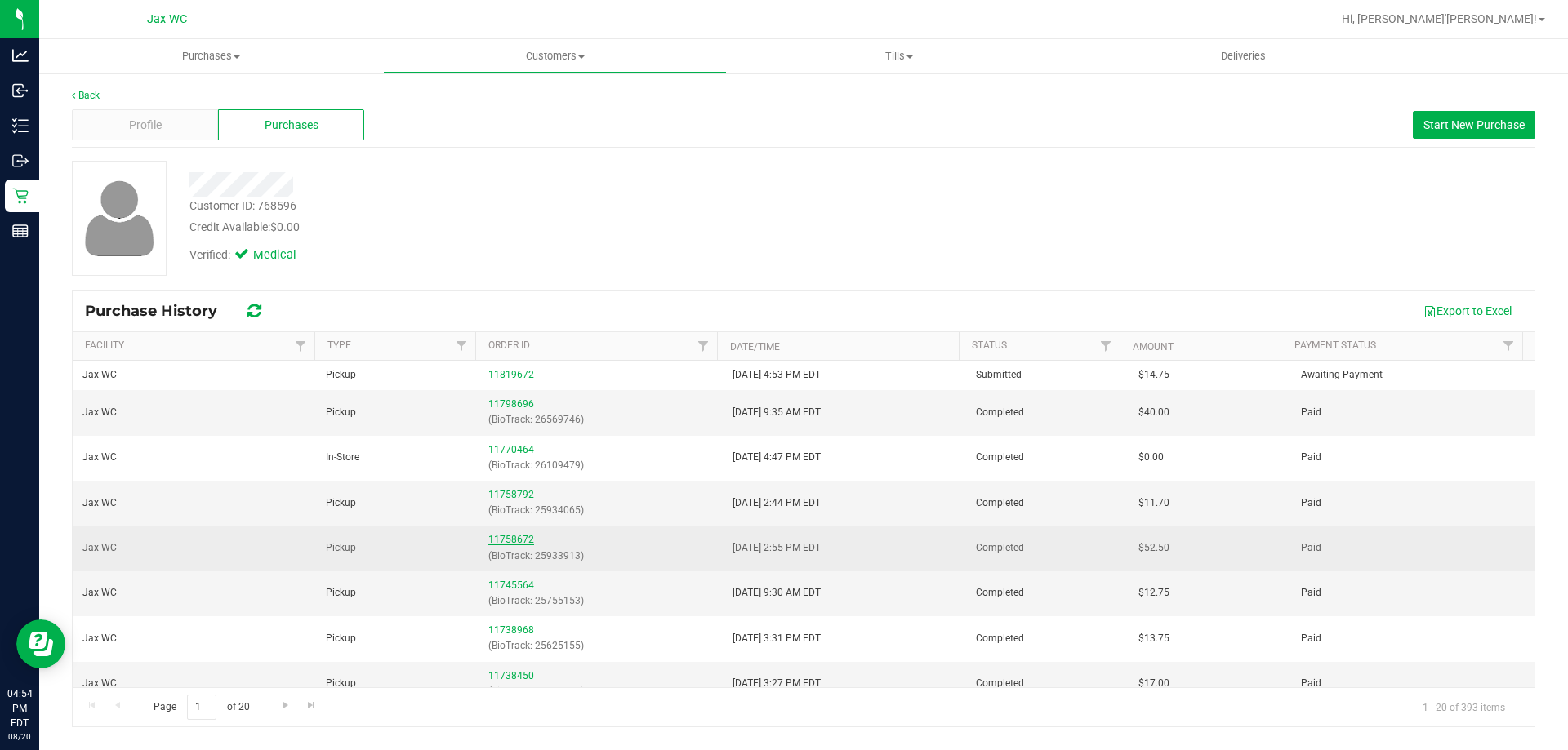
click at [507, 538] on link "11758672" at bounding box center [511, 540] width 46 height 12
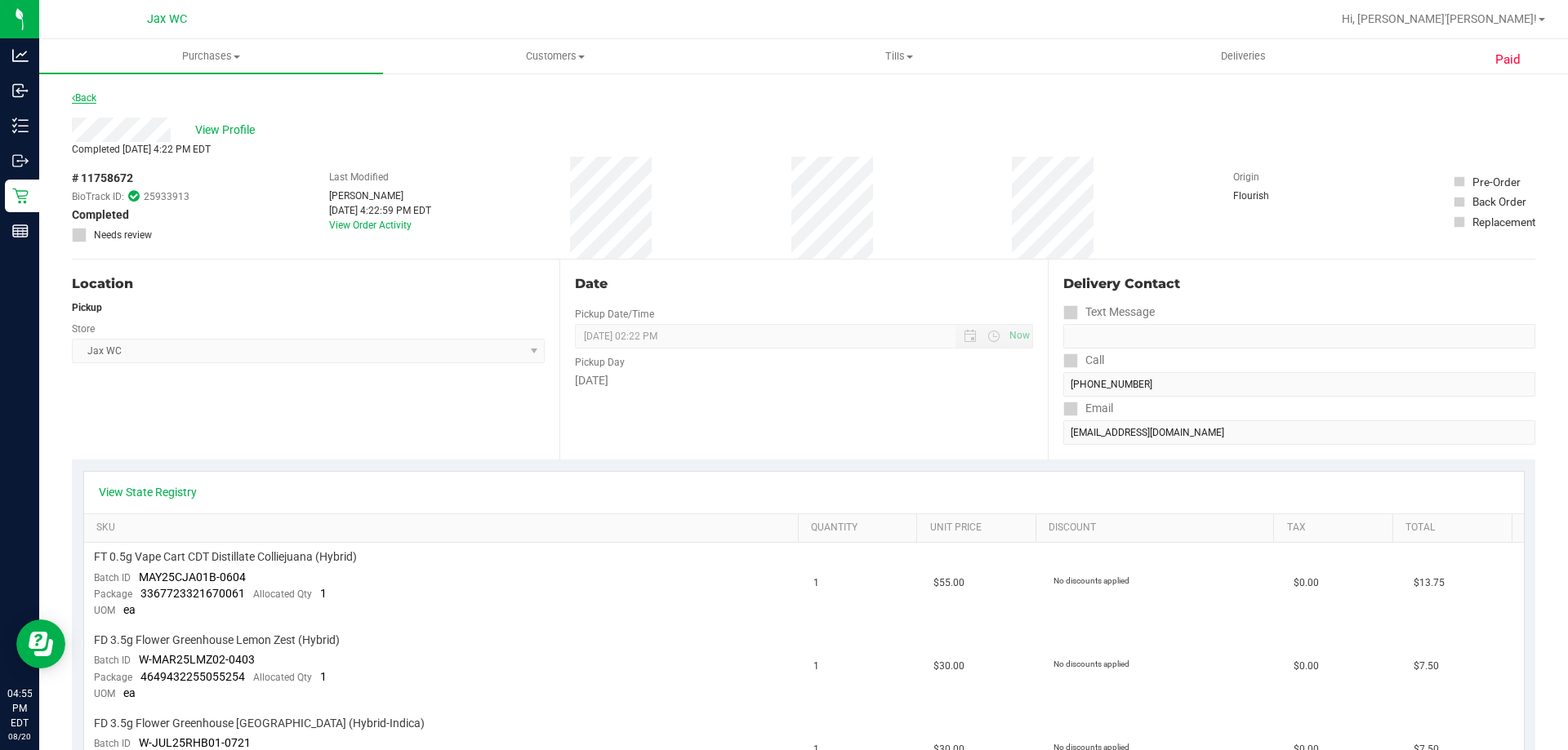
click at [86, 96] on link "Back" at bounding box center [83, 98] width 24 height 12
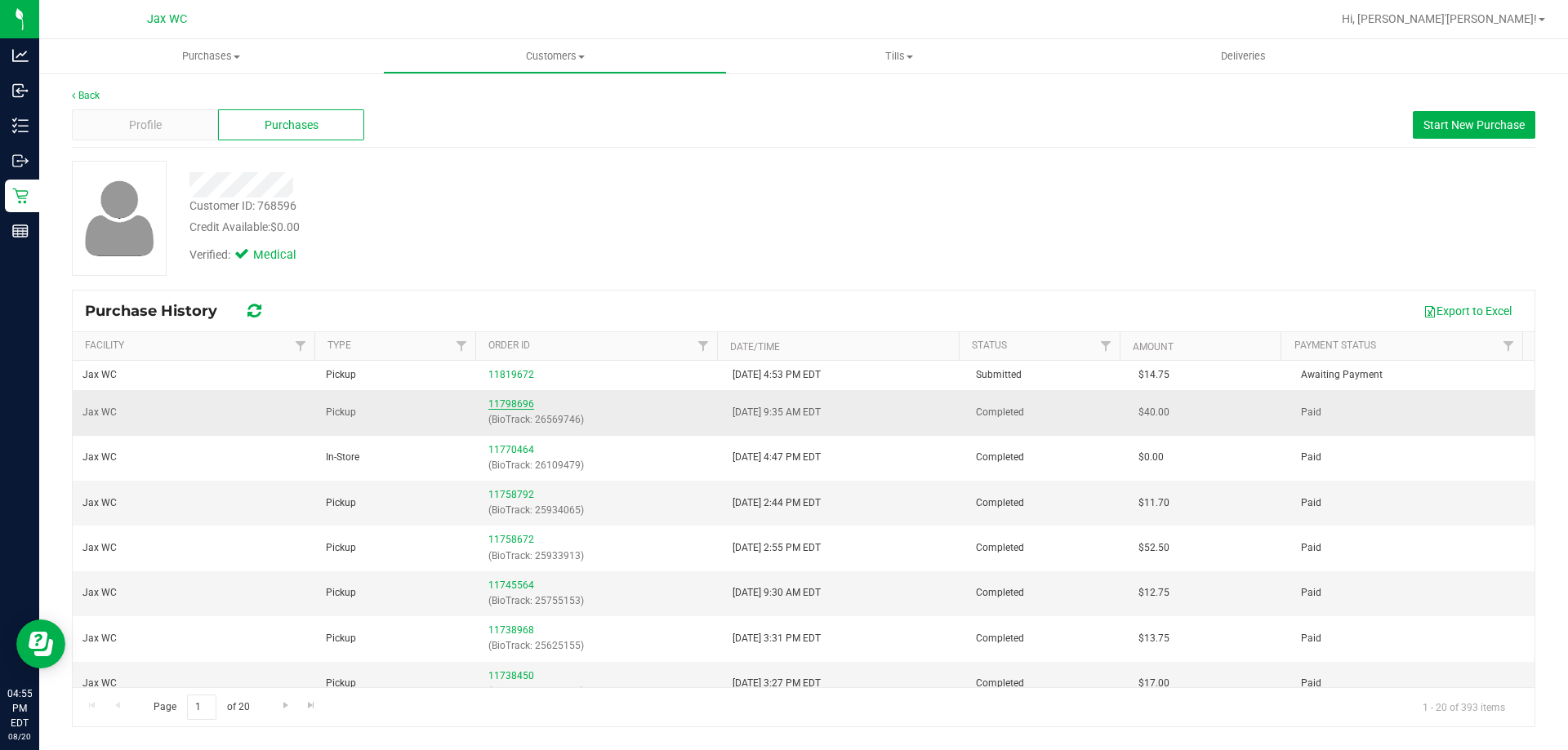
click at [497, 400] on link "11798696" at bounding box center [511, 405] width 46 height 12
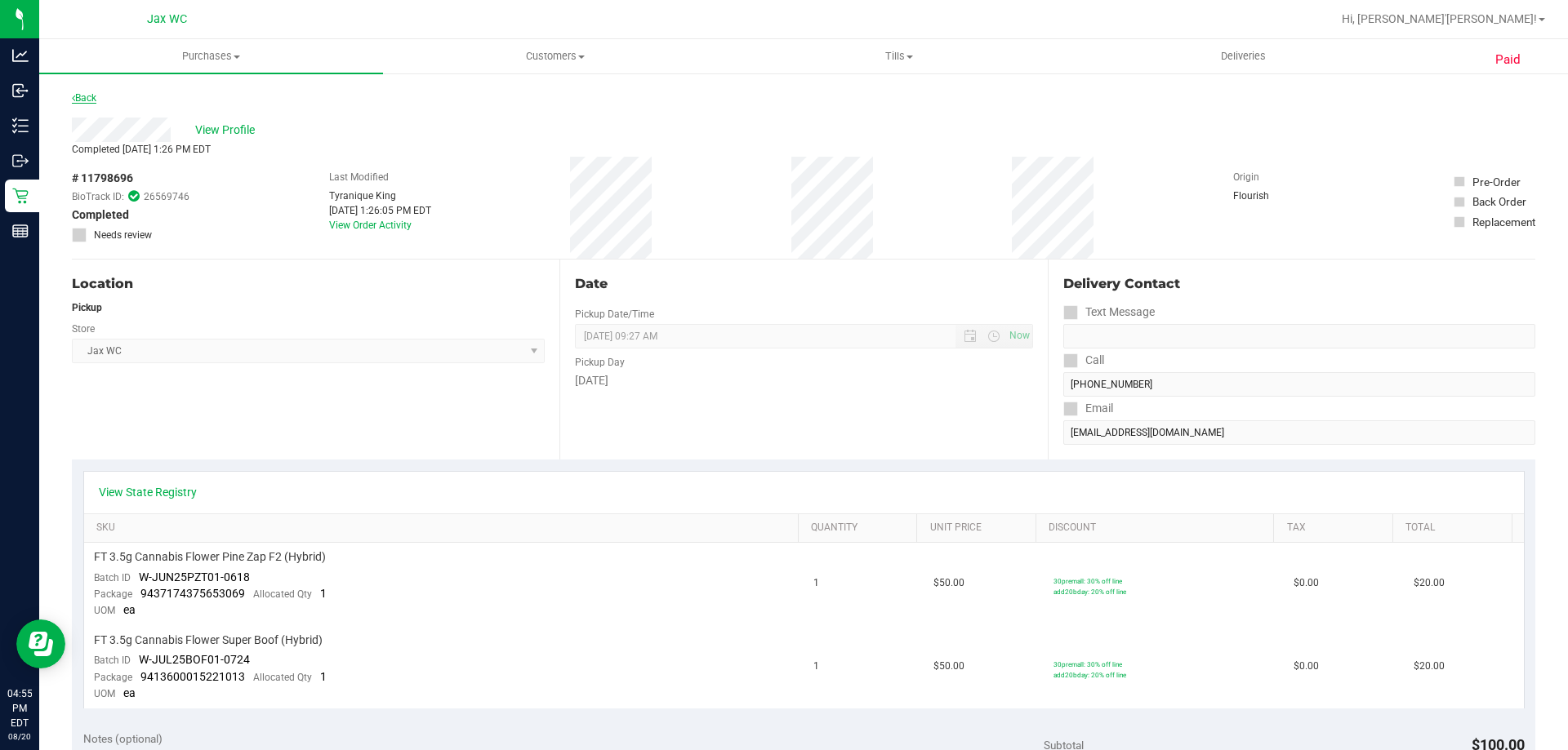
click at [86, 96] on link "Back" at bounding box center [83, 98] width 24 height 12
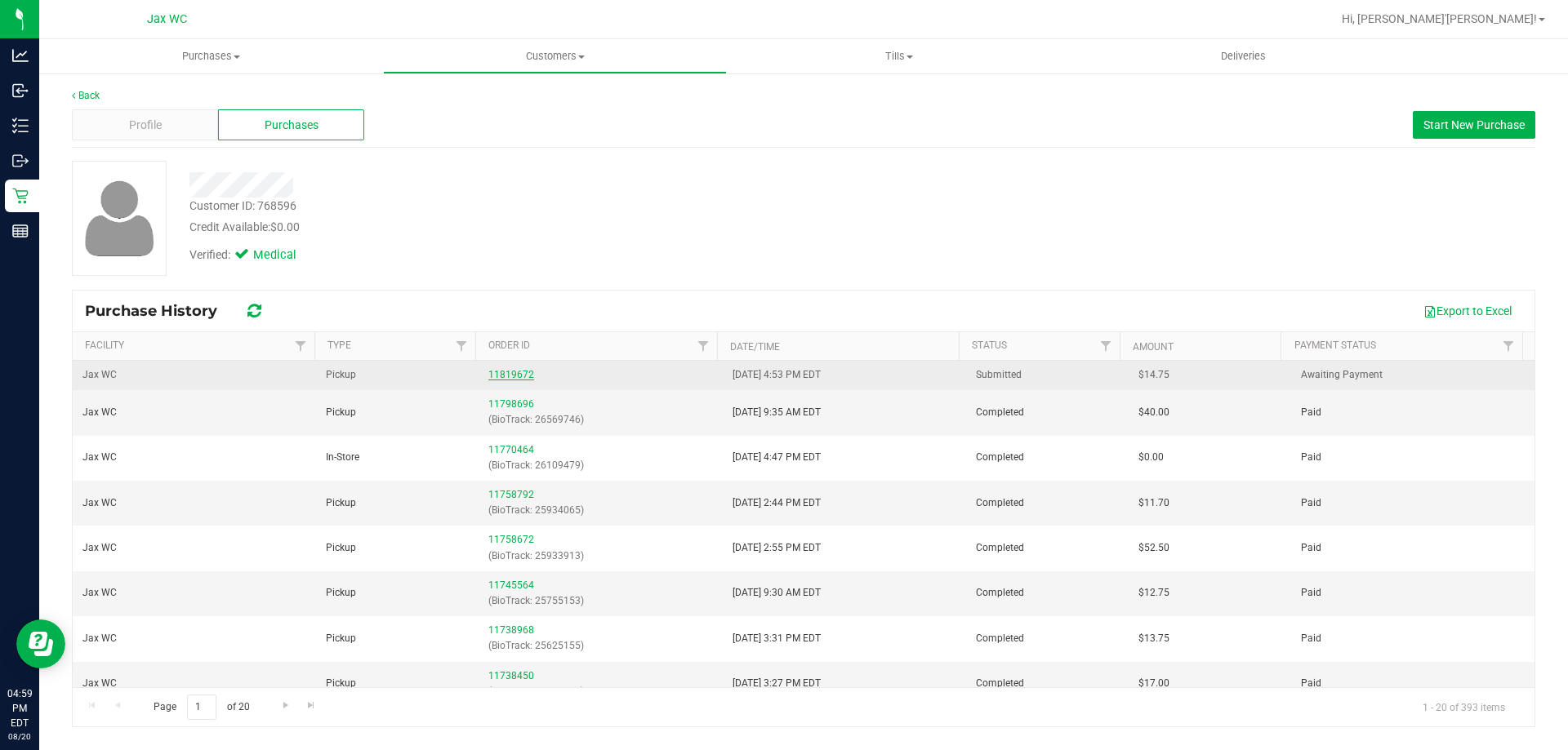
click at [518, 370] on link "11819672" at bounding box center [511, 375] width 46 height 12
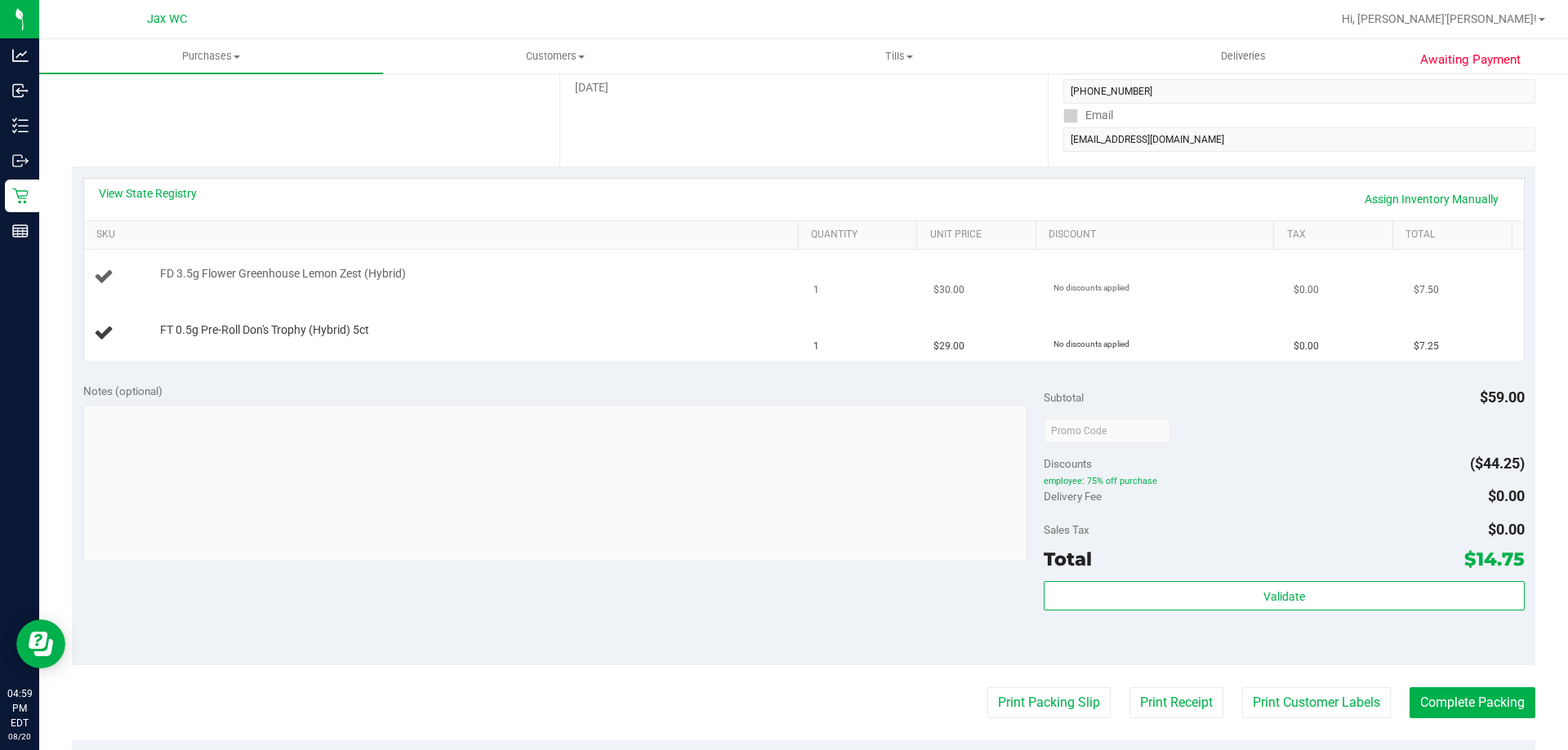
scroll to position [408, 0]
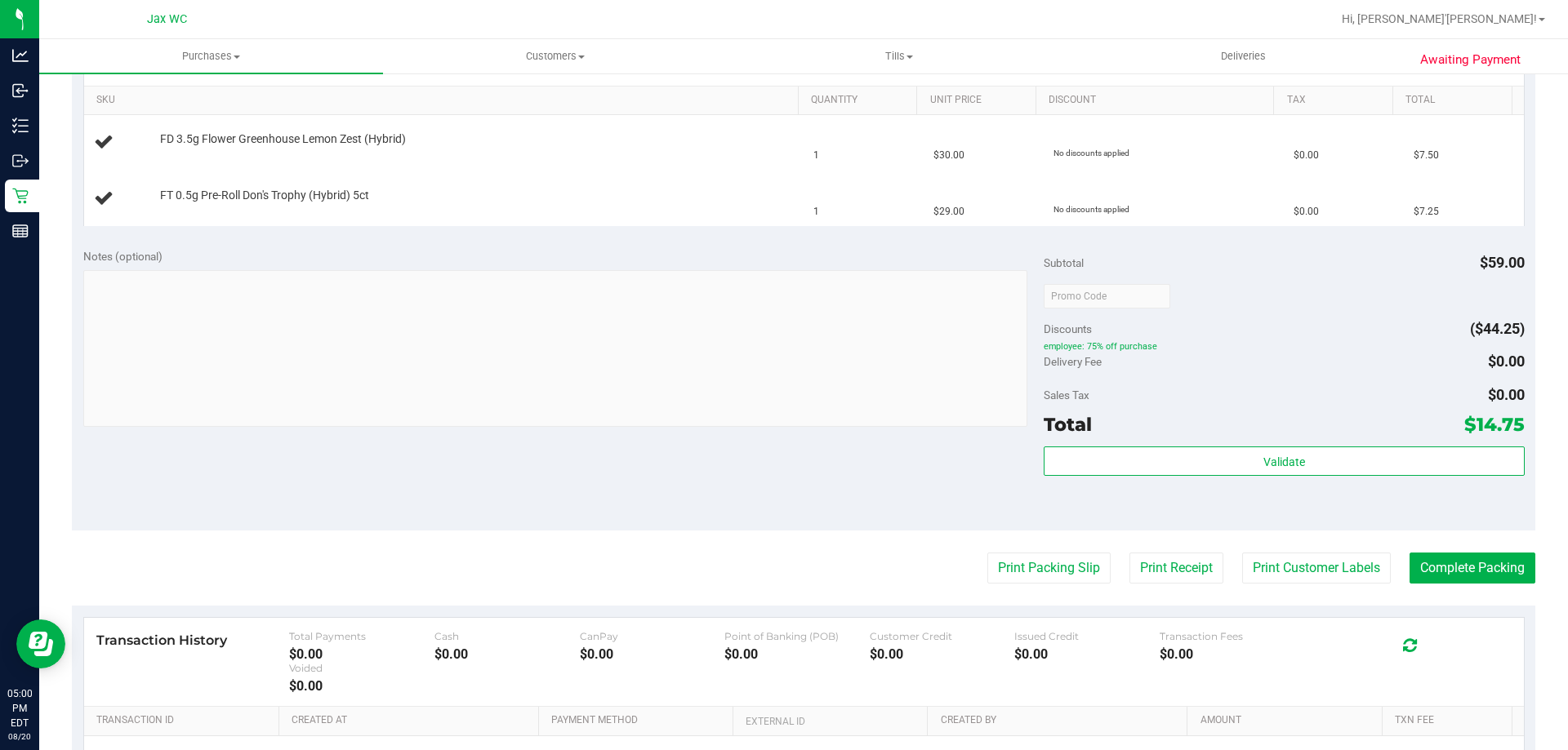
click at [395, 259] on div "Notes (optional)" at bounding box center [564, 257] width 961 height 17
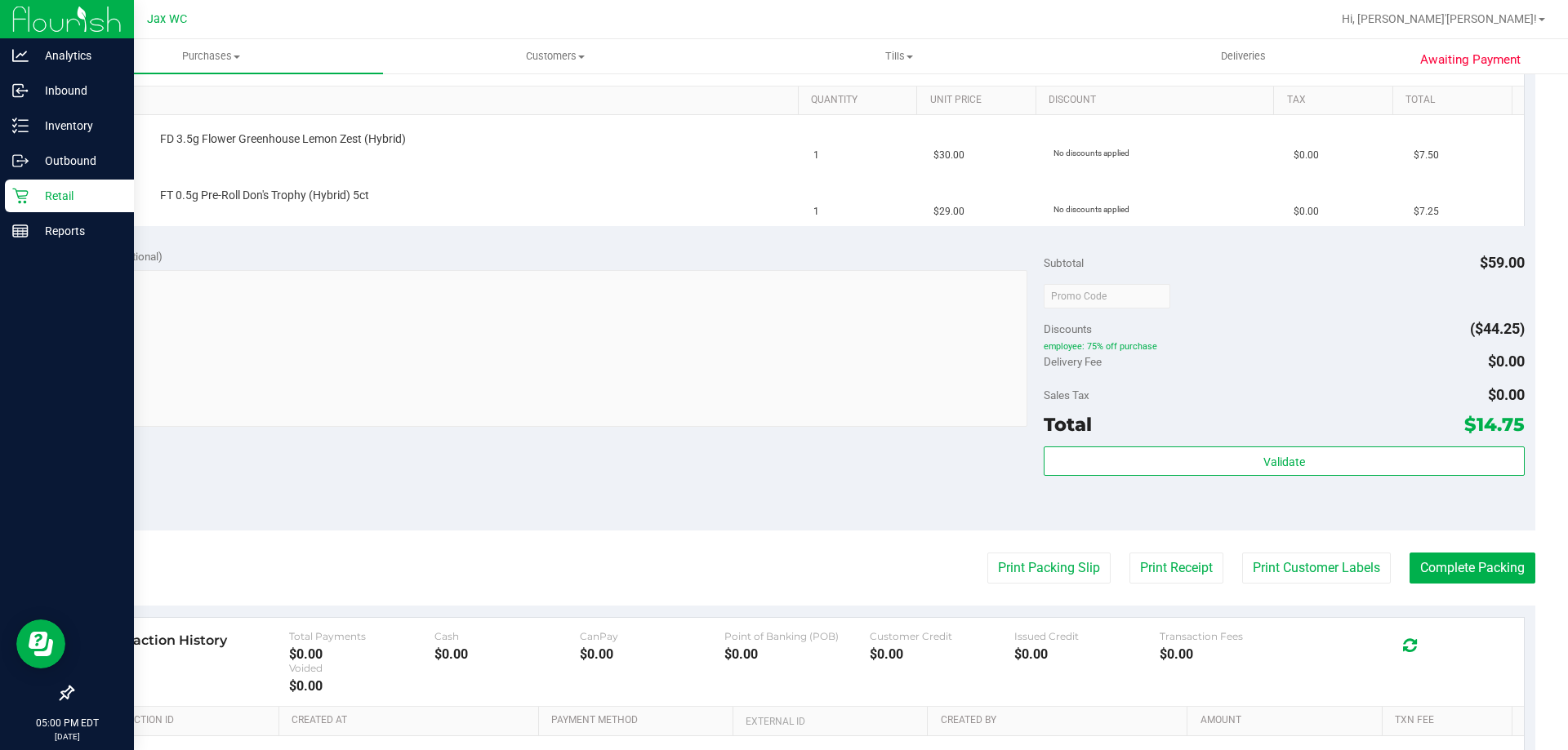
click at [48, 199] on p "Retail" at bounding box center [77, 195] width 98 height 19
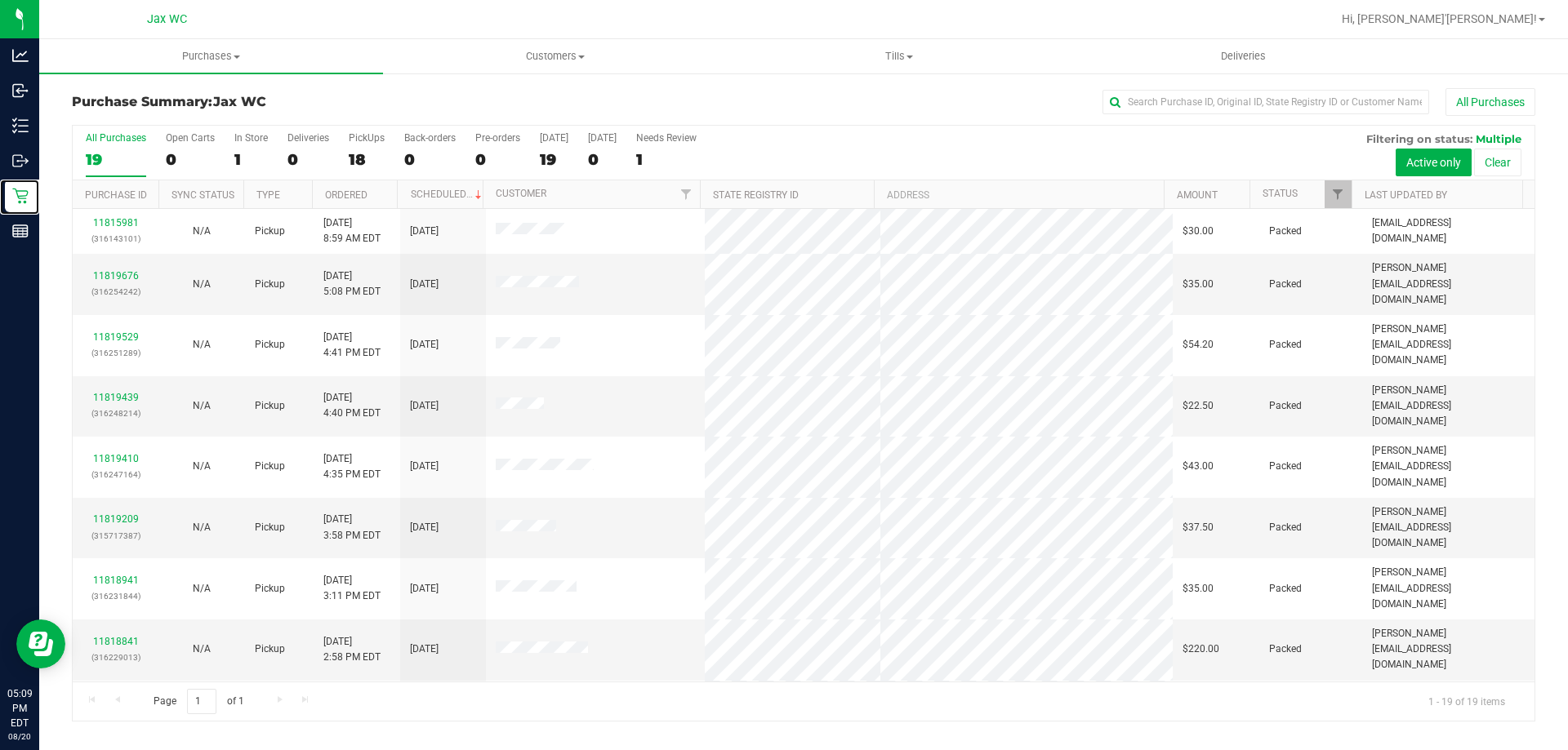
scroll to position [386, 0]
